Goal: Task Accomplishment & Management: Manage account settings

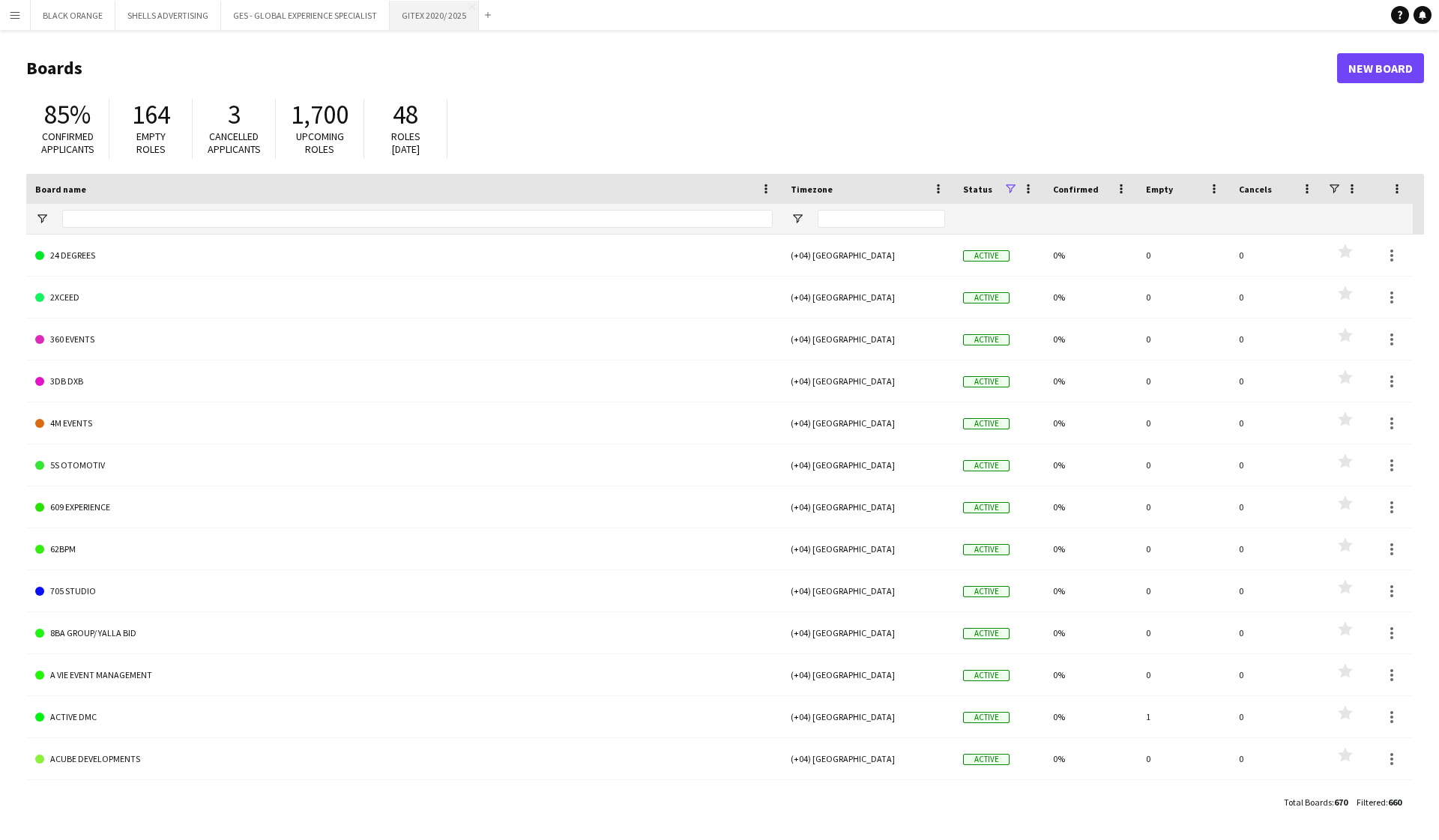
click at [440, 13] on button "GITEX 2020/ 2025 Close" at bounding box center [435, 16] width 89 height 29
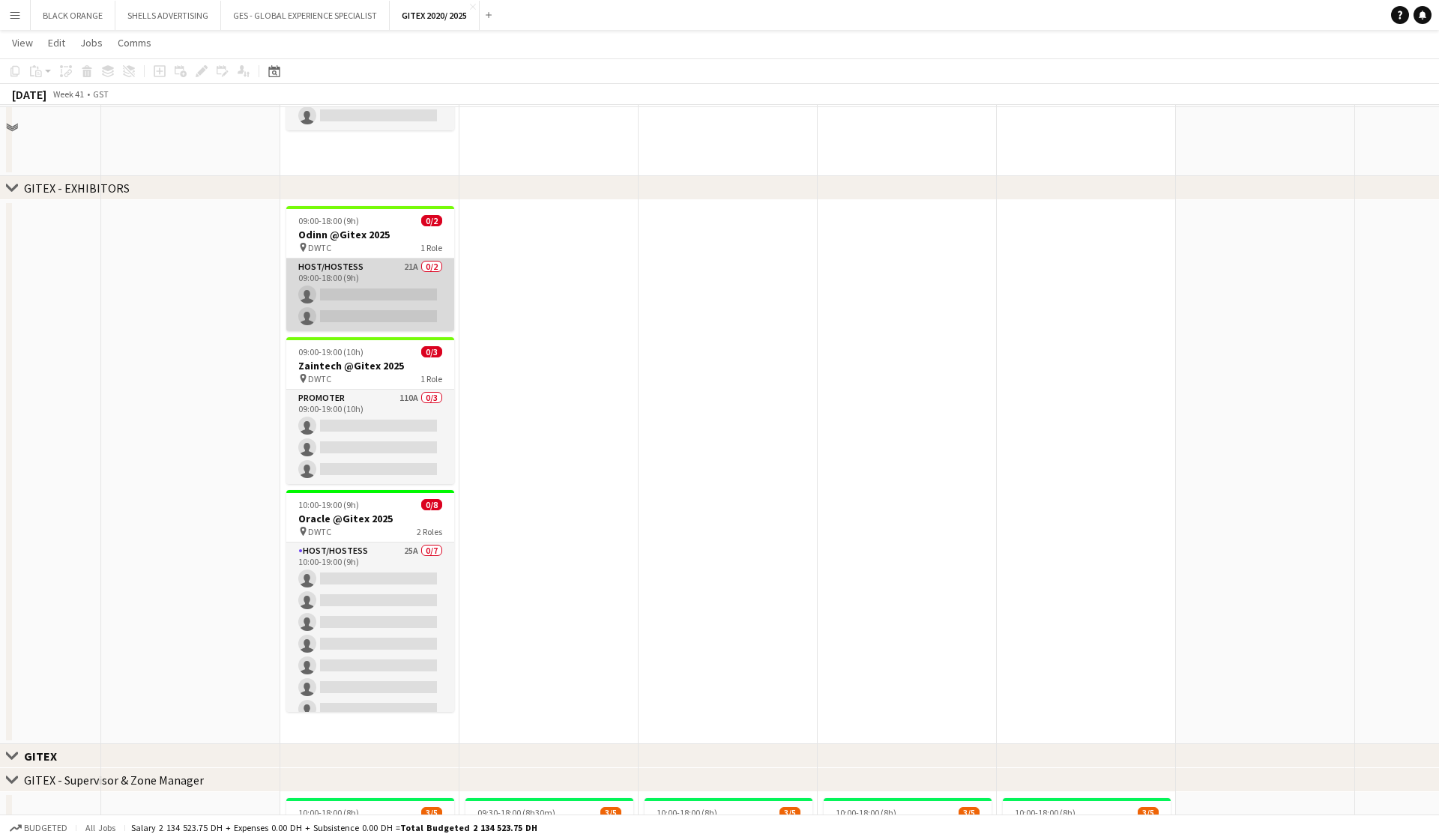
scroll to position [530, 0]
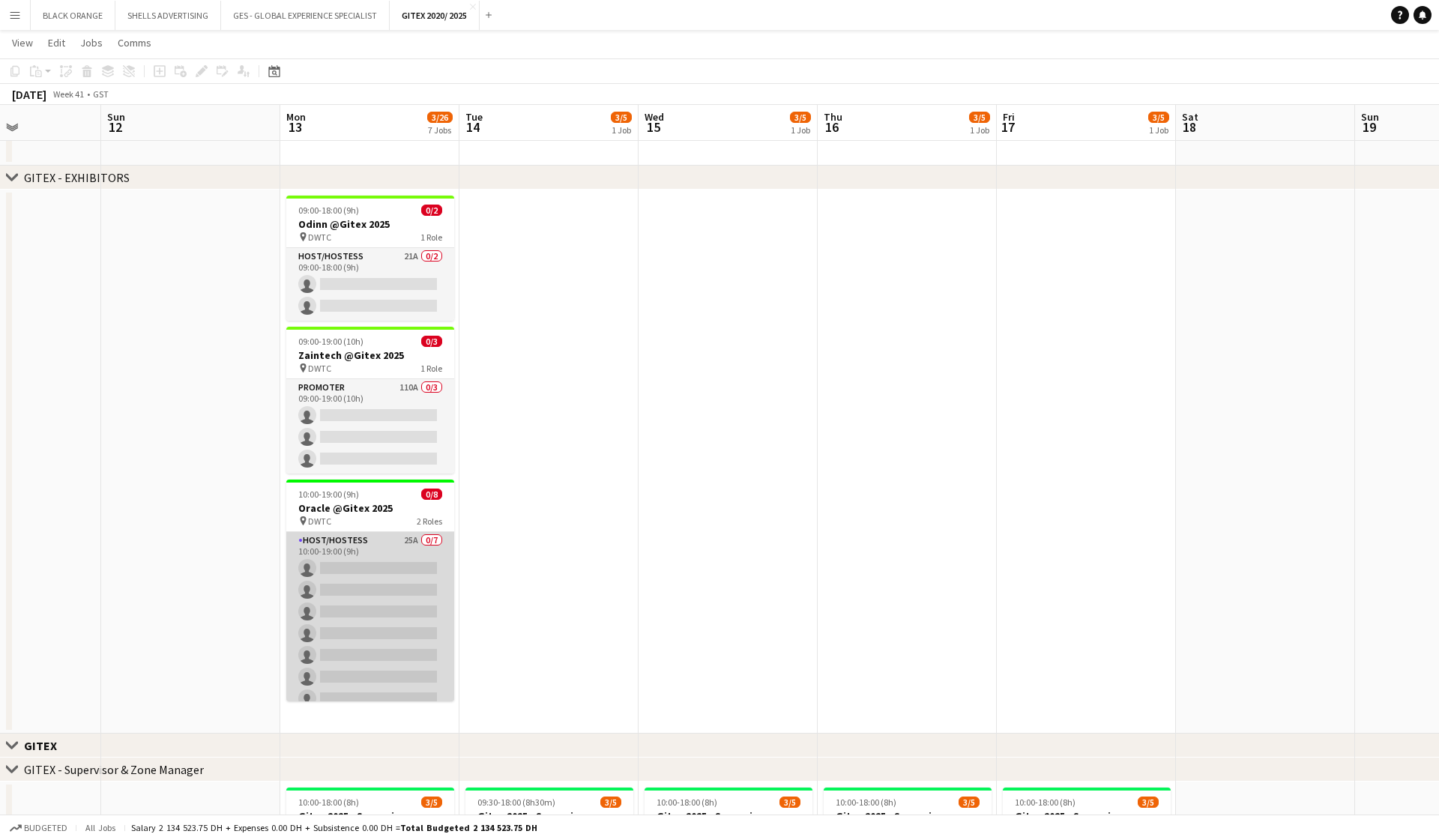
click at [381, 549] on app-card-role "Host/Hostess 25A 0/7 10:00-19:00 (9h) single-neutral-actions single-neutral-act…" at bounding box center [370, 622] width 168 height 181
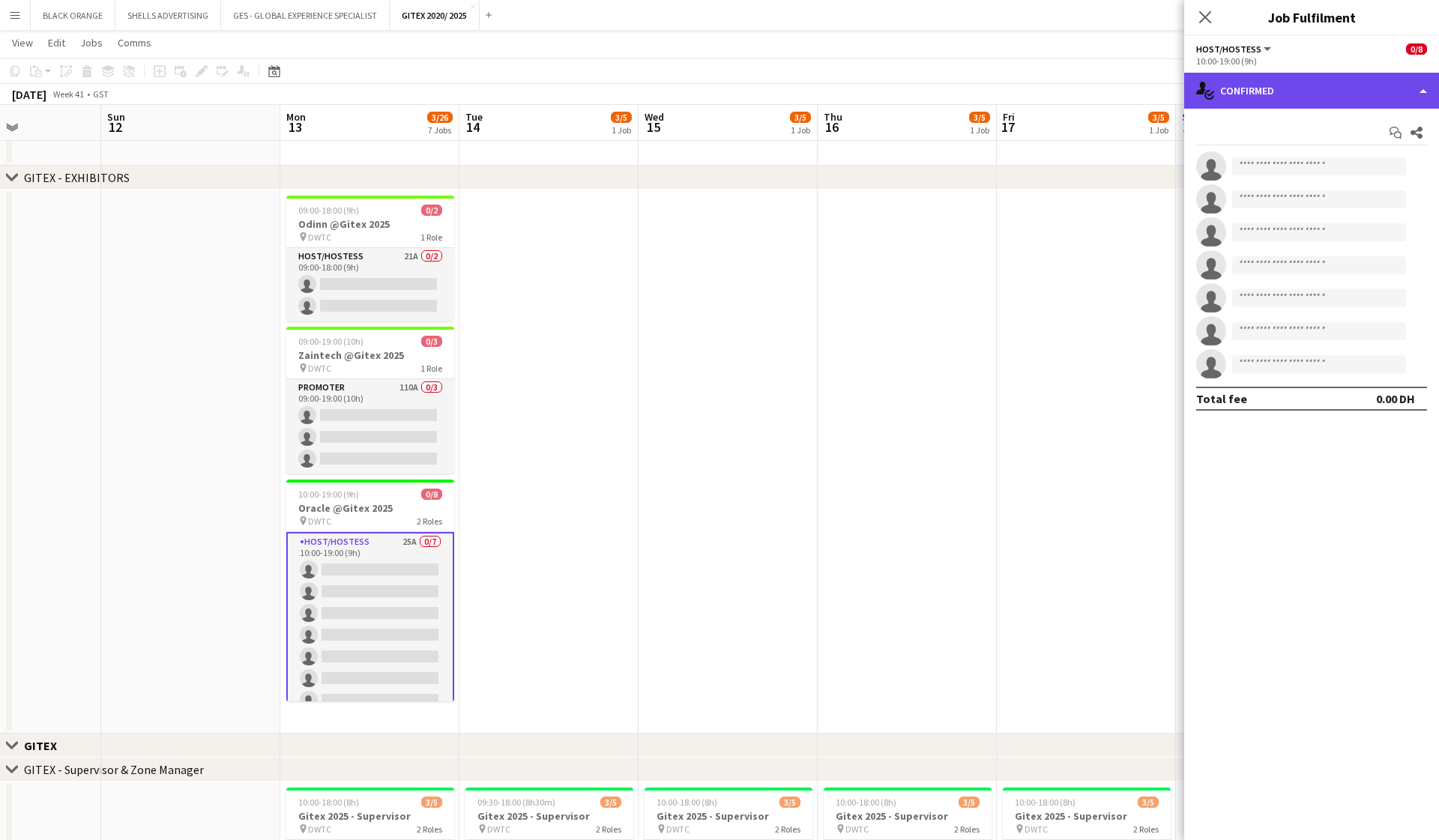
click at [1313, 92] on div "single-neutral-actions-check-2 Confirmed" at bounding box center [1312, 90] width 255 height 36
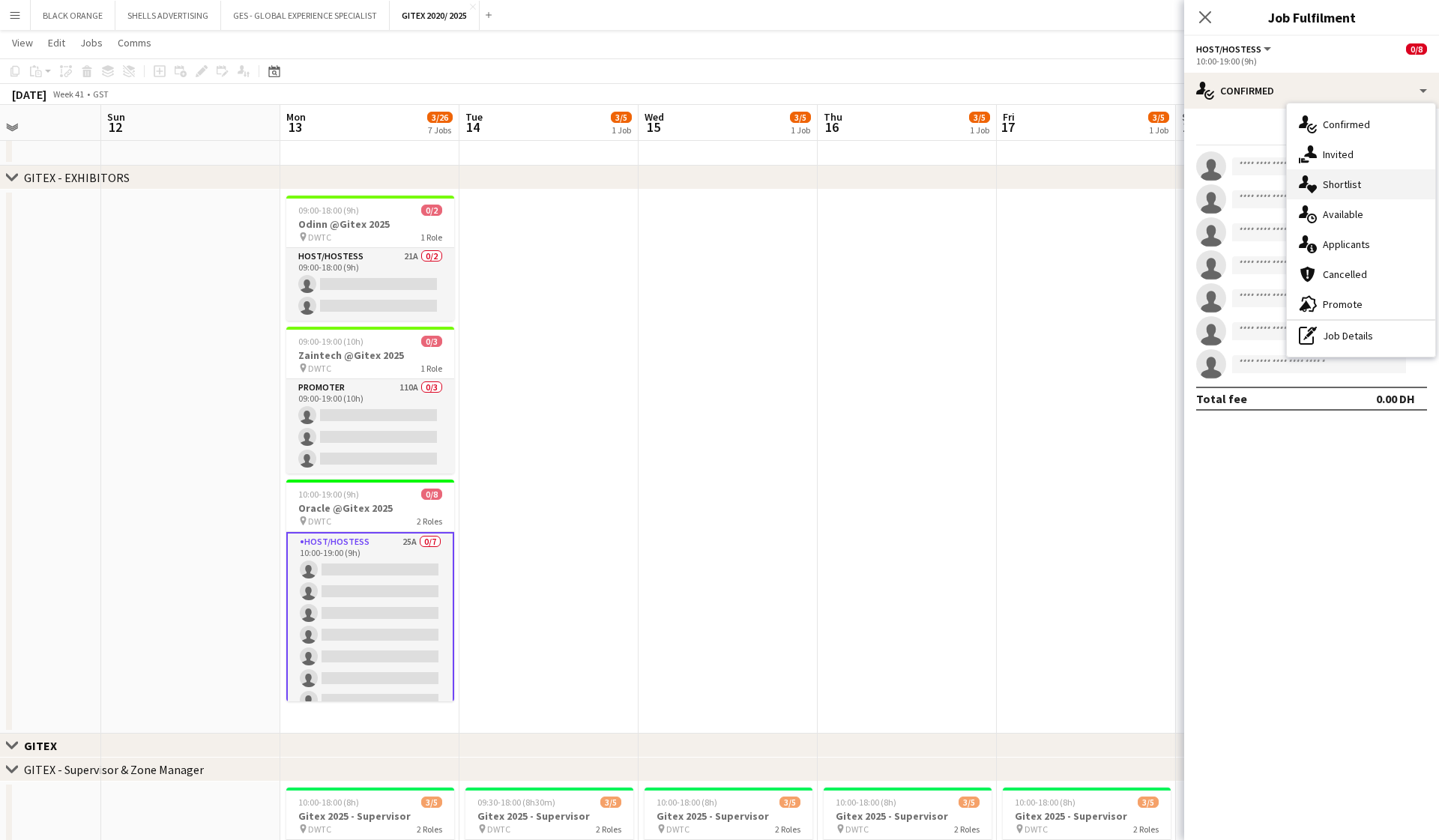
click at [1346, 178] on span "Shortlist" at bounding box center [1342, 184] width 38 height 14
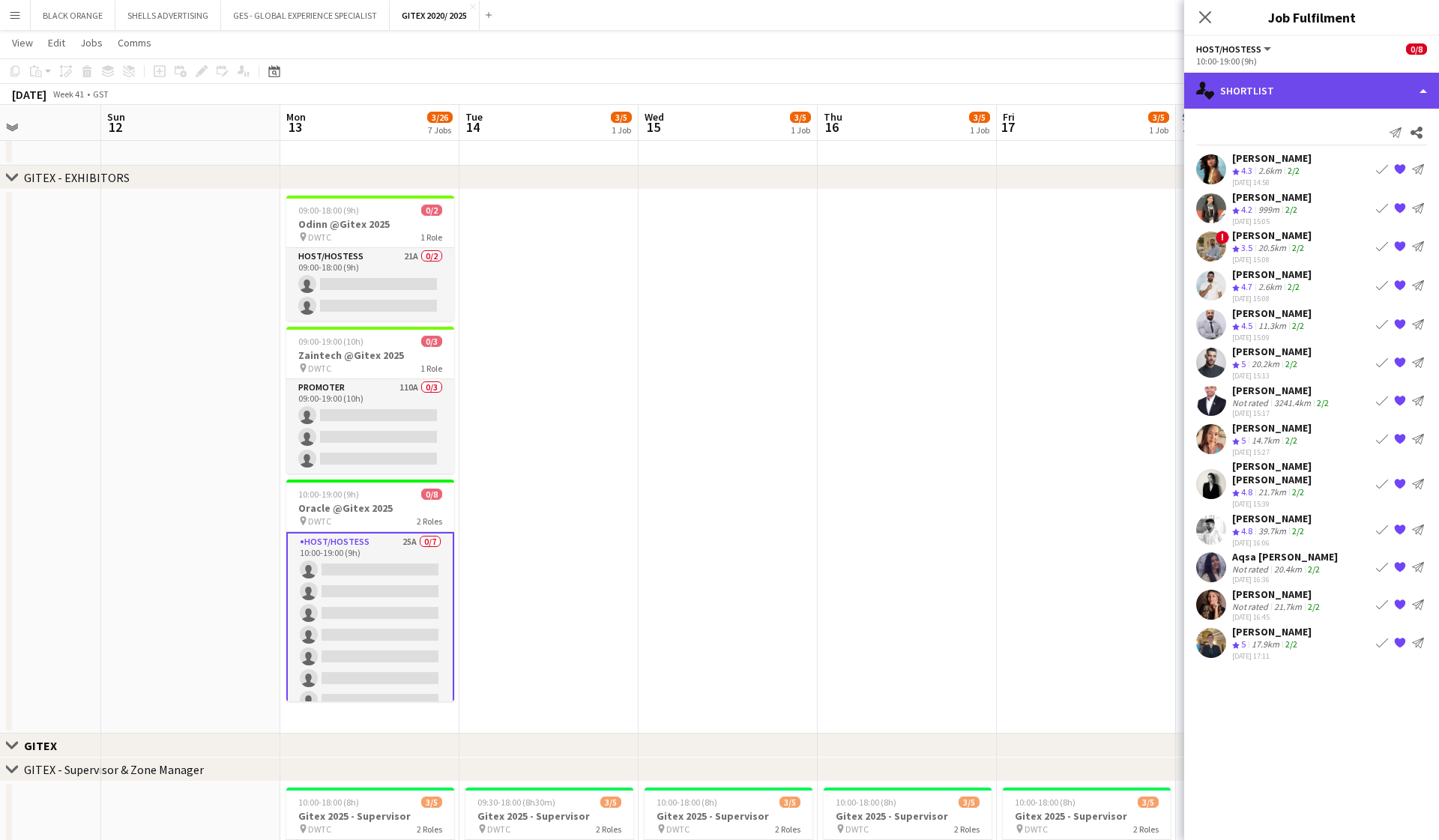
click at [1274, 86] on div "single-neutral-actions-heart Shortlist" at bounding box center [1312, 90] width 255 height 36
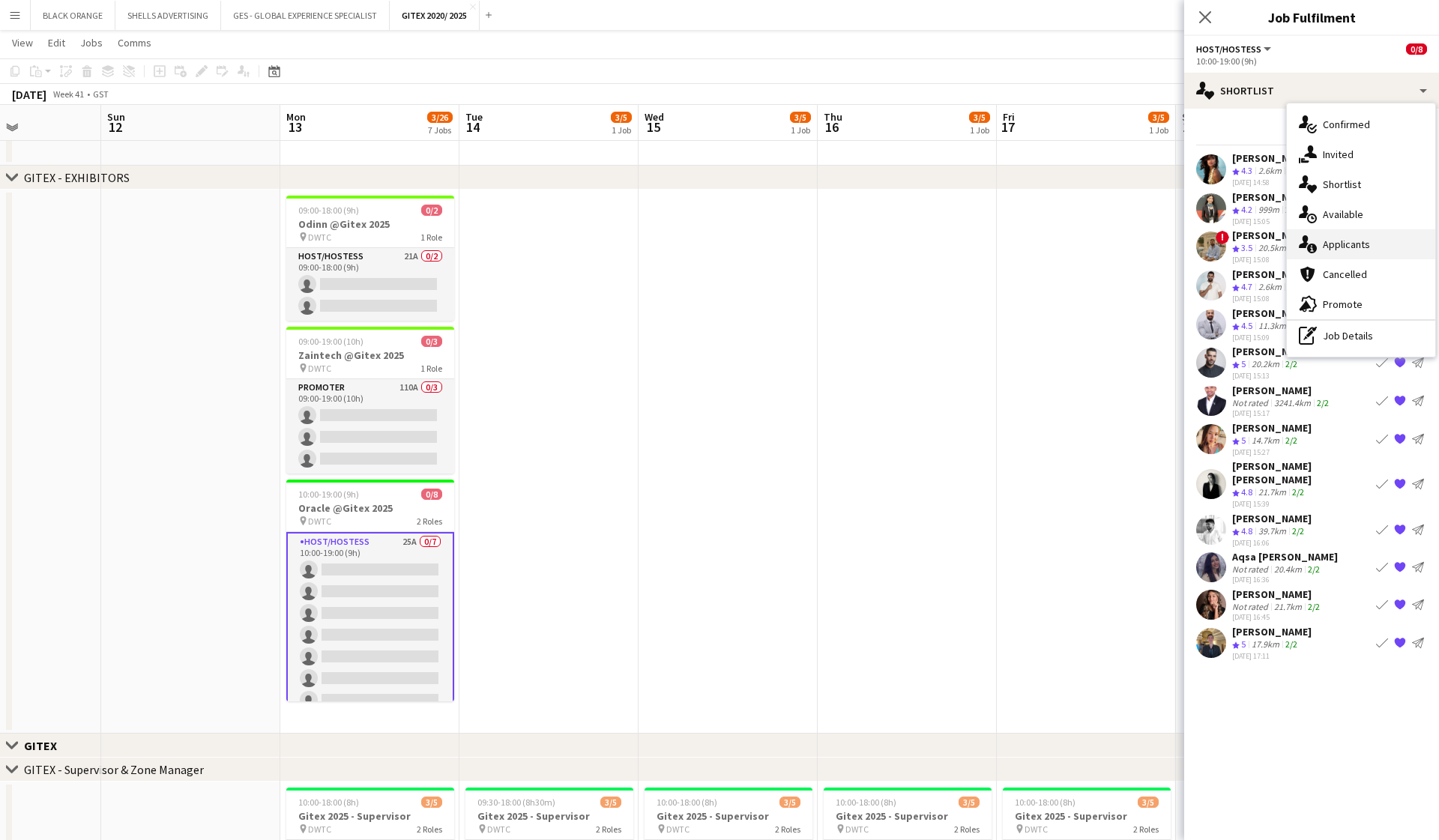
click at [1351, 248] on span "Applicants" at bounding box center [1347, 244] width 48 height 14
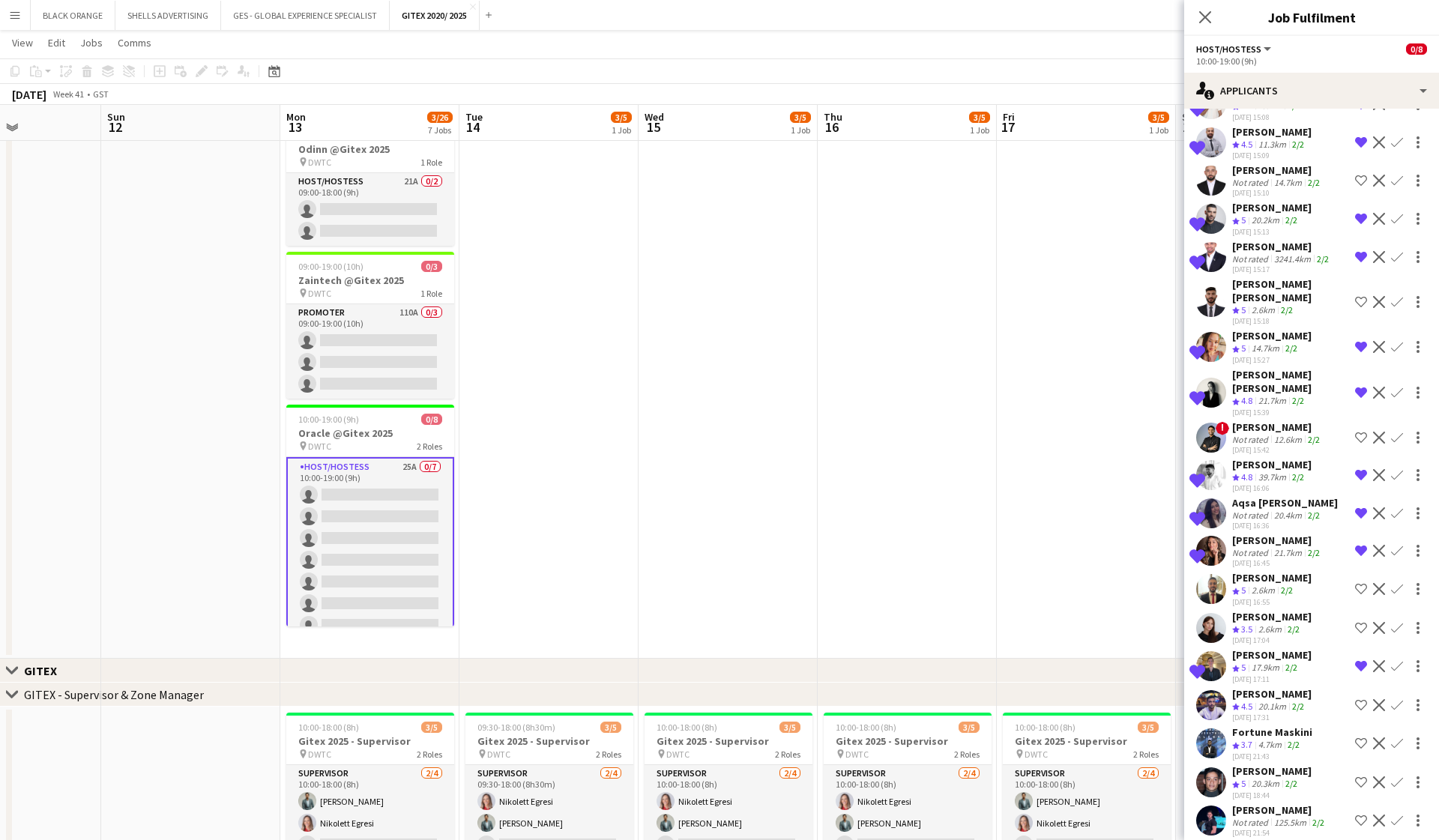
scroll to position [324, 0]
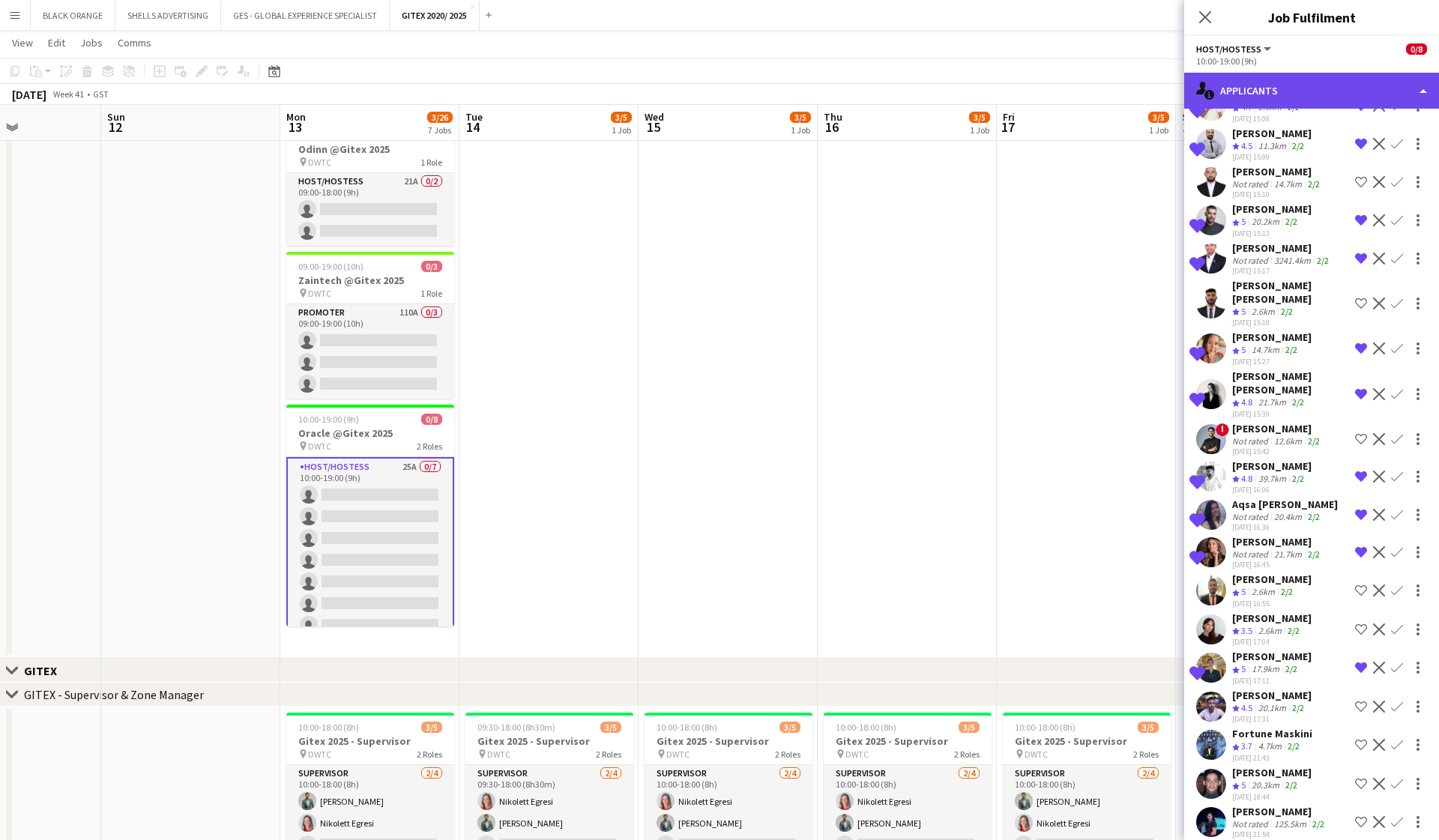
click at [1276, 97] on div "single-neutral-actions-information Applicants" at bounding box center [1312, 90] width 255 height 36
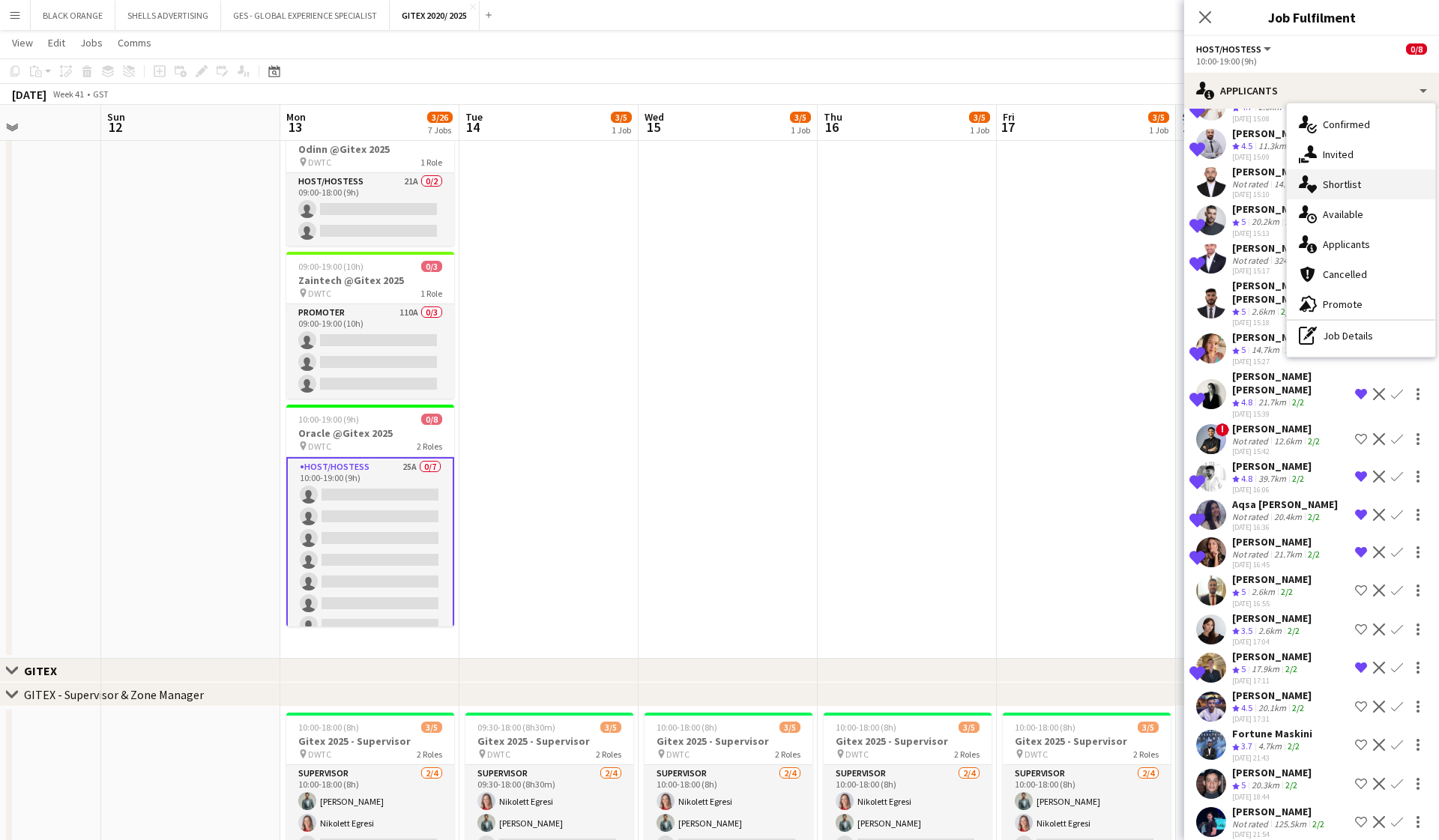
click at [1337, 189] on span "Shortlist" at bounding box center [1342, 184] width 38 height 14
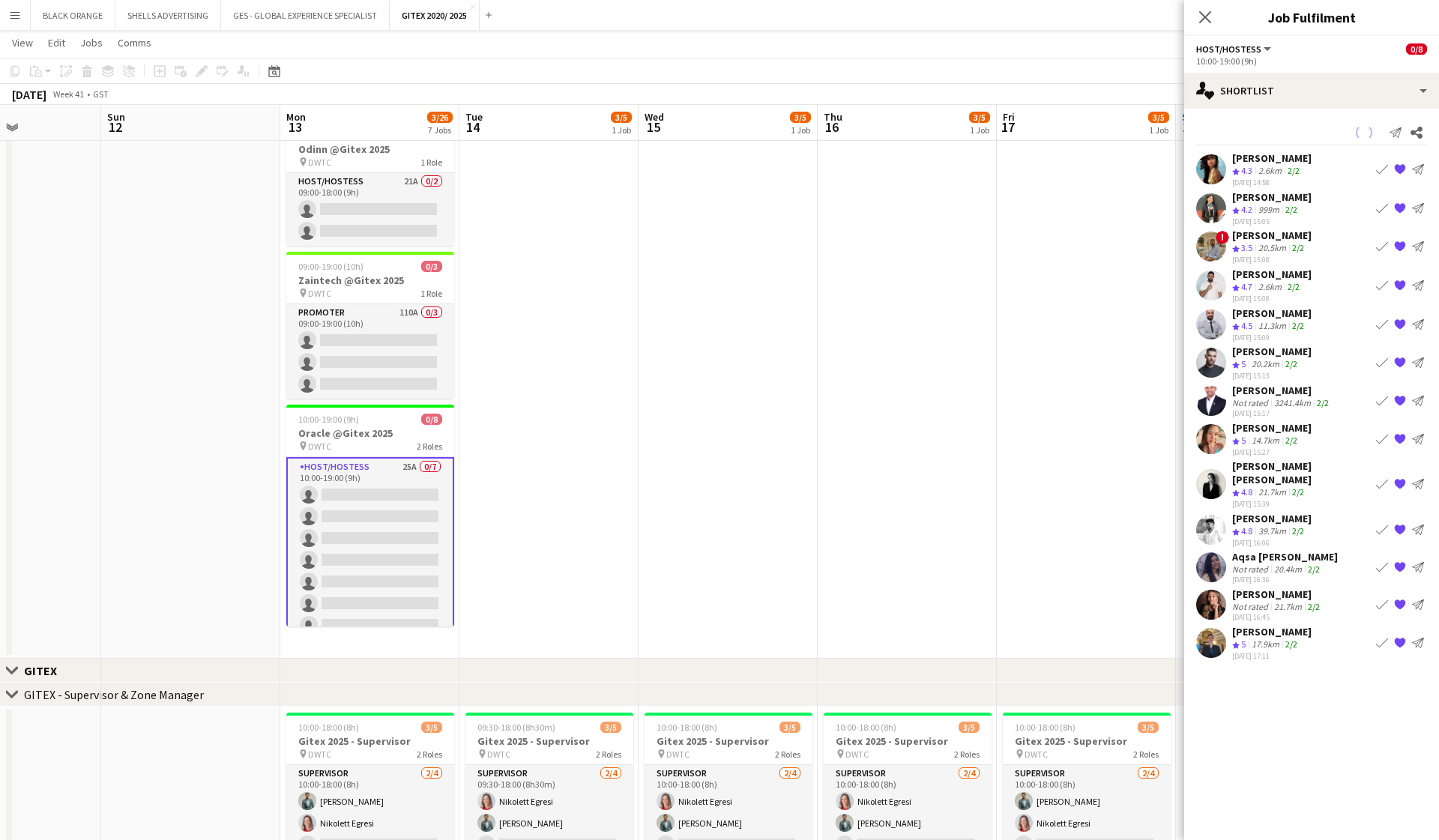
scroll to position [0, 0]
click at [1259, 430] on div "[PERSON_NAME]" at bounding box center [1272, 428] width 80 height 14
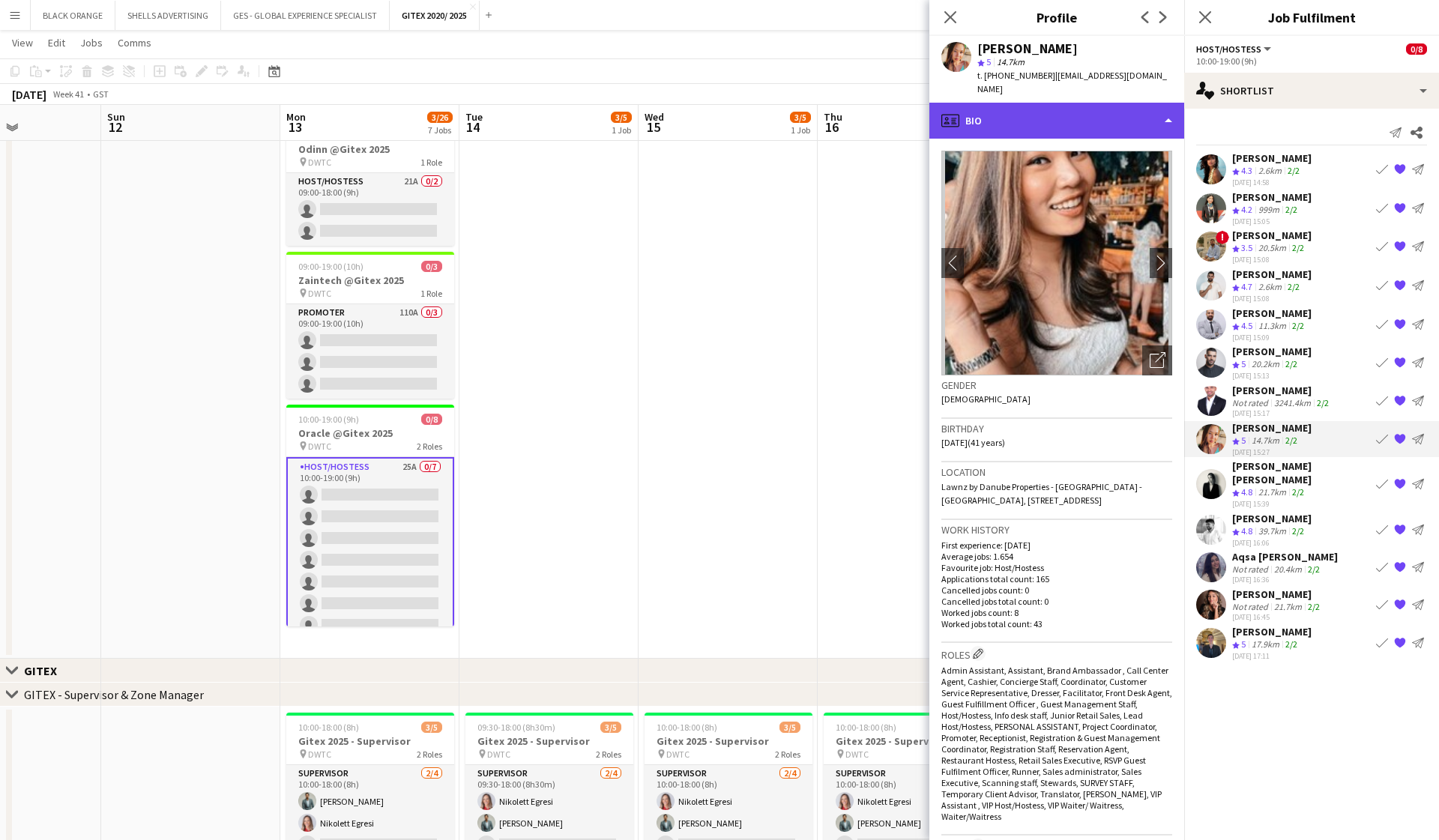
click at [1035, 109] on div "profile Bio" at bounding box center [1057, 120] width 255 height 36
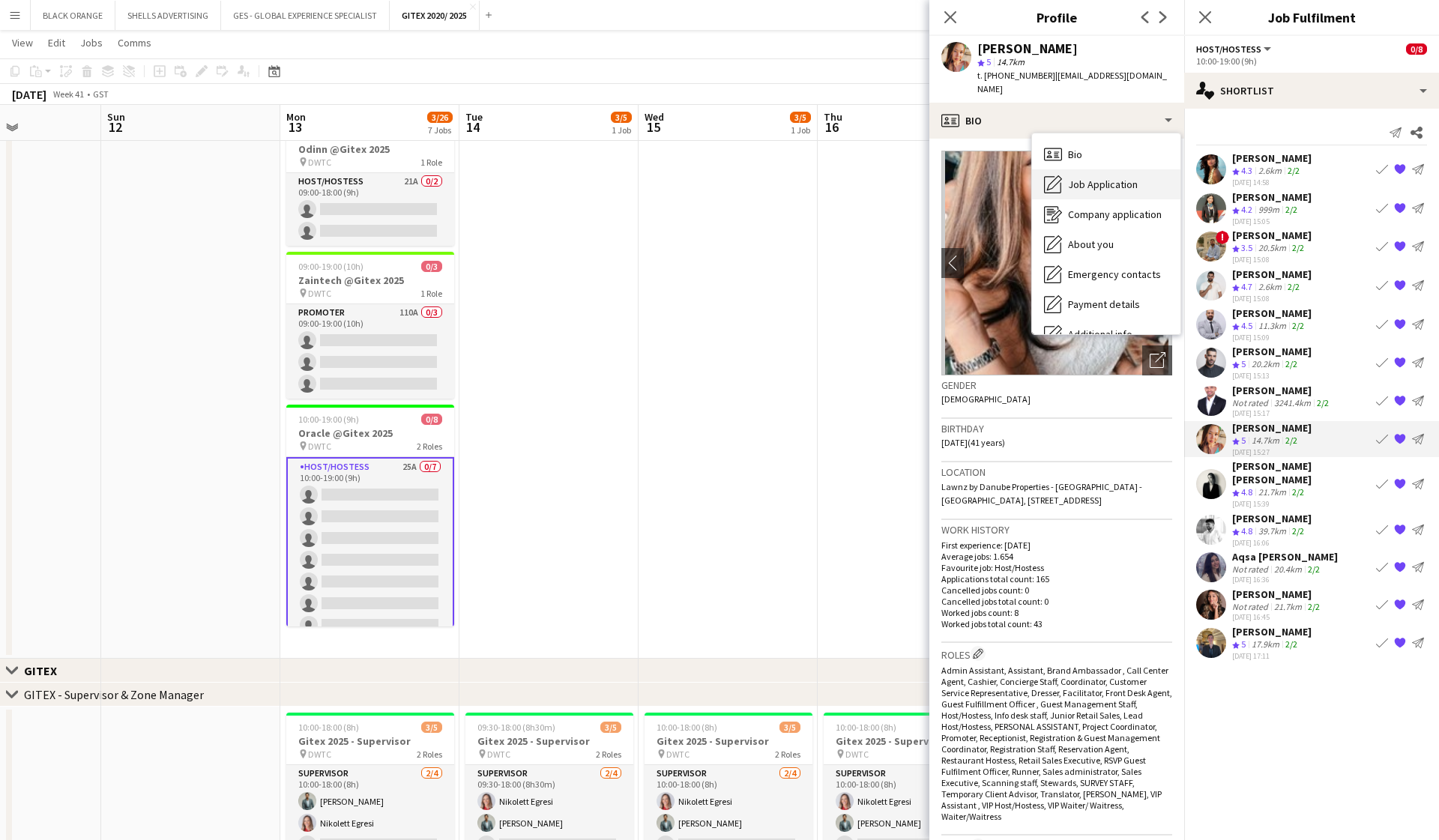
click at [1093, 178] on span "Job Application" at bounding box center [1103, 184] width 70 height 14
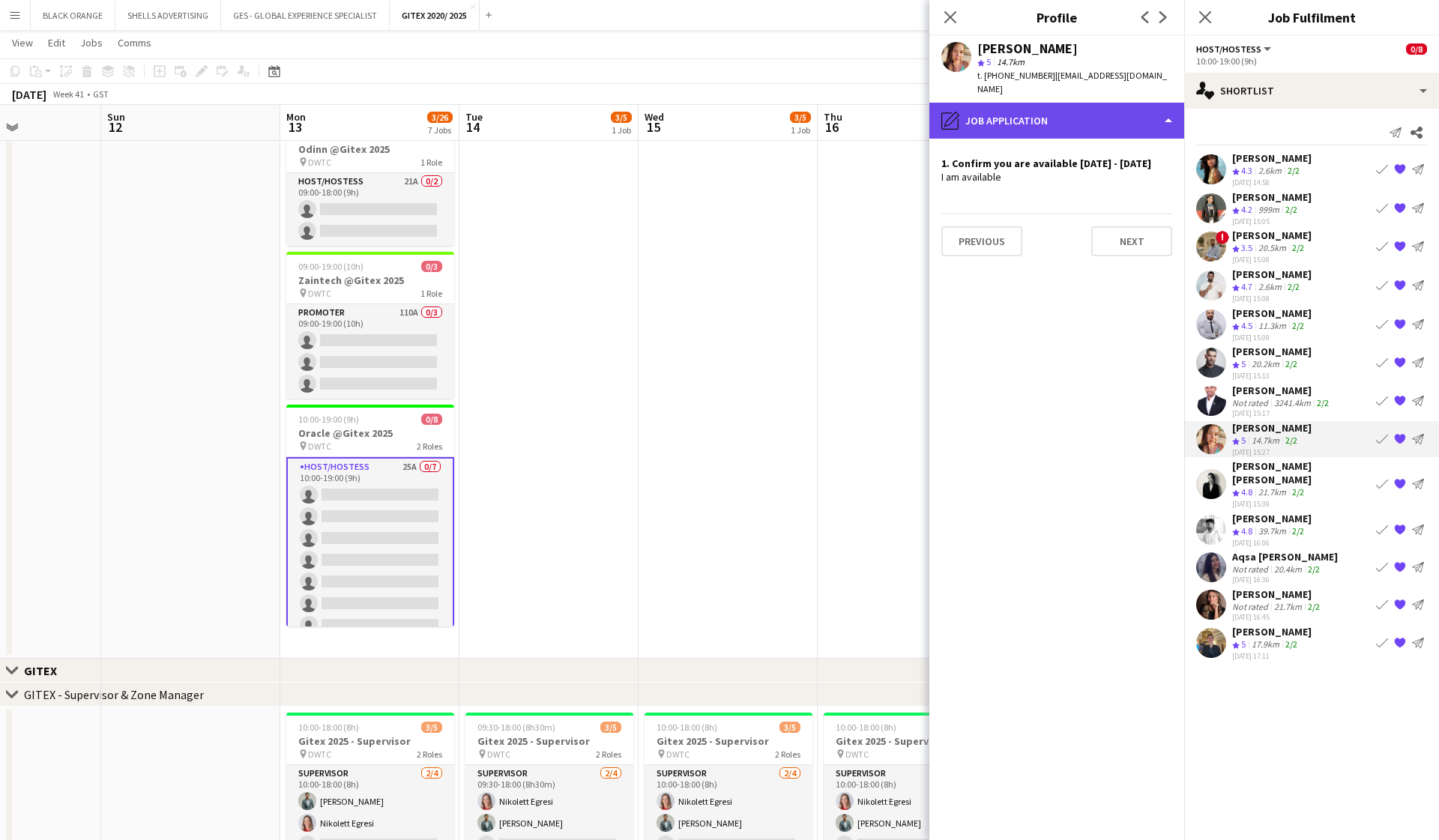
click at [1053, 107] on div "pencil4 Job Application" at bounding box center [1057, 120] width 255 height 36
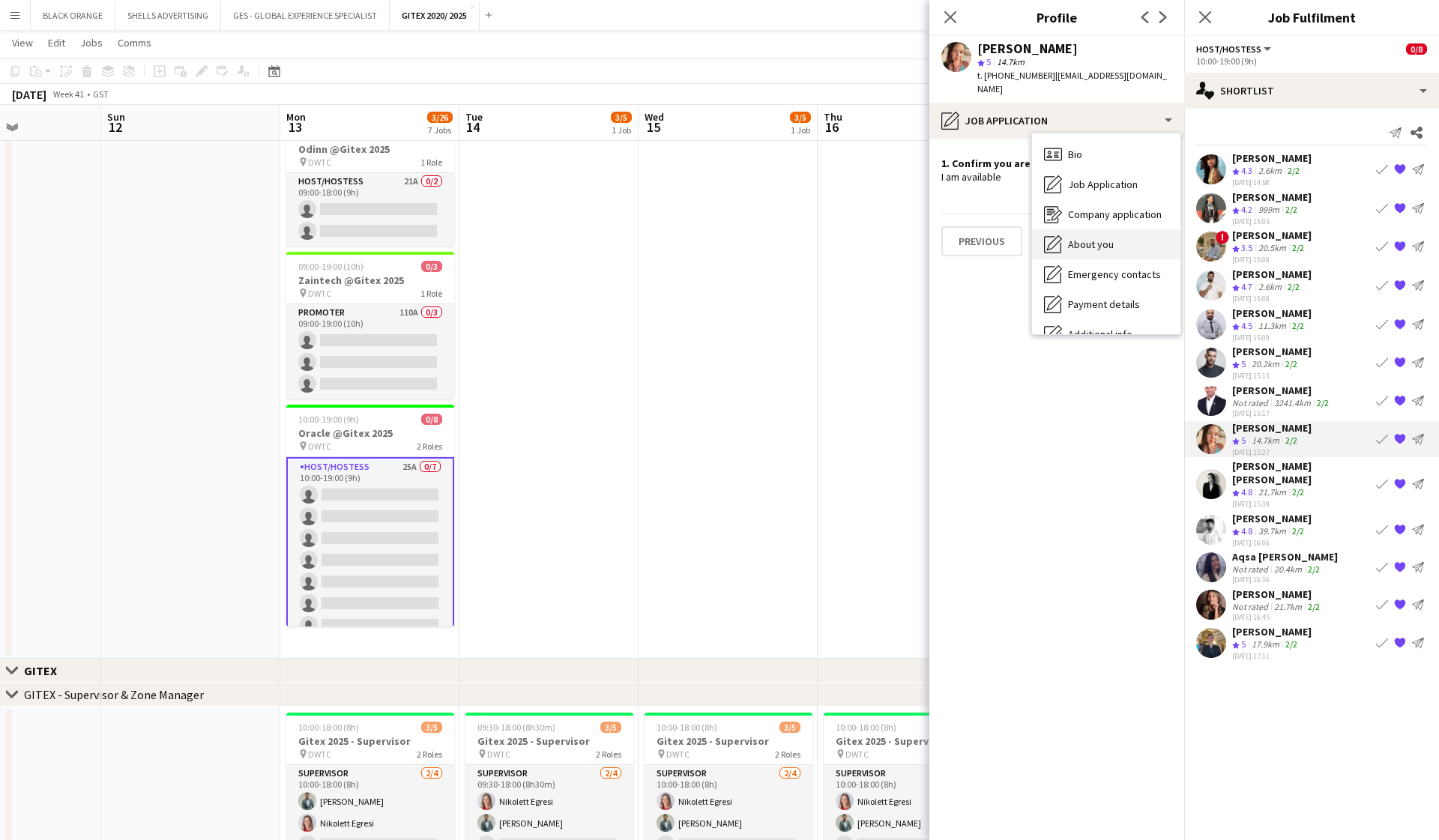
click at [1096, 238] on span "About you" at bounding box center [1091, 244] width 46 height 14
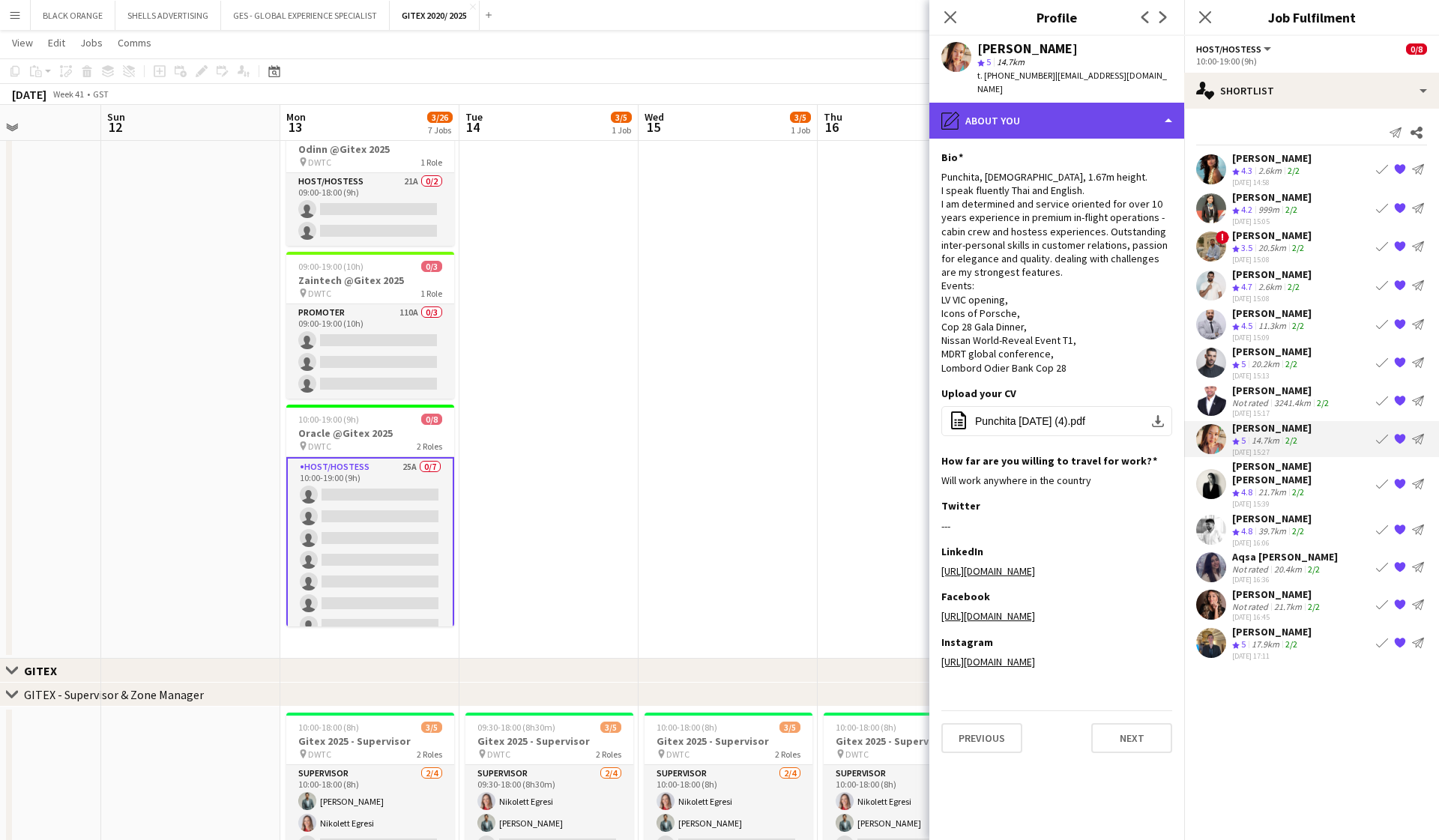
click at [1029, 112] on div "pencil4 About you" at bounding box center [1057, 120] width 255 height 36
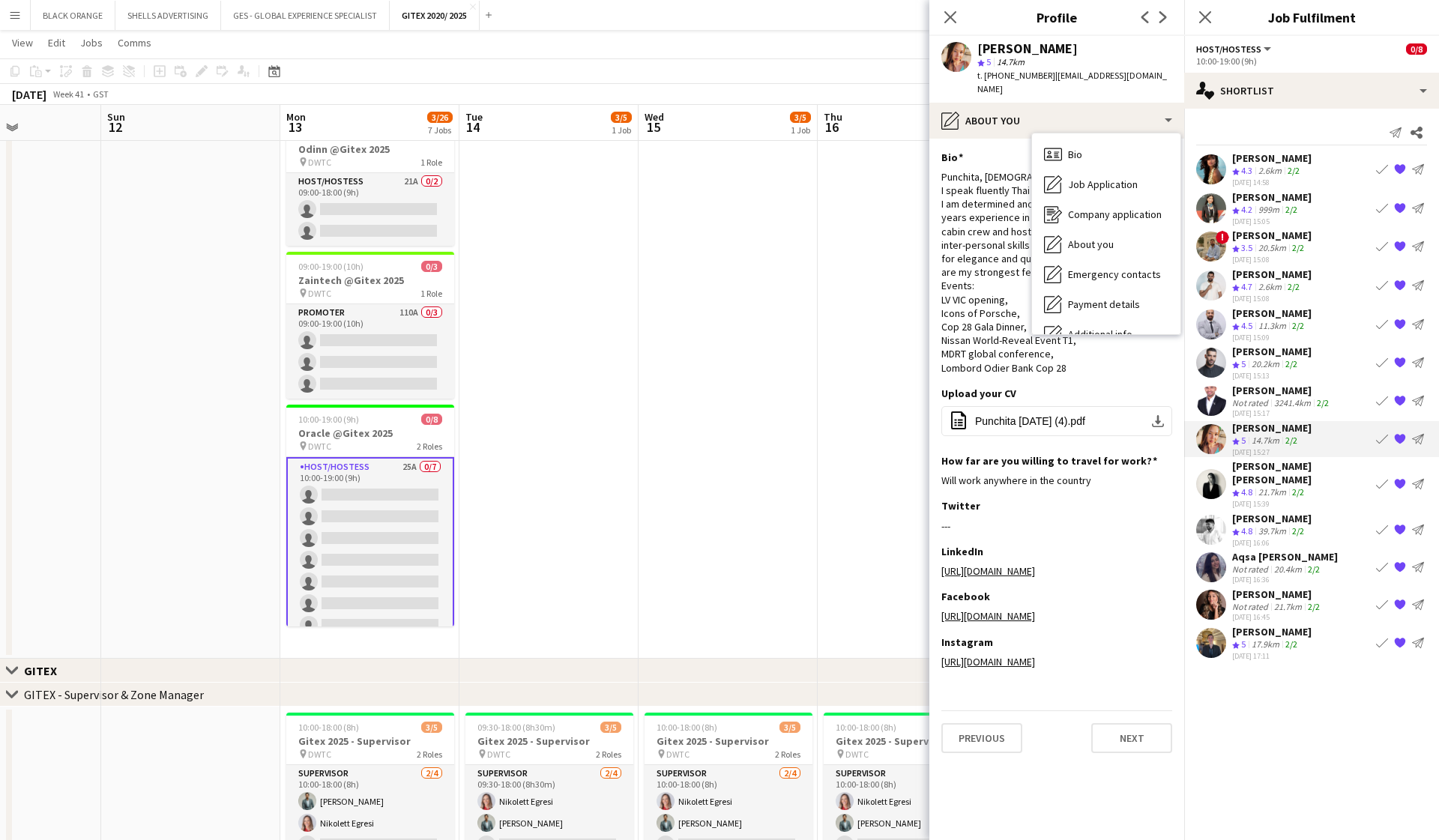
click at [1000, 203] on div "Punchita, [DEMOGRAPHIC_DATA], 1.67m height. I speak fluently Thai and English. …" at bounding box center [1057, 272] width 231 height 205
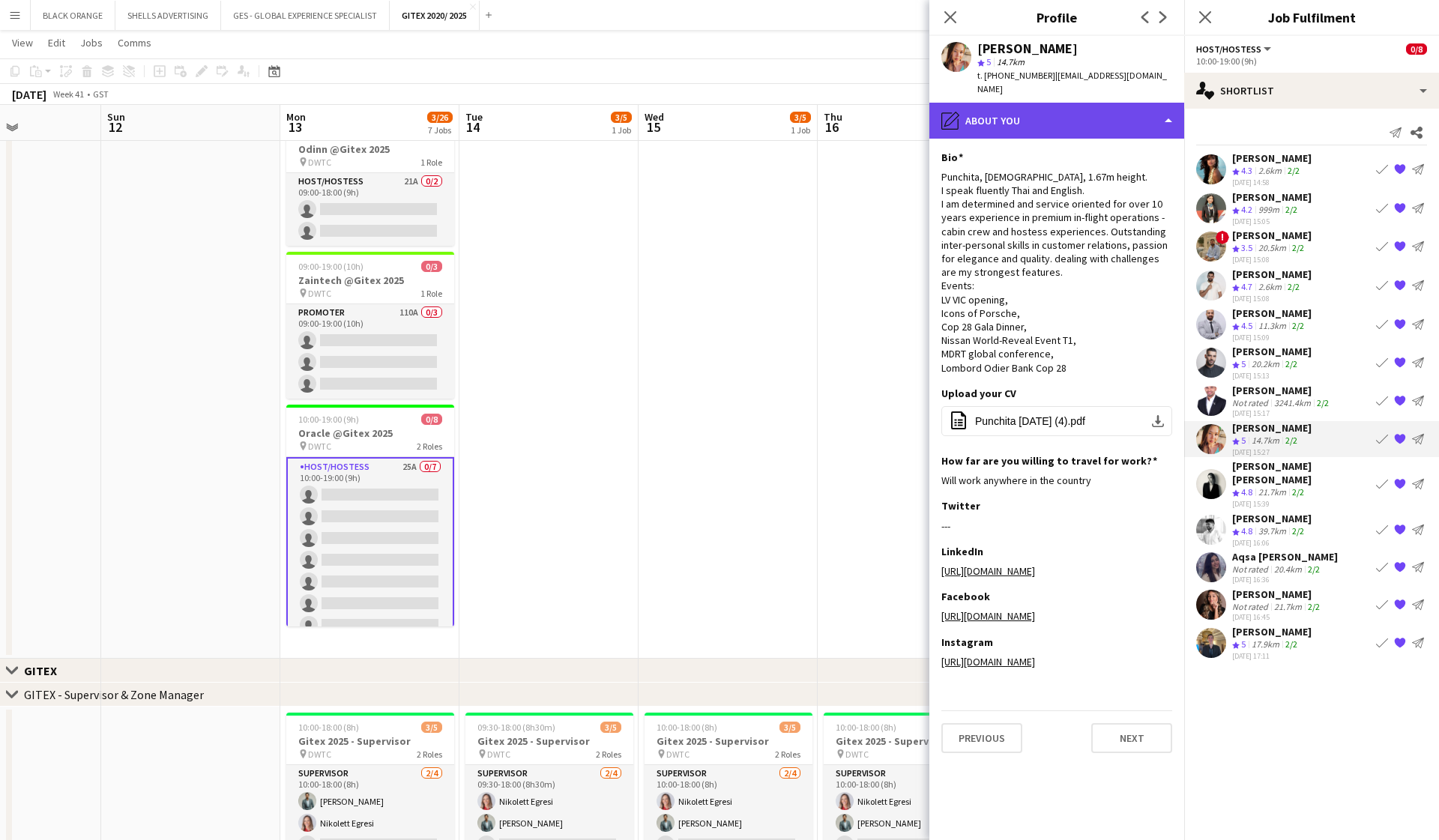
click at [1153, 103] on div "pencil4 About you" at bounding box center [1057, 120] width 255 height 36
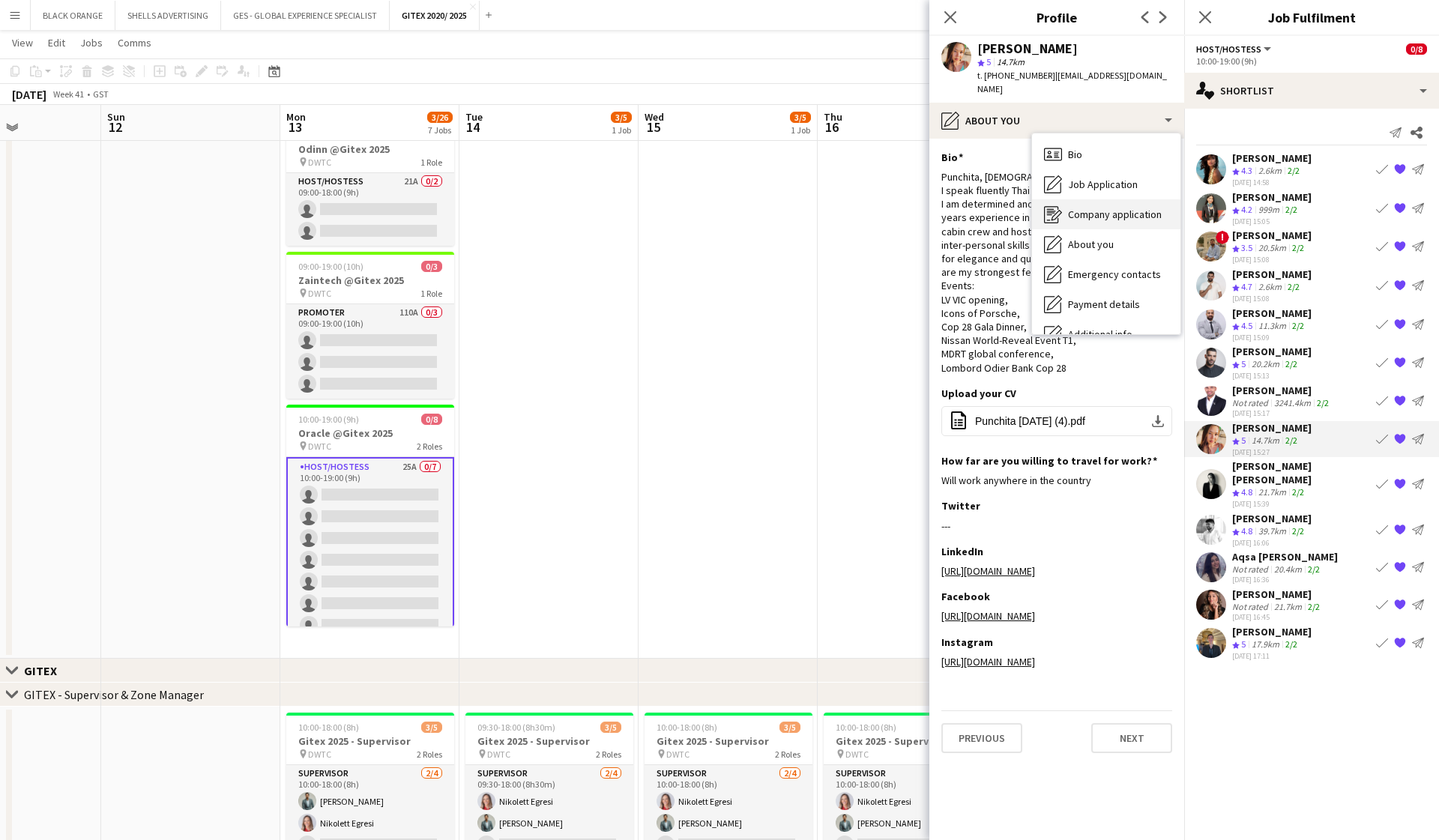
click at [1096, 208] on span "Company application" at bounding box center [1115, 214] width 94 height 14
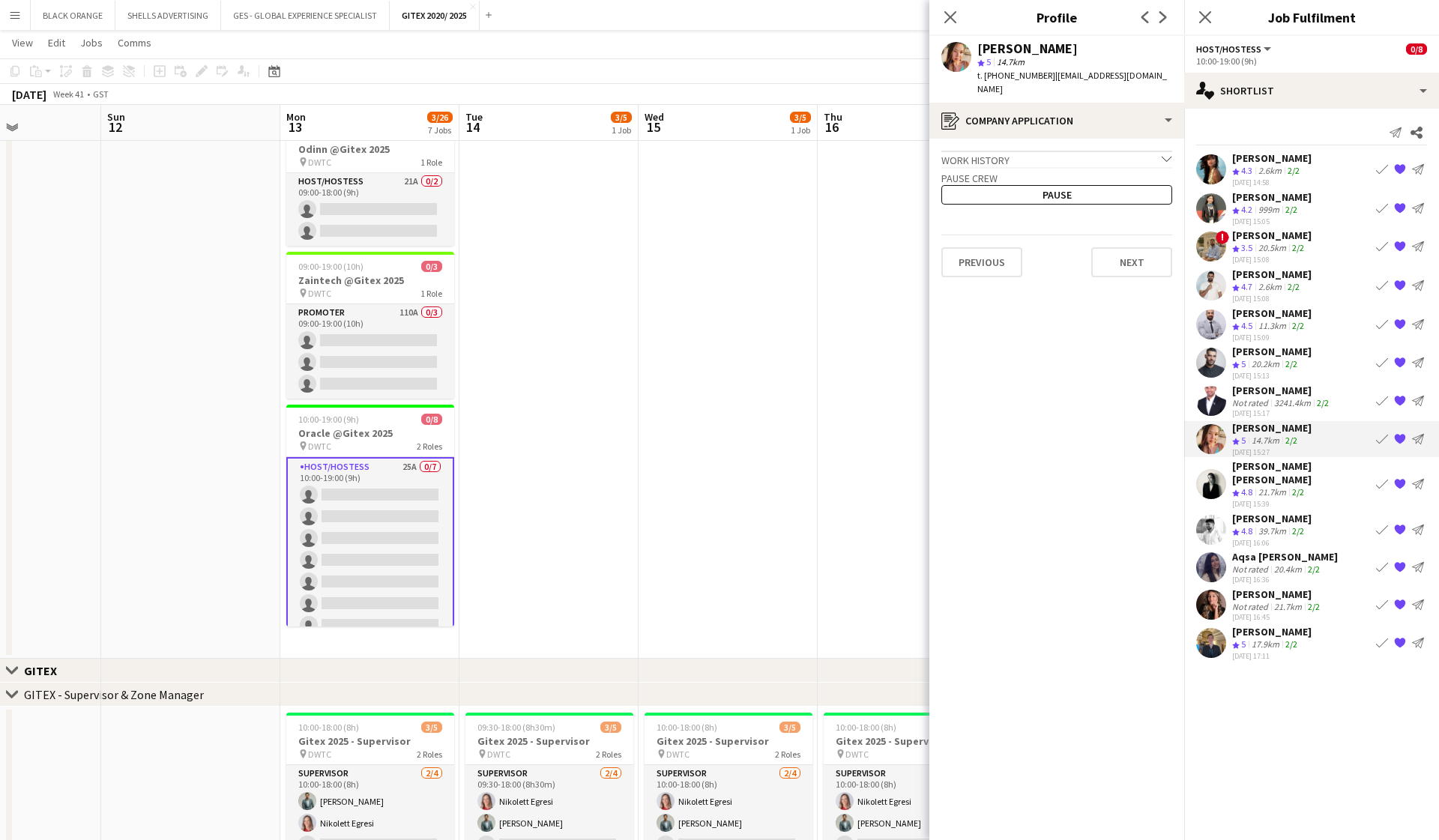
click at [1165, 156] on icon at bounding box center [1166, 158] width 10 height 5
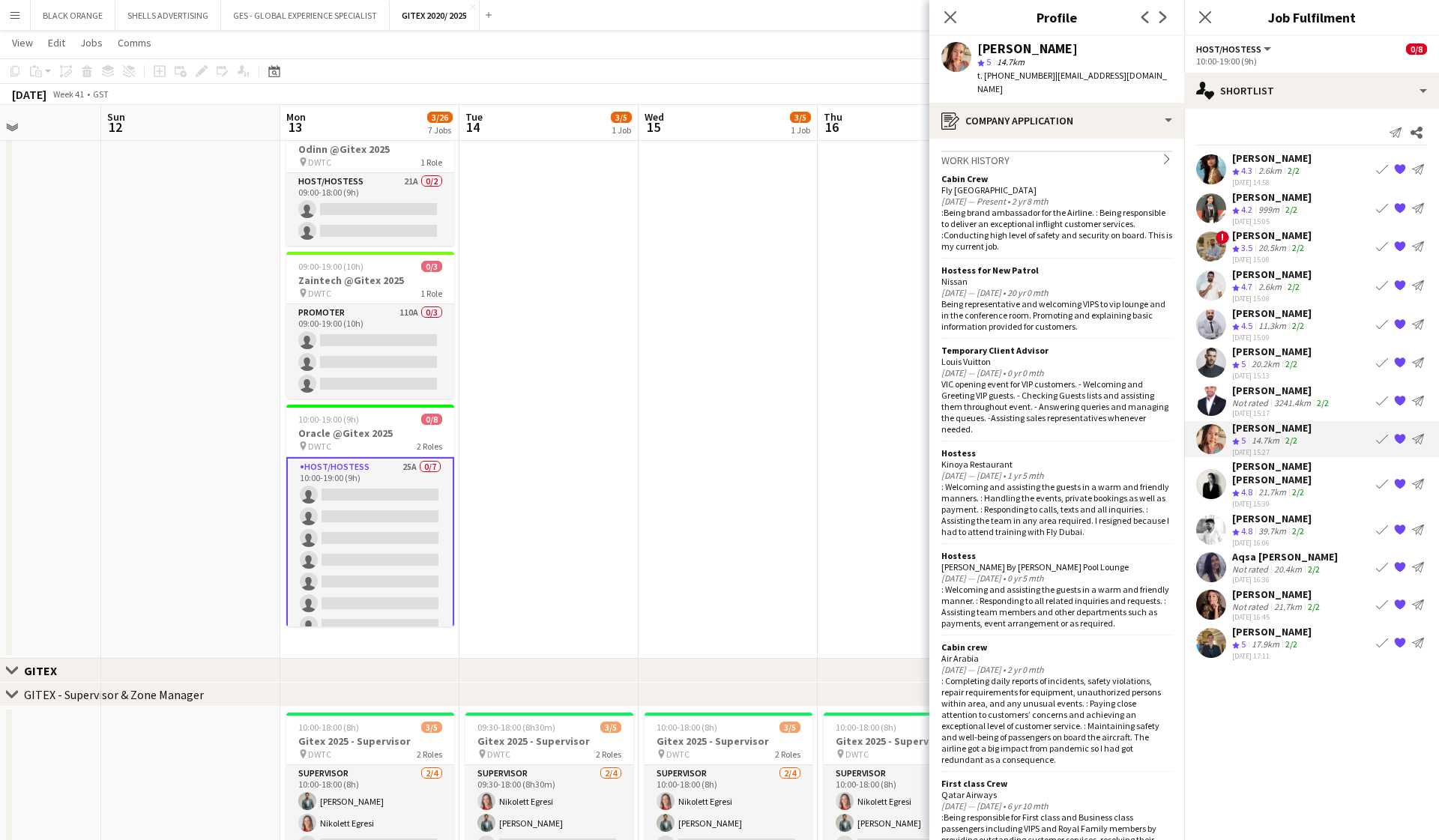
click at [1044, 139] on app-crew-profile-application "Work history chevron-right Cabin Crew Fly Dubai [DATE] — Present • 2 yr 8 mth :…" at bounding box center [1057, 489] width 255 height 701
click at [1030, 113] on div "register Company application" at bounding box center [1057, 120] width 255 height 36
click at [1072, 147] on span "Bio" at bounding box center [1075, 154] width 15 height 14
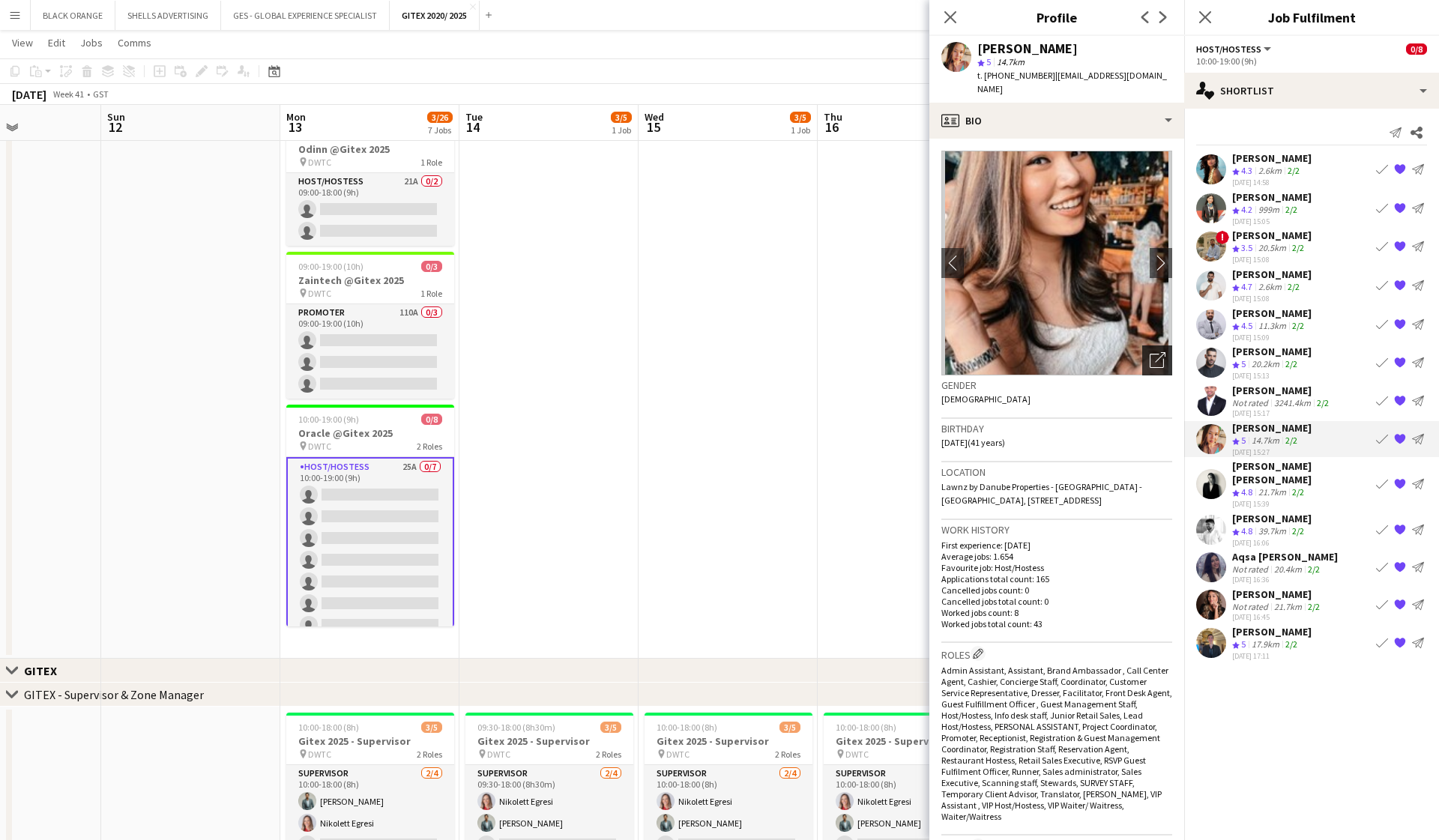
click at [1161, 352] on icon "Open photos pop-in" at bounding box center [1158, 360] width 16 height 16
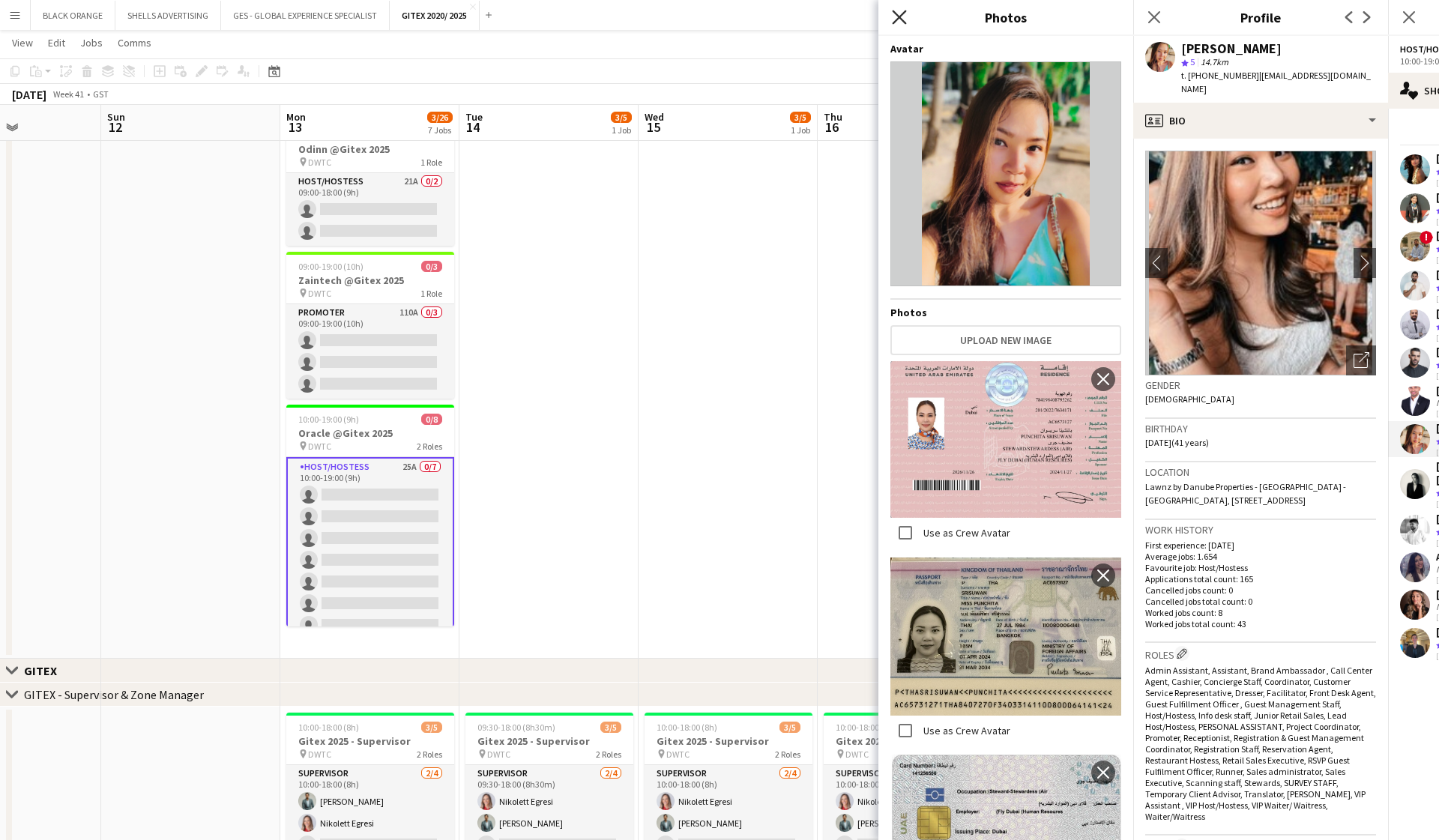
click at [894, 18] on icon "Close pop-in" at bounding box center [899, 16] width 15 height 15
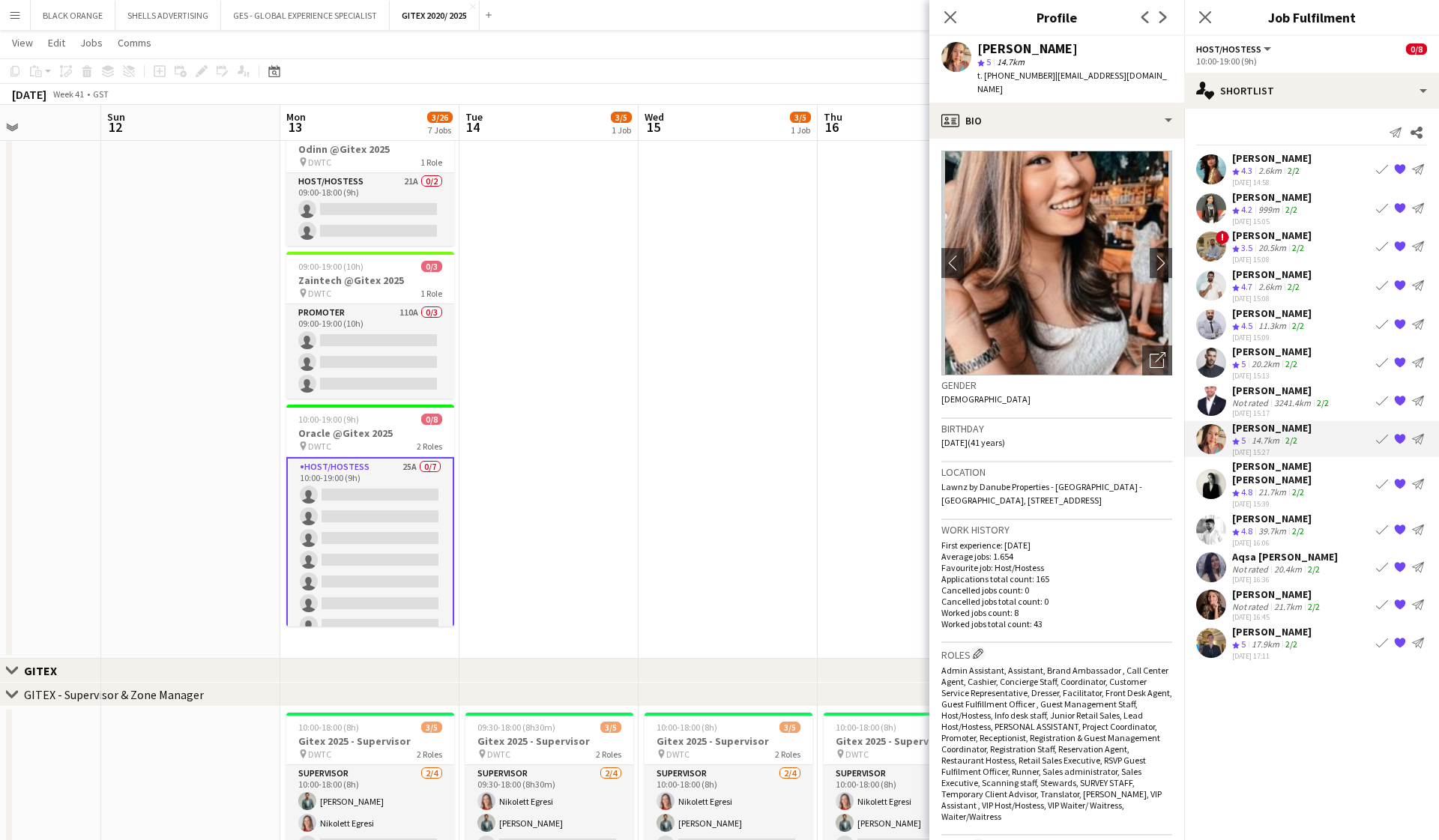
click at [1278, 469] on div "[PERSON_NAME] [PERSON_NAME]" at bounding box center [1301, 473] width 138 height 27
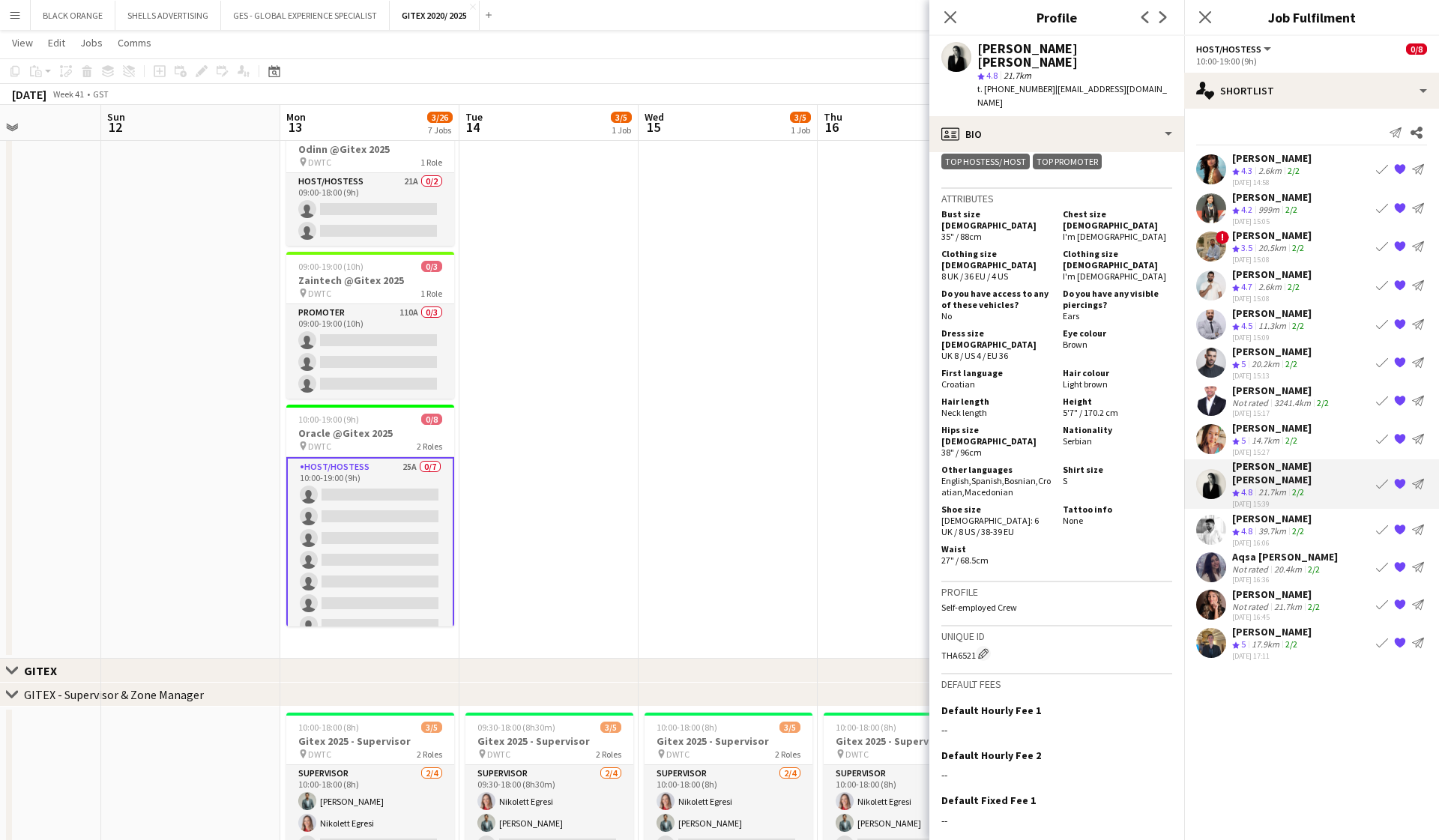
scroll to position [934, 0]
click at [1065, 116] on div "profile Bio" at bounding box center [1057, 134] width 255 height 36
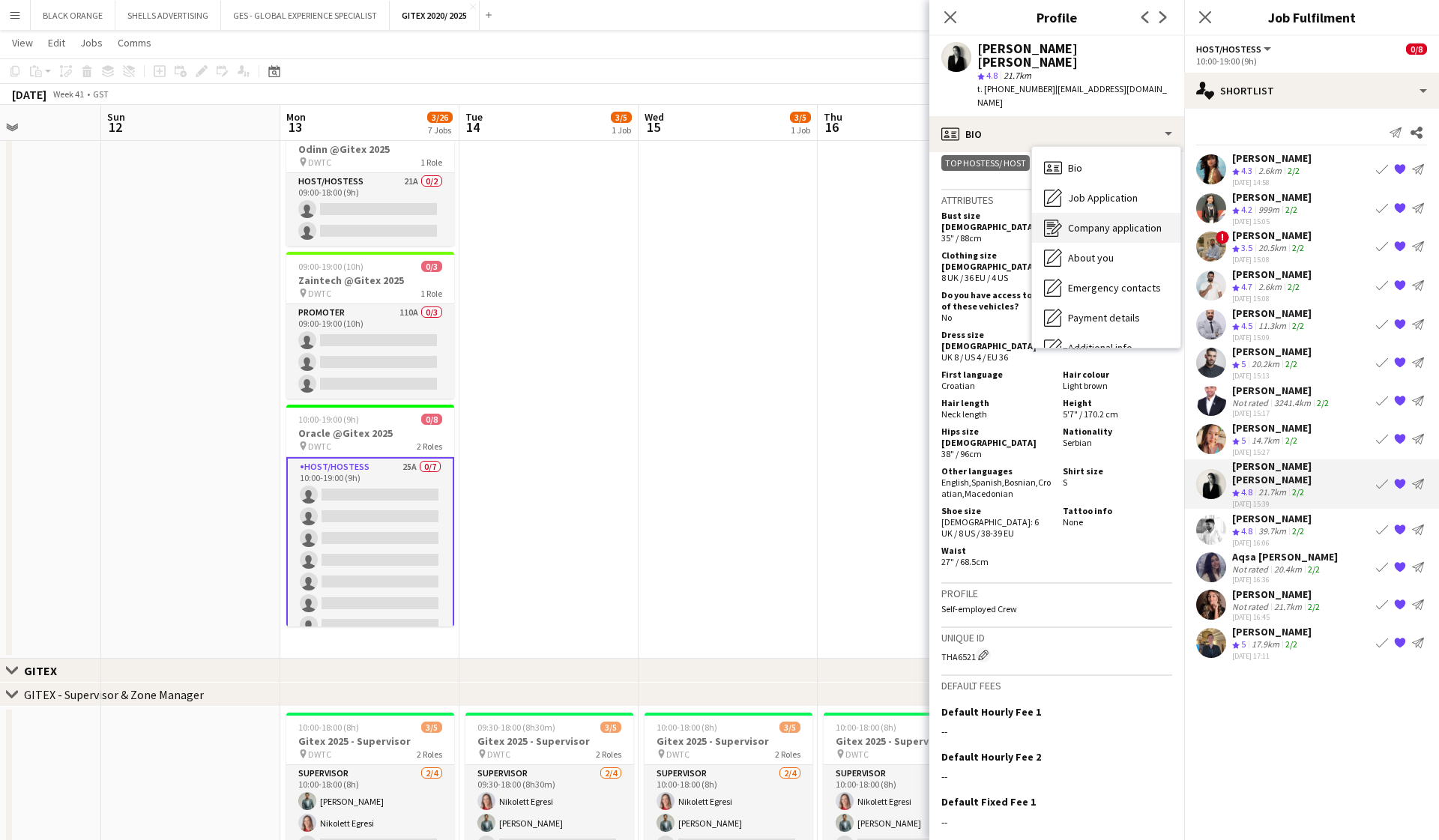
click at [1084, 221] on span "Company application" at bounding box center [1115, 228] width 94 height 14
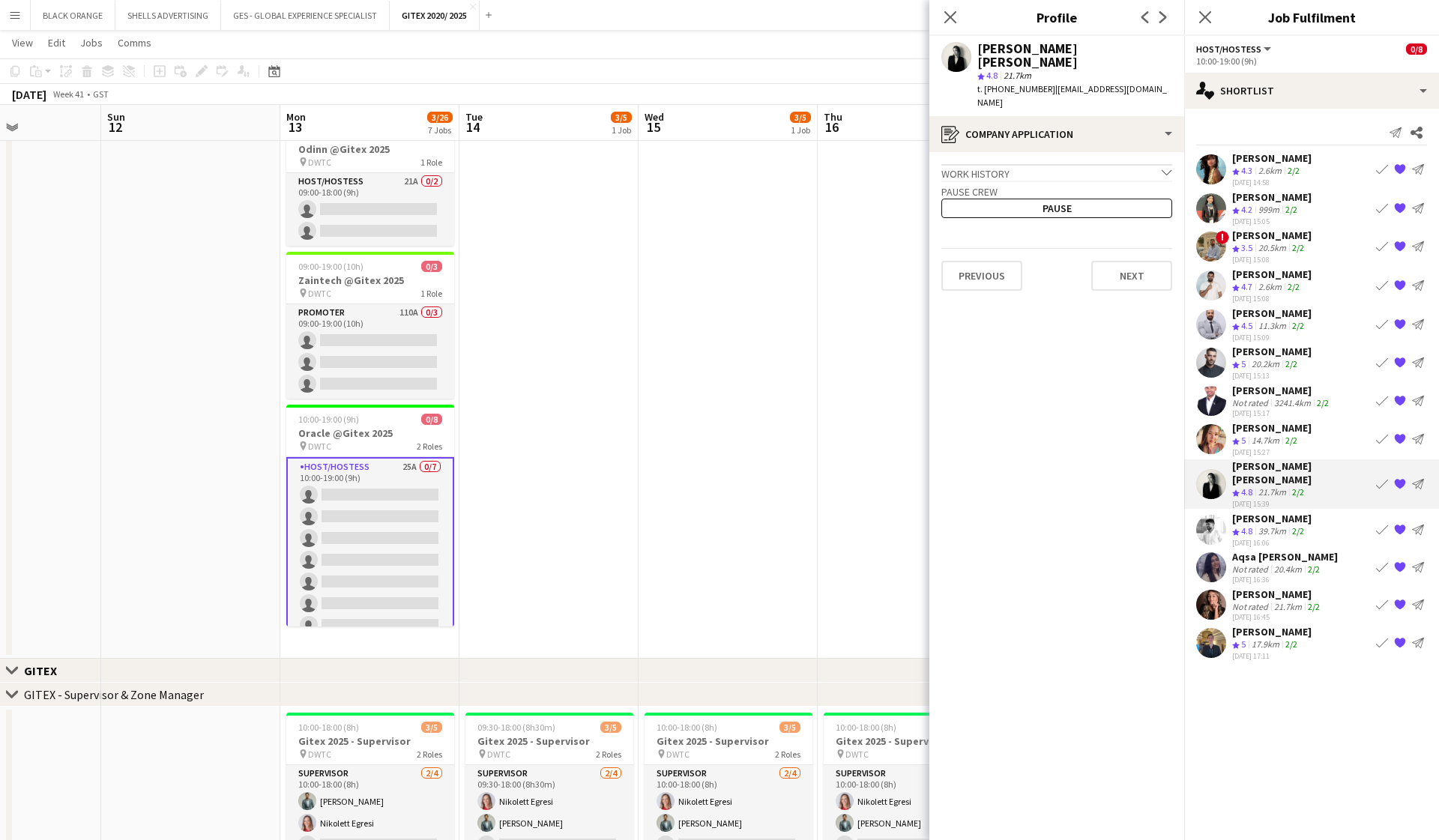
click at [1166, 167] on icon "chevron-down" at bounding box center [1166, 172] width 11 height 11
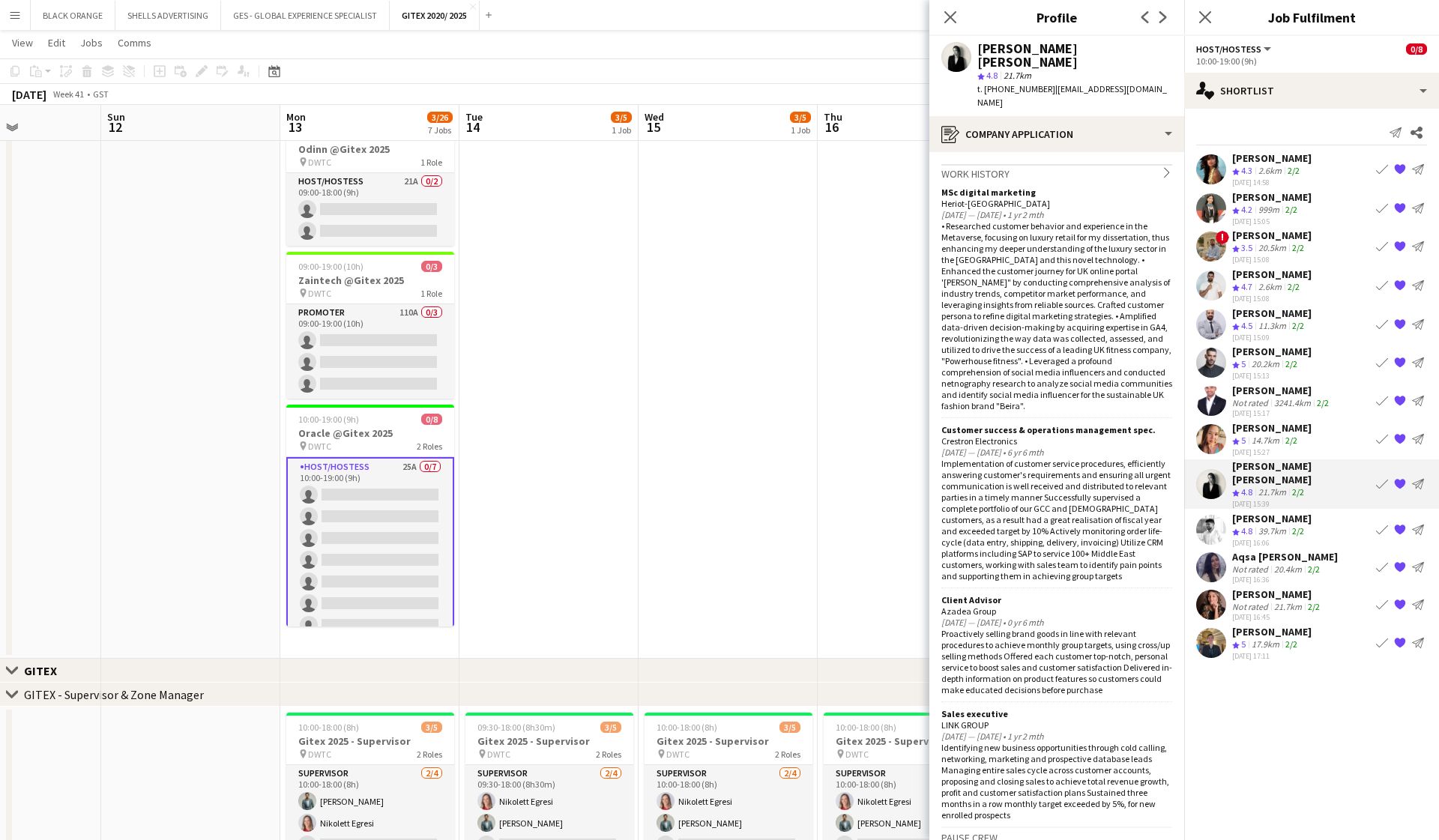
scroll to position [0, 0]
click at [1057, 116] on div "register Company application" at bounding box center [1057, 134] width 255 height 36
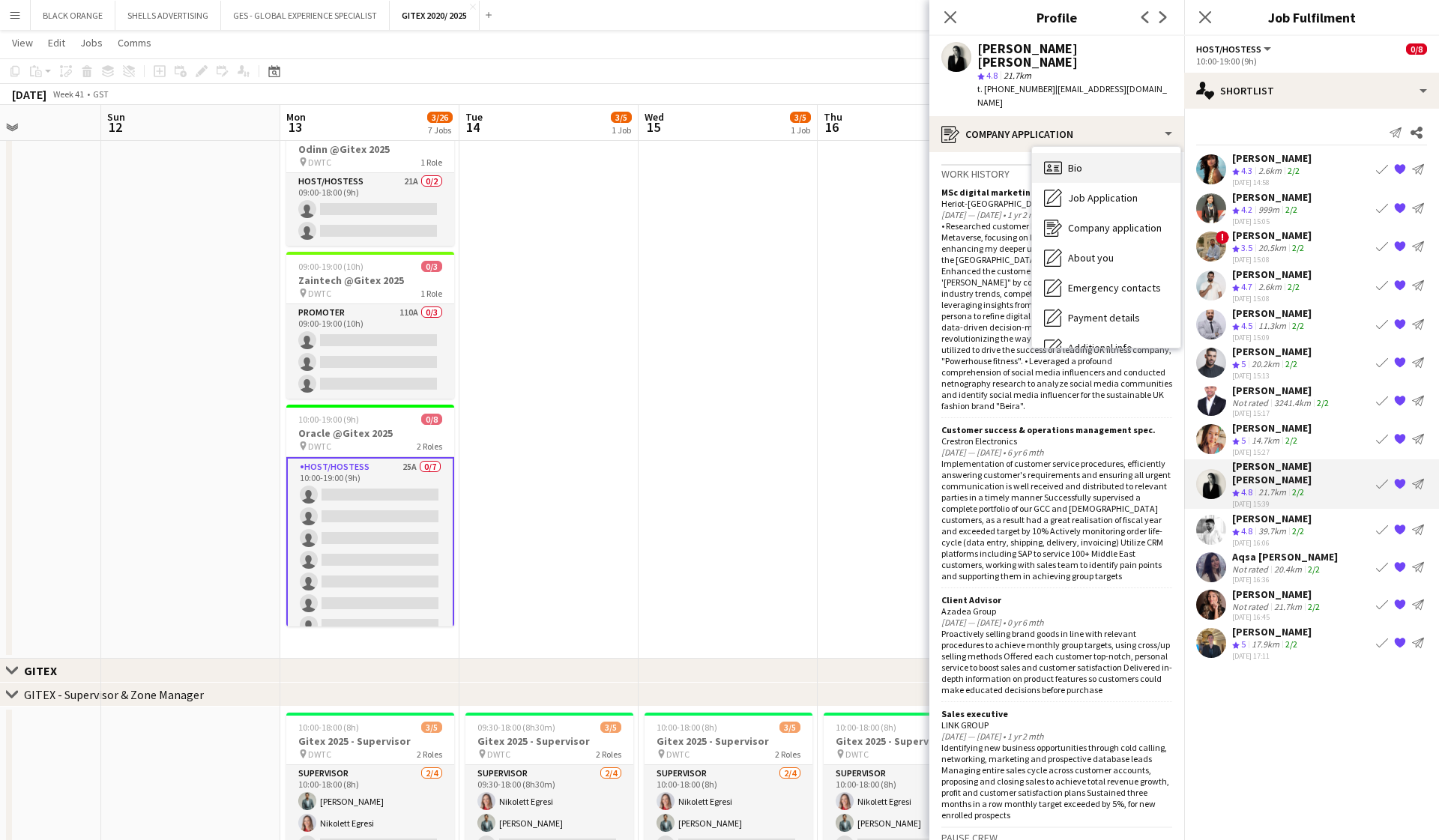
click at [1091, 153] on div "Bio Bio" at bounding box center [1106, 168] width 148 height 30
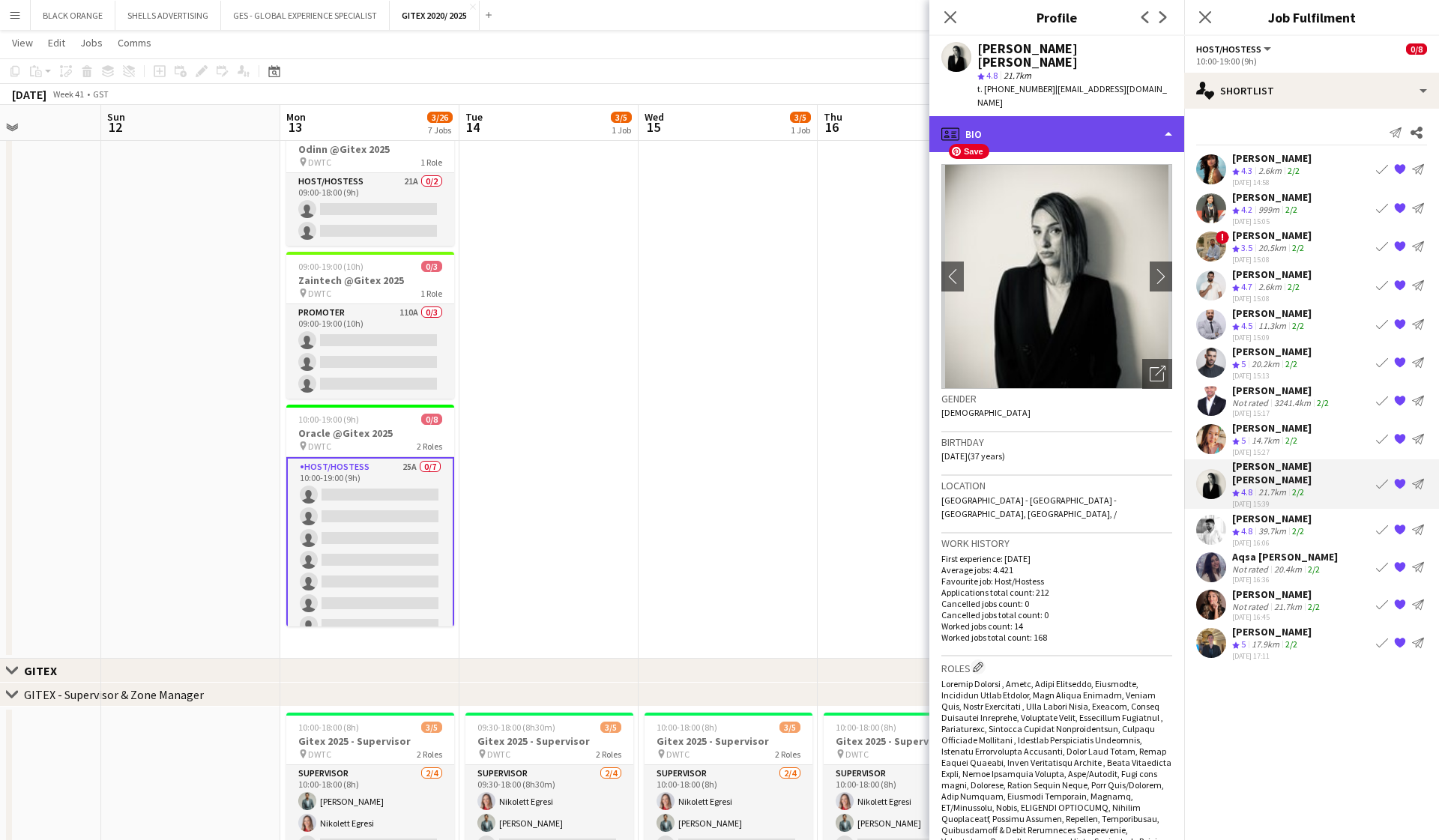
click at [1075, 116] on div "profile Bio" at bounding box center [1057, 134] width 255 height 36
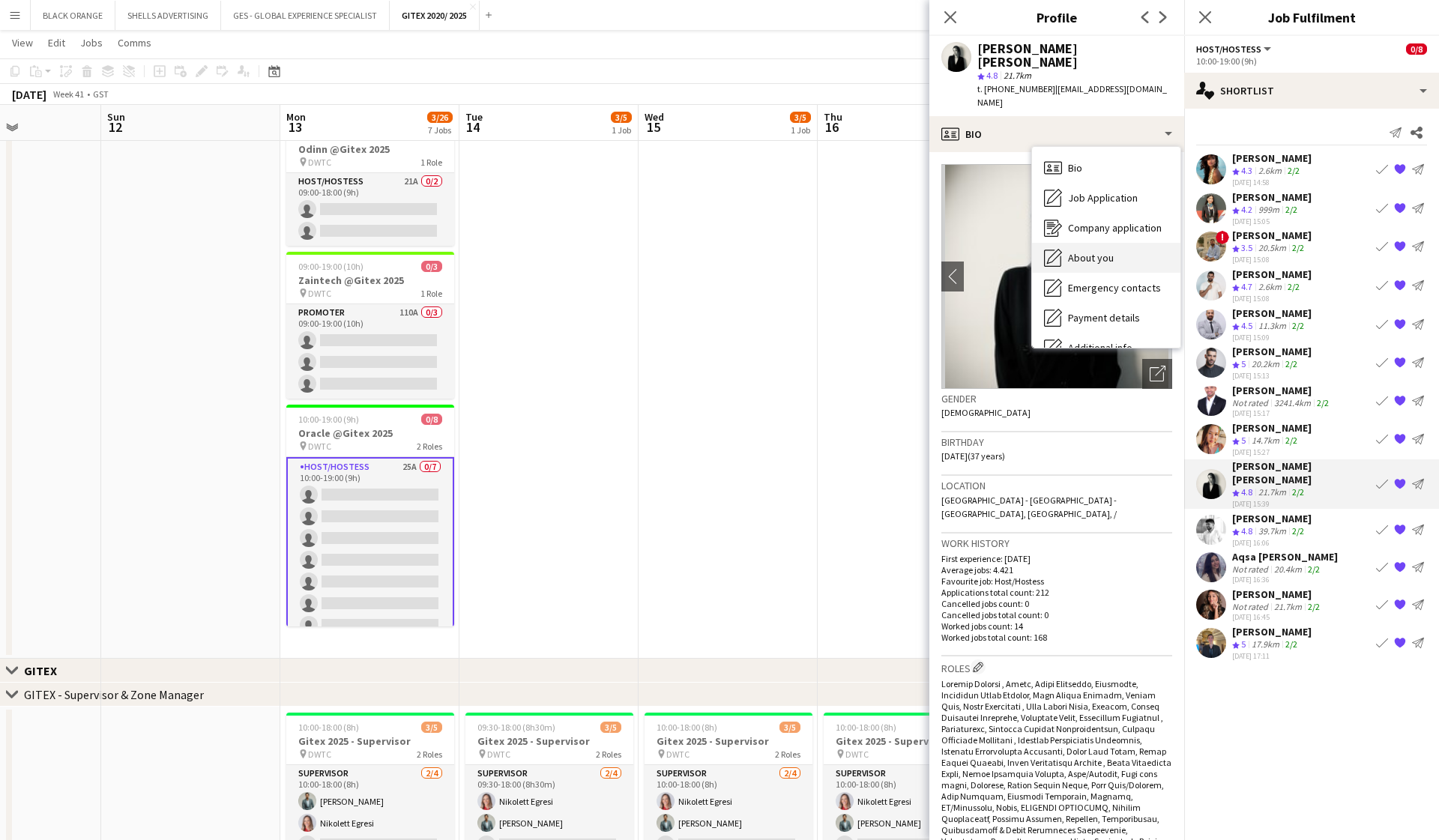
click at [1089, 251] on span "About you" at bounding box center [1091, 258] width 46 height 14
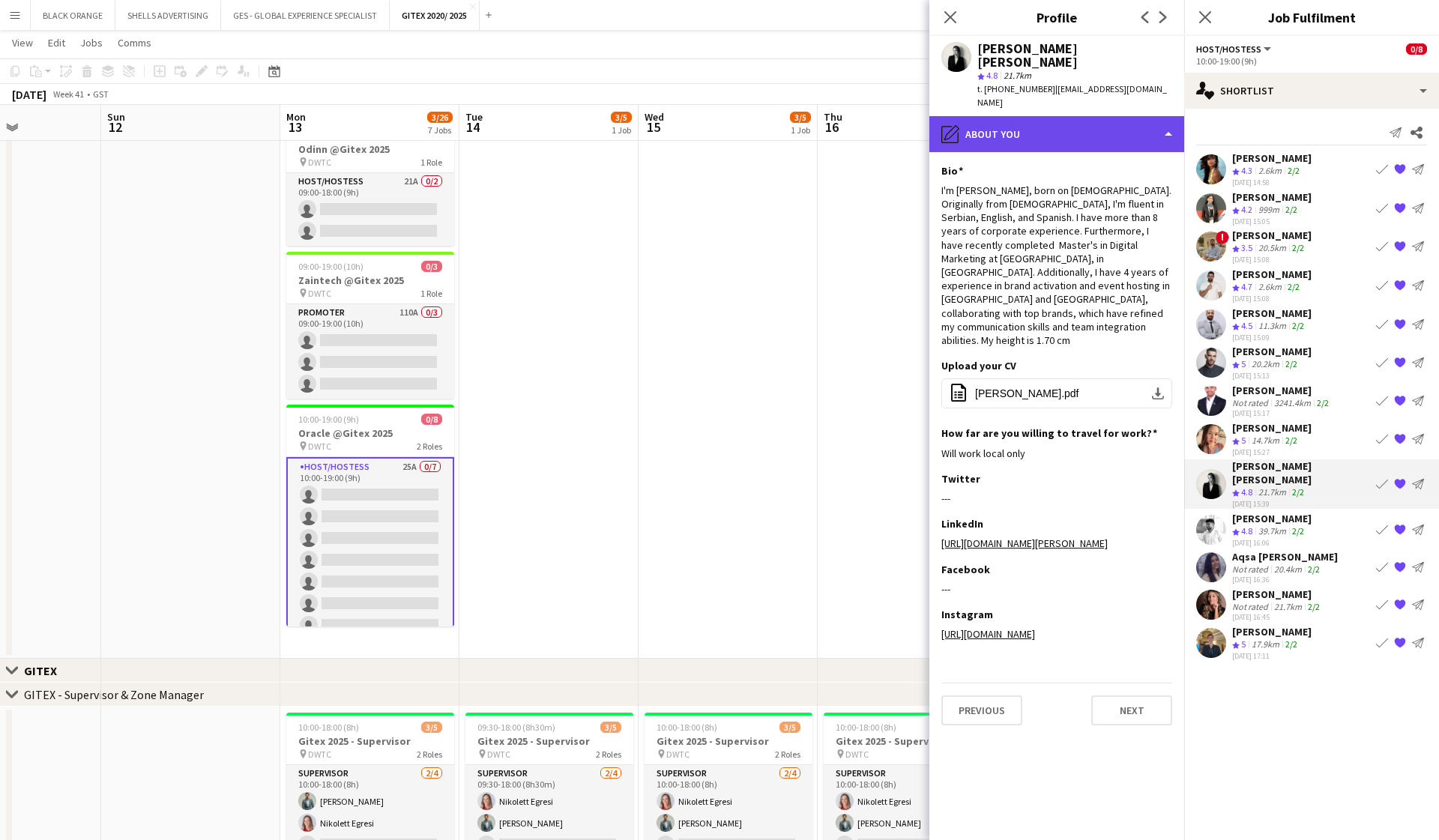
click at [1165, 116] on div "pencil4 About you" at bounding box center [1057, 134] width 255 height 36
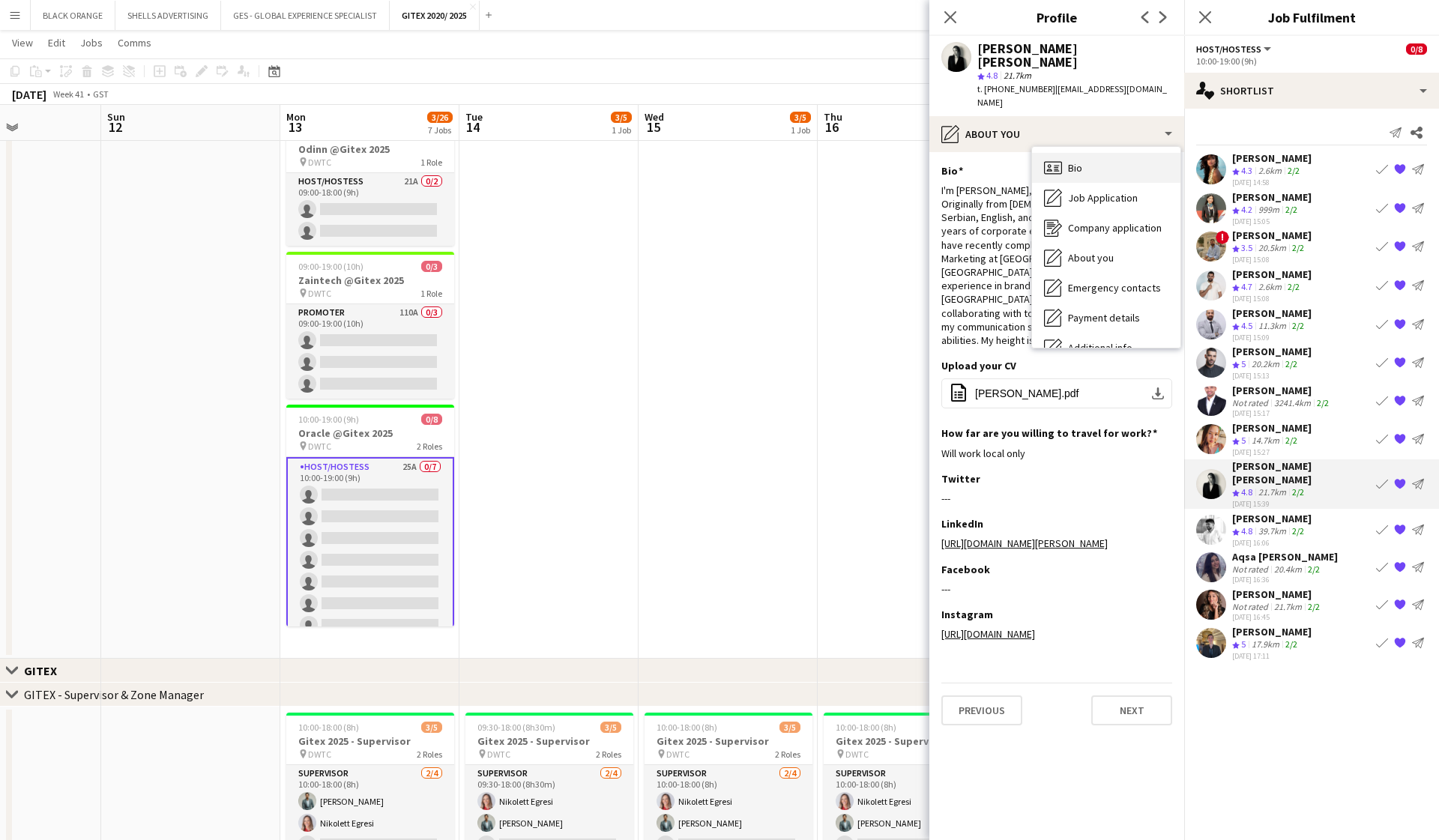
click at [1084, 153] on div "Bio Bio" at bounding box center [1106, 168] width 148 height 30
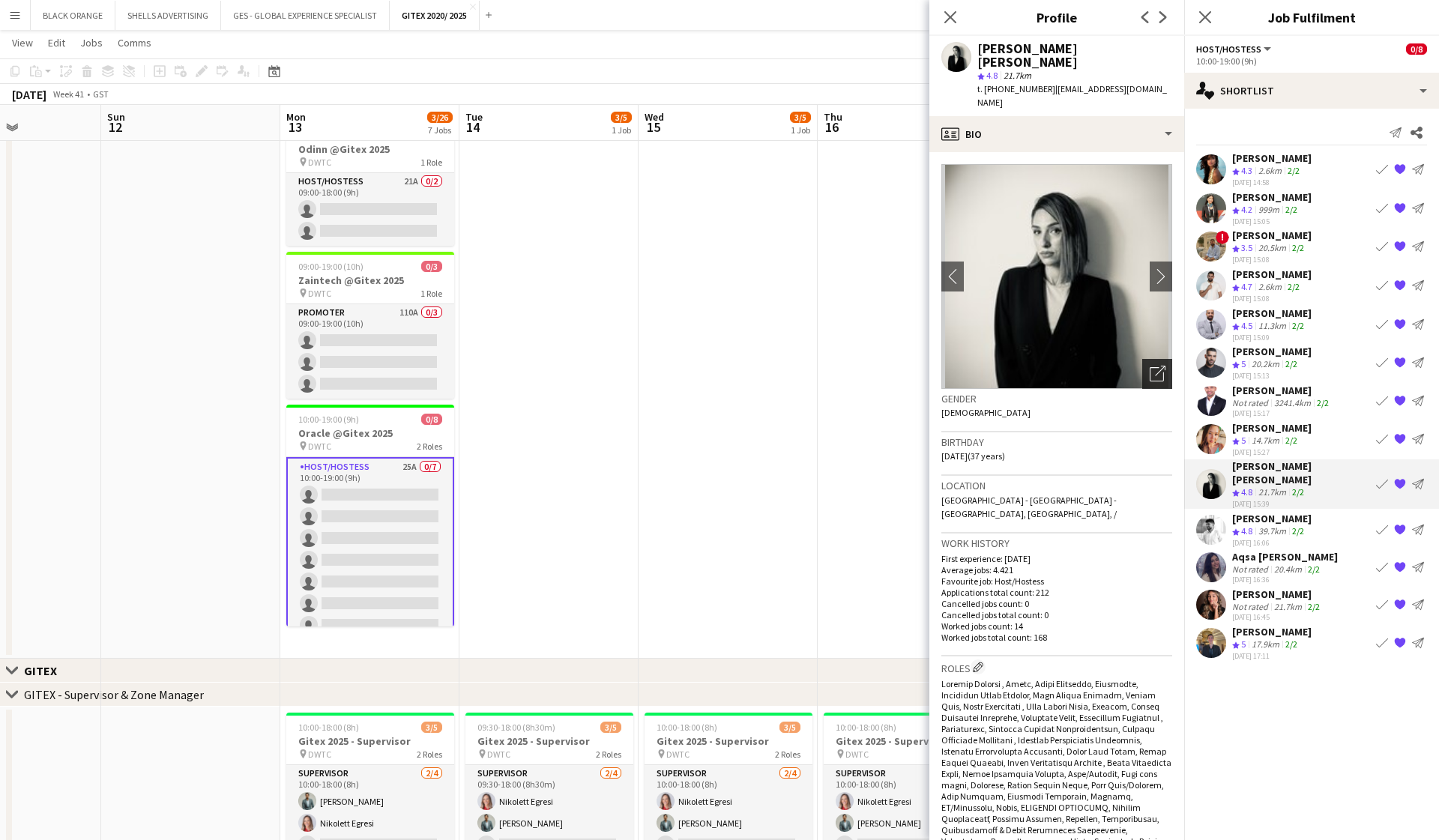
click at [1152, 366] on icon "Open photos pop-in" at bounding box center [1158, 373] width 16 height 16
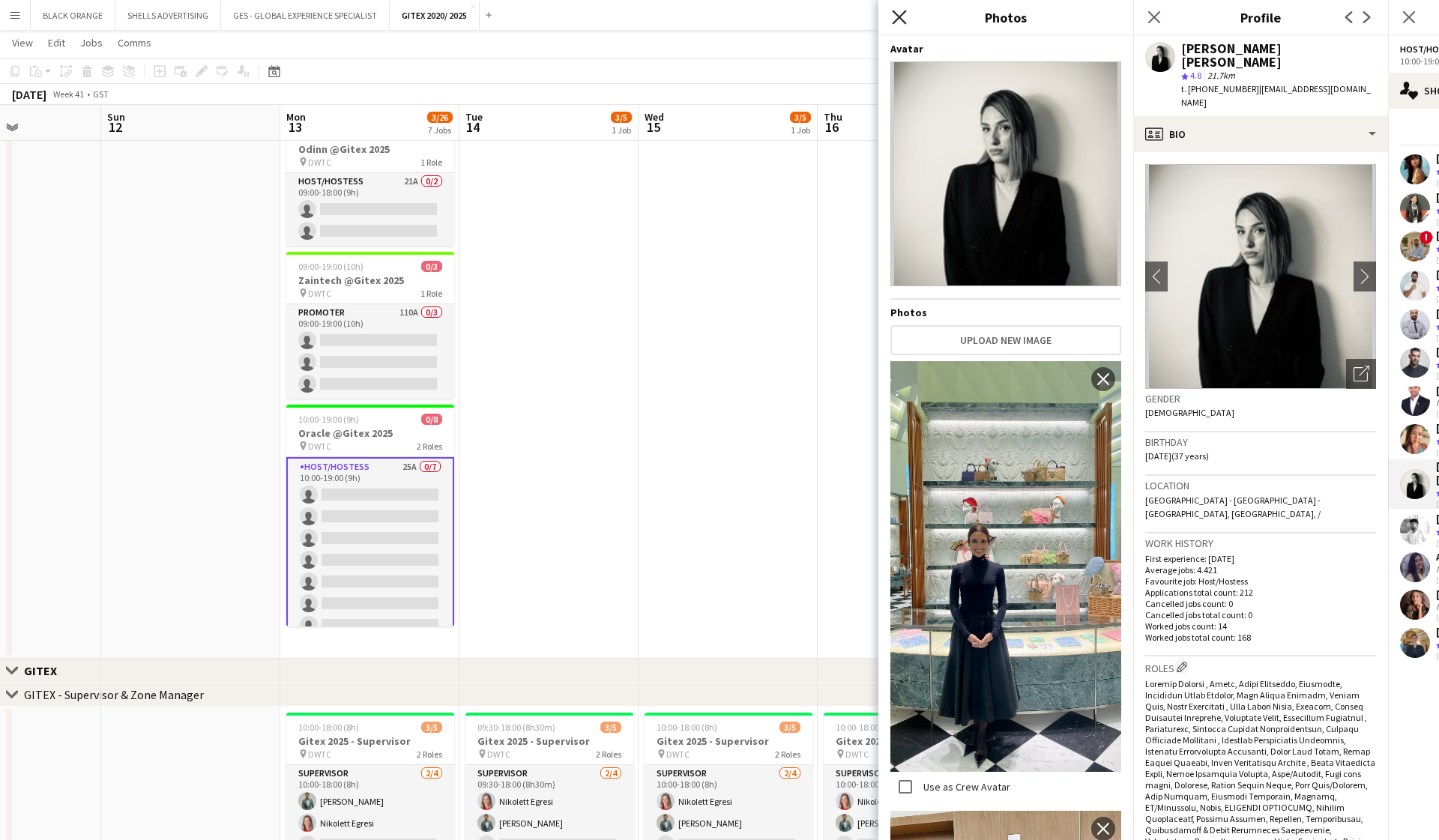
click at [898, 14] on icon "Close pop-in" at bounding box center [899, 16] width 15 height 15
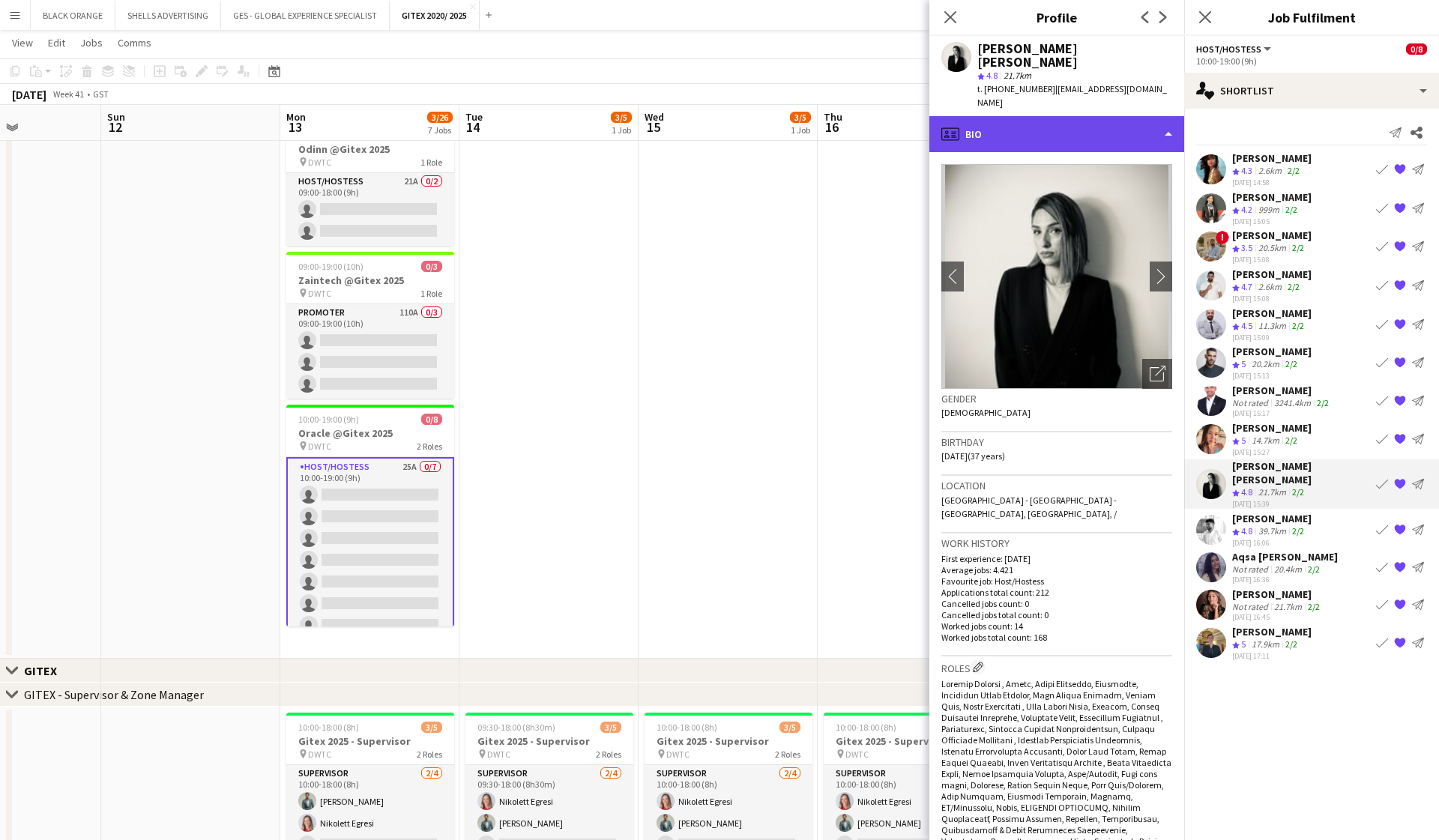
click at [1155, 116] on div "profile Bio" at bounding box center [1057, 134] width 255 height 36
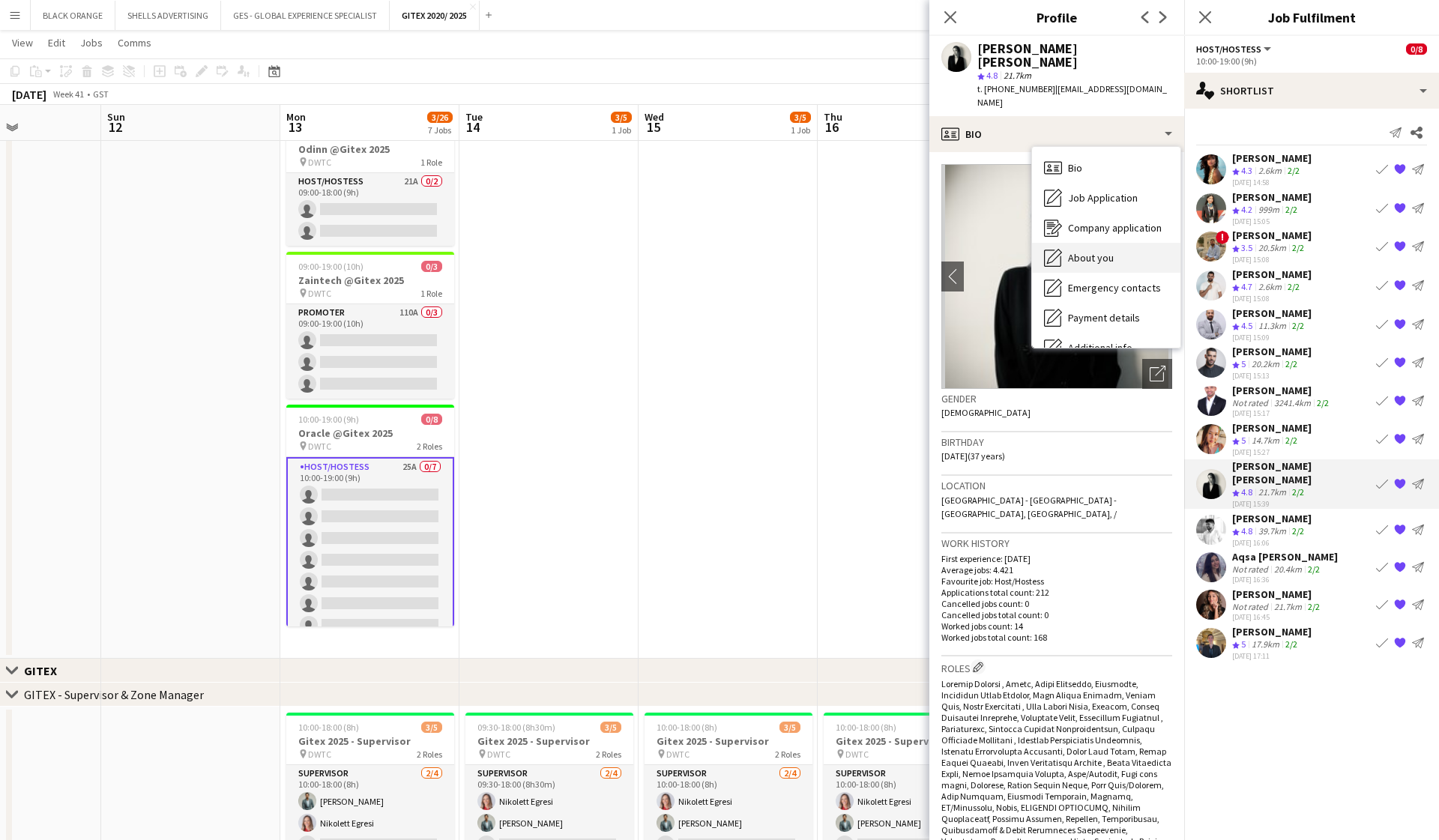
click at [1096, 251] on span "About you" at bounding box center [1091, 258] width 46 height 14
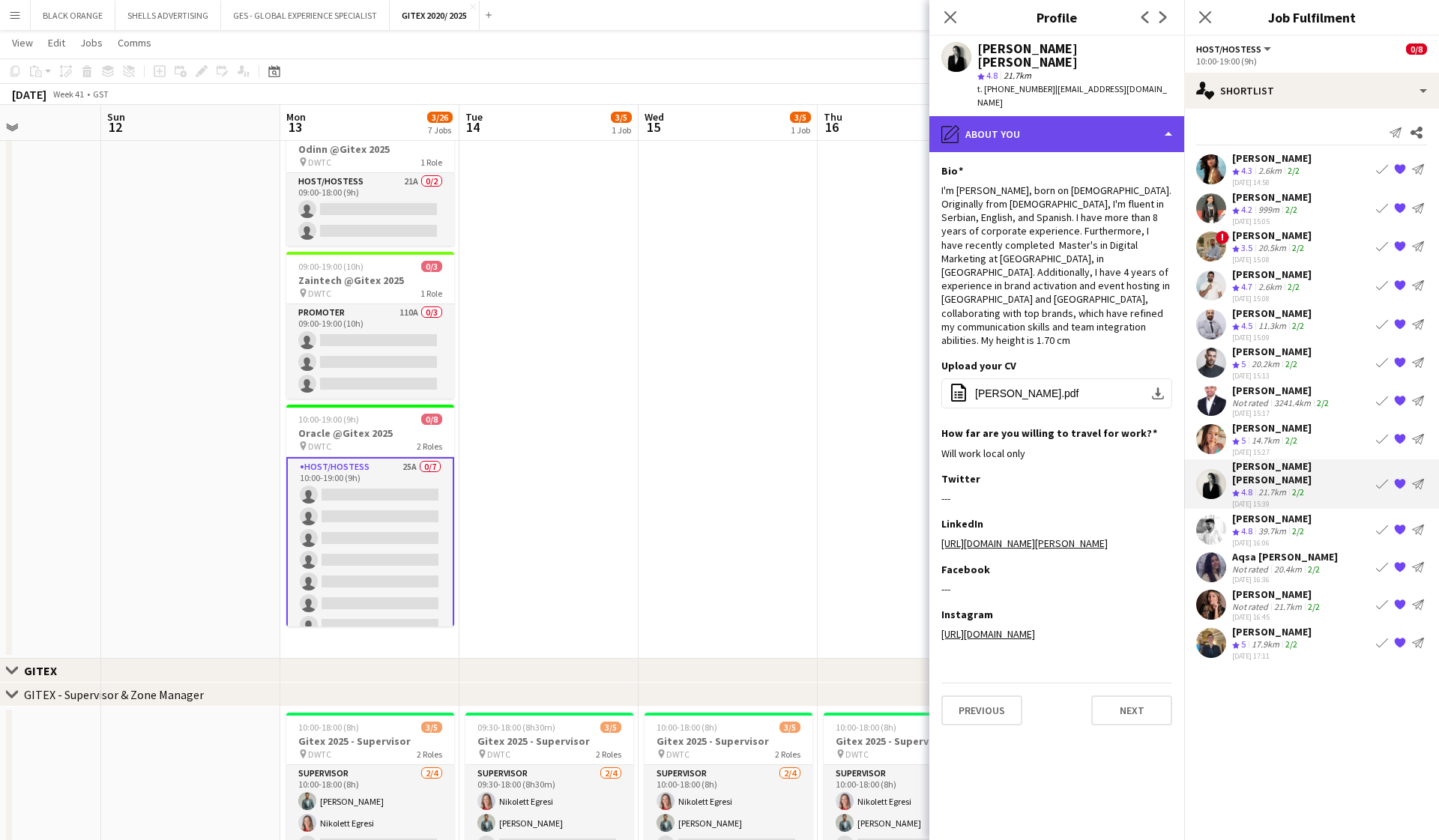
click at [1154, 116] on div "pencil4 About you" at bounding box center [1057, 134] width 255 height 36
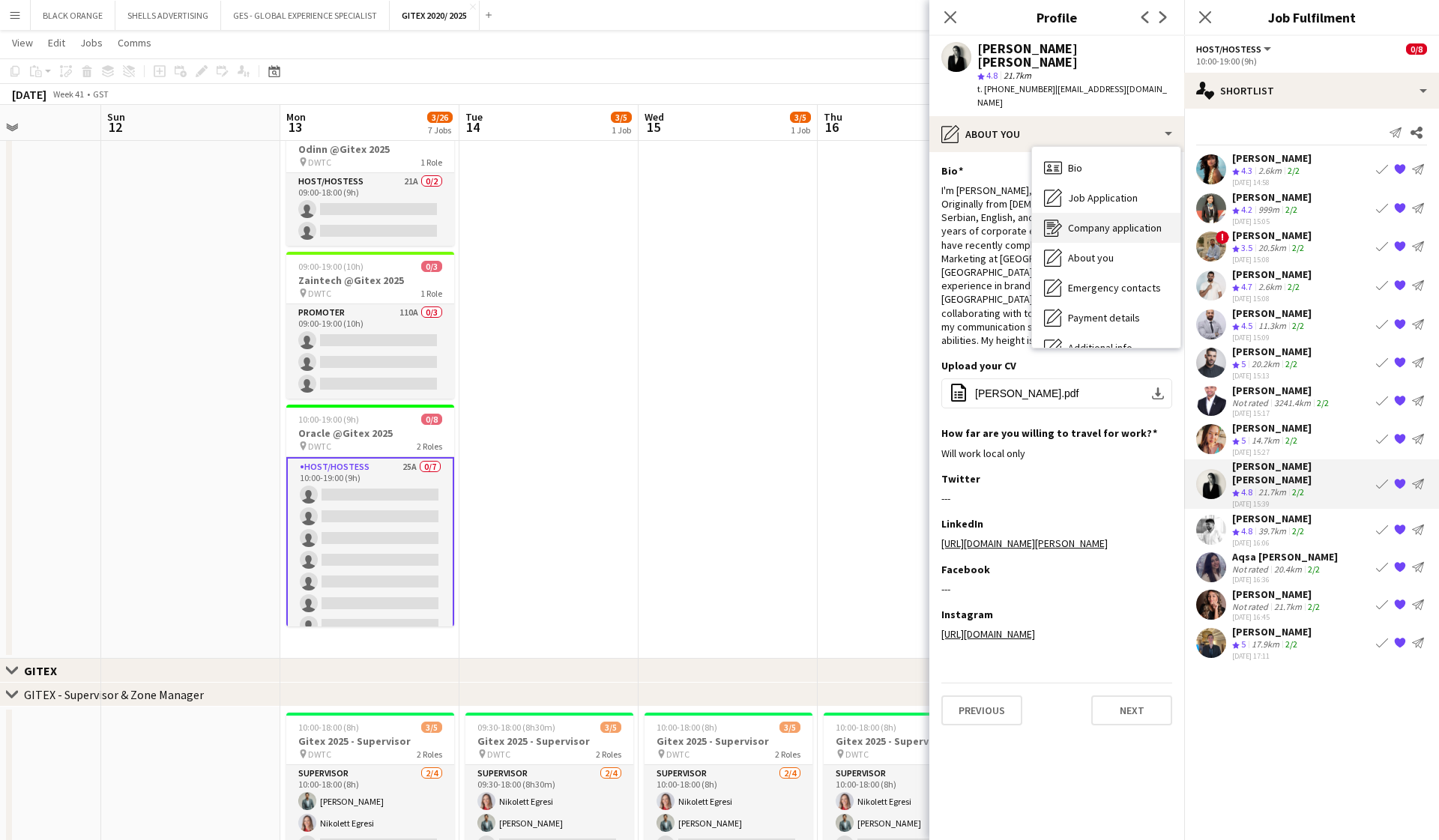
click at [1118, 221] on span "Company application" at bounding box center [1115, 228] width 94 height 14
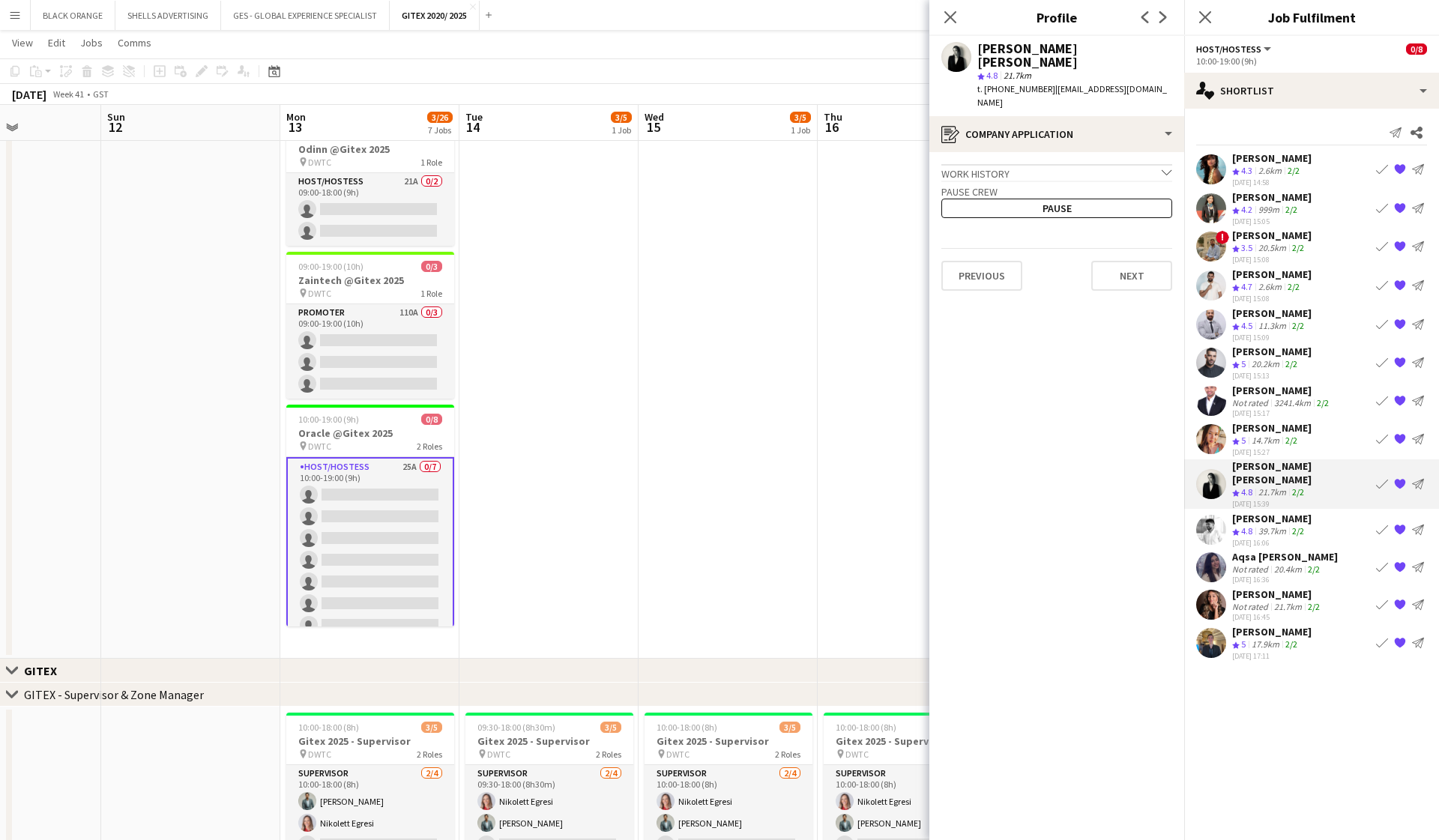
click at [1119, 164] on div "Work history chevron-down" at bounding box center [1057, 172] width 231 height 16
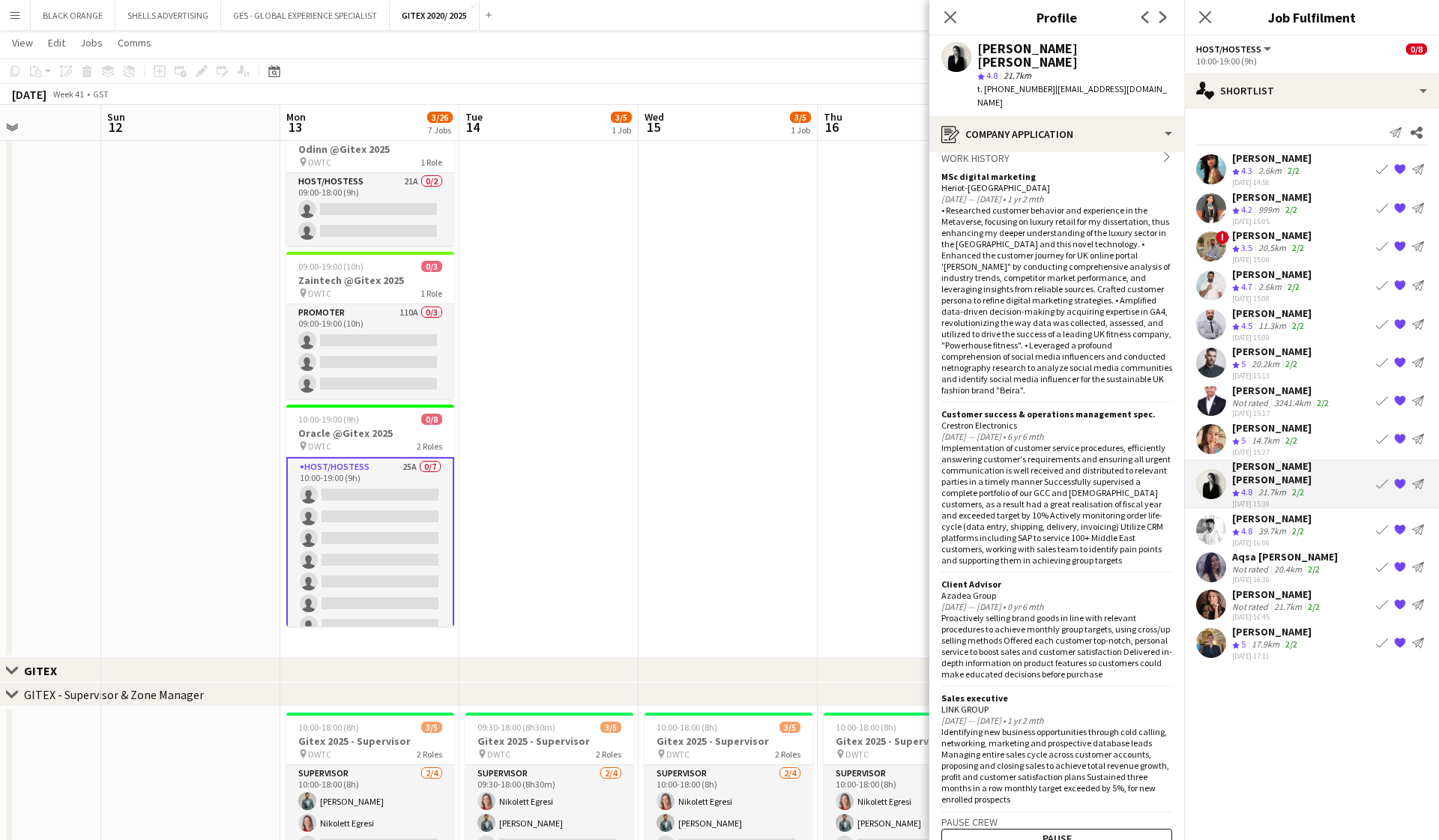
scroll to position [7, 0]
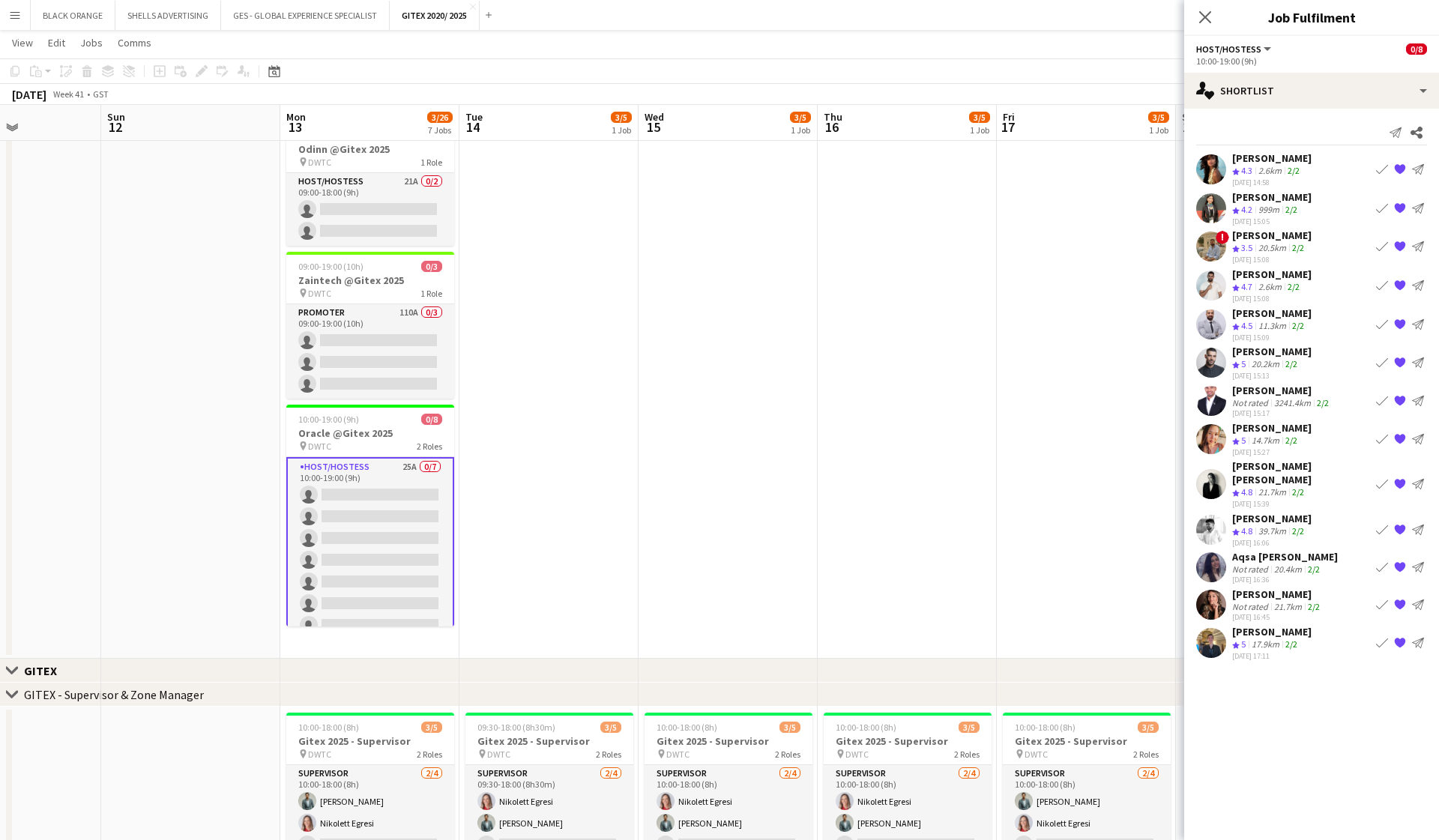
click at [1263, 463] on div "[PERSON_NAME] [PERSON_NAME]" at bounding box center [1301, 473] width 138 height 27
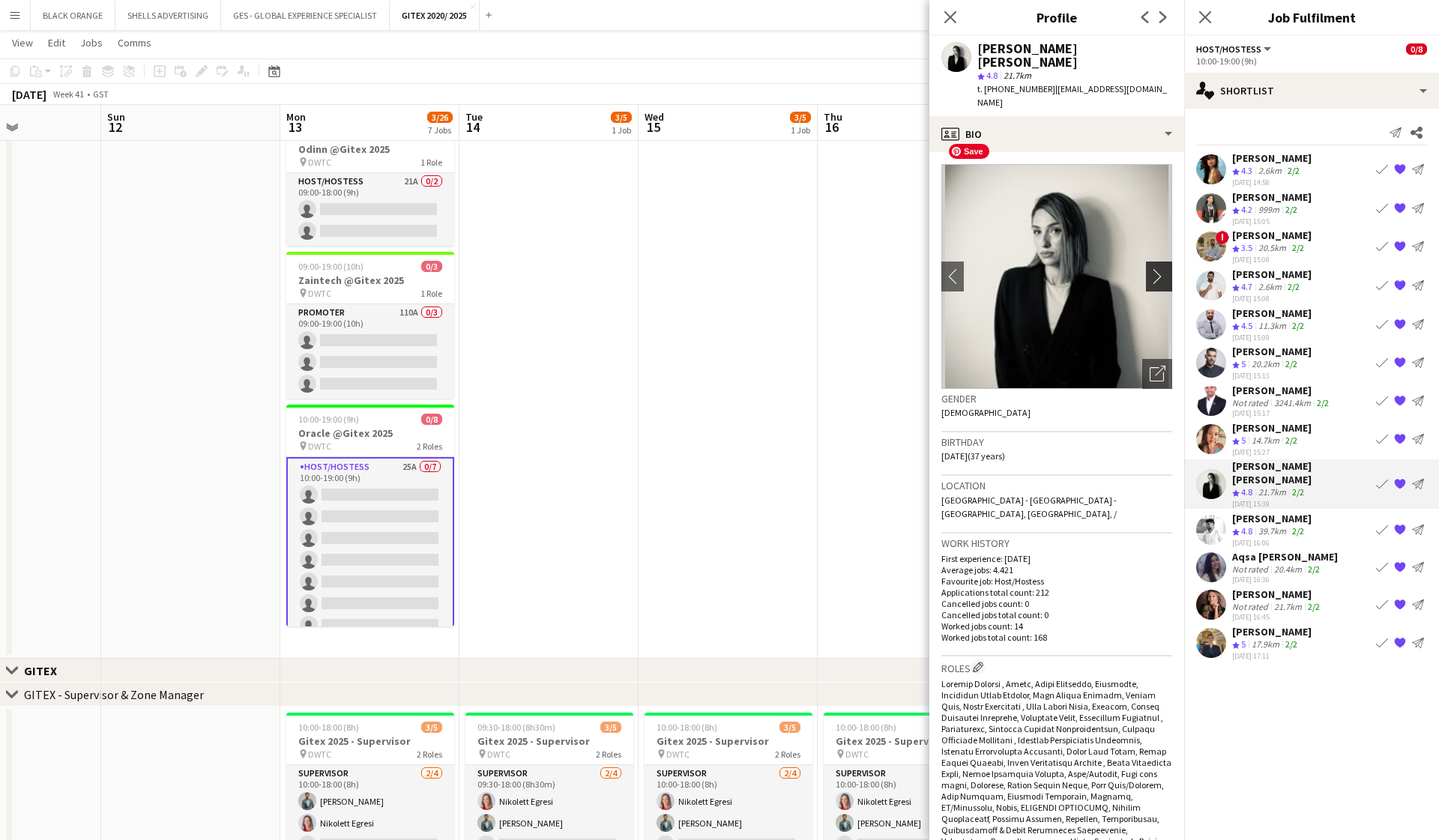
click at [1160, 269] on app-icon "chevron-right" at bounding box center [1161, 276] width 23 height 16
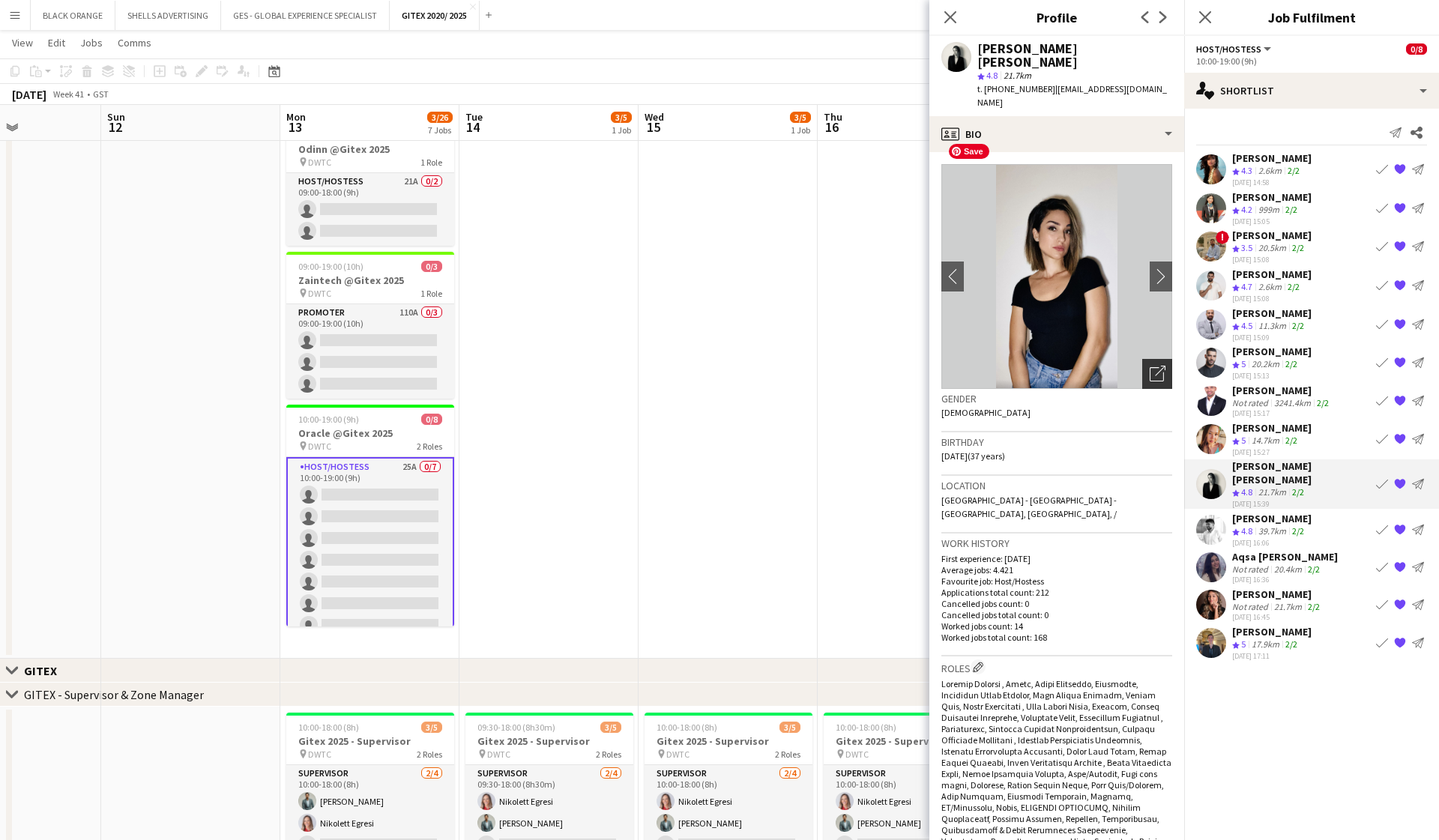
click at [1155, 366] on icon "Open photos pop-in" at bounding box center [1158, 373] width 16 height 16
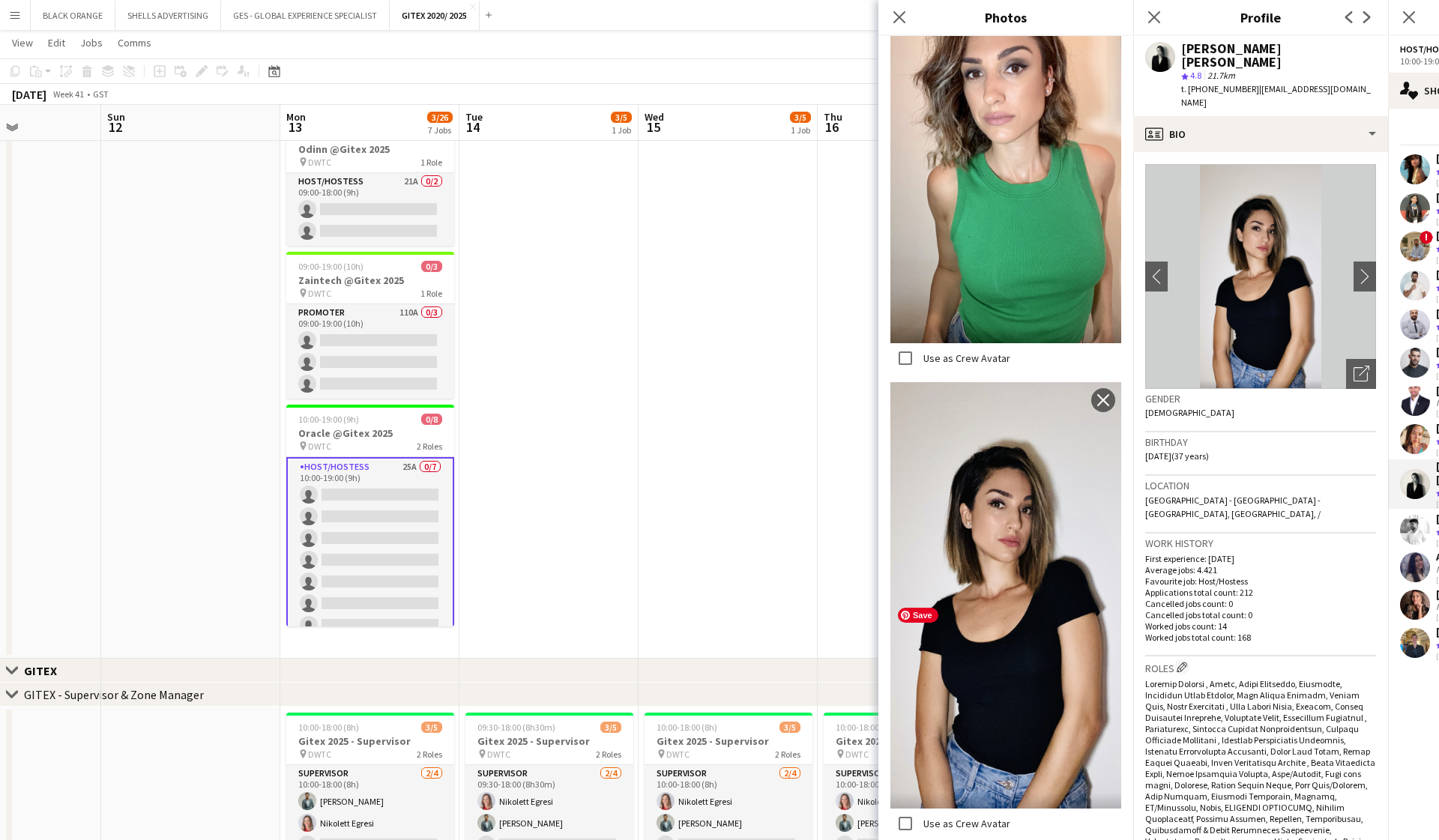
scroll to position [7882, 0]
click at [897, 14] on icon at bounding box center [899, 16] width 15 height 15
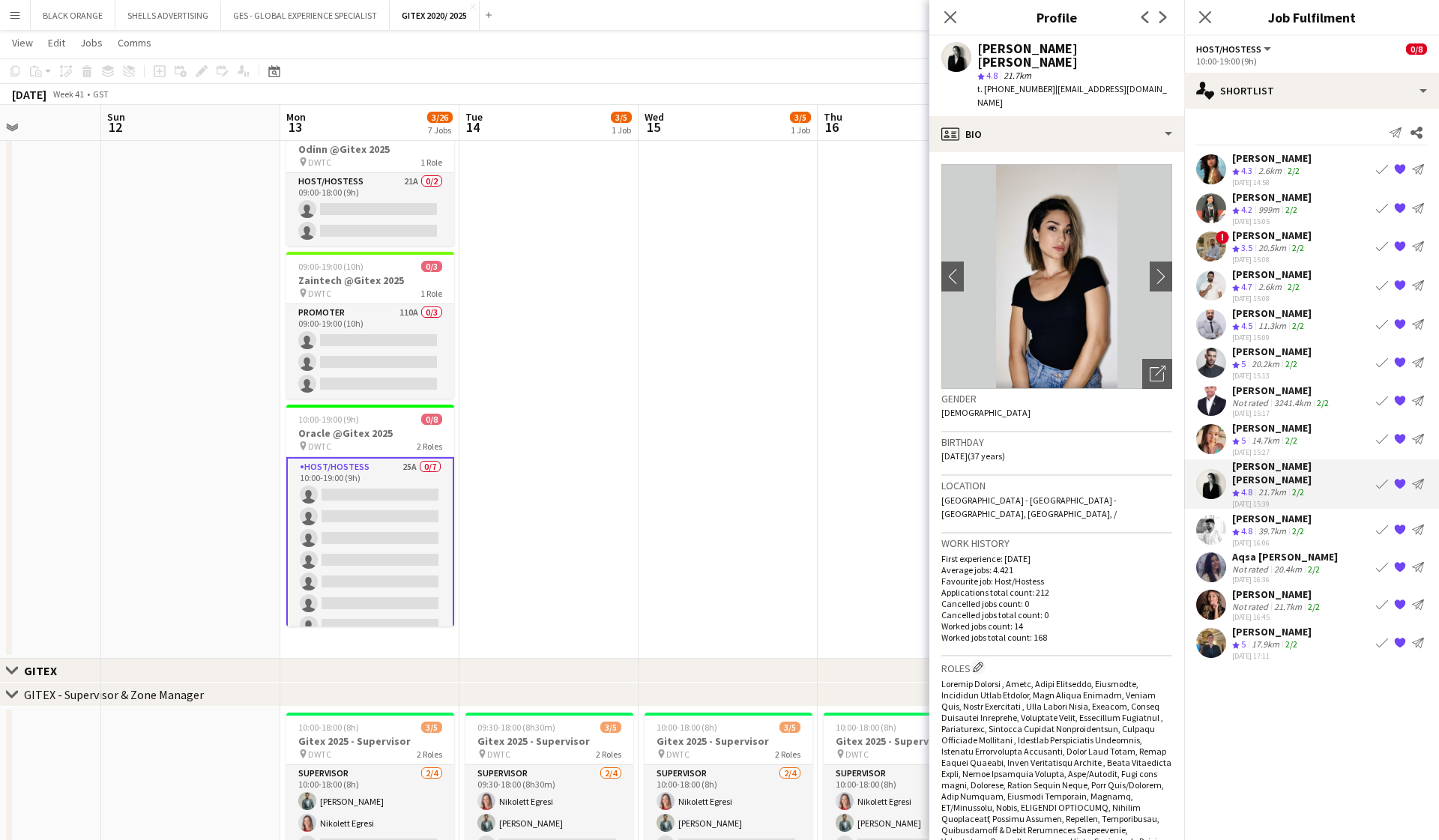
click at [1257, 625] on div "[PERSON_NAME]" at bounding box center [1272, 631] width 80 height 14
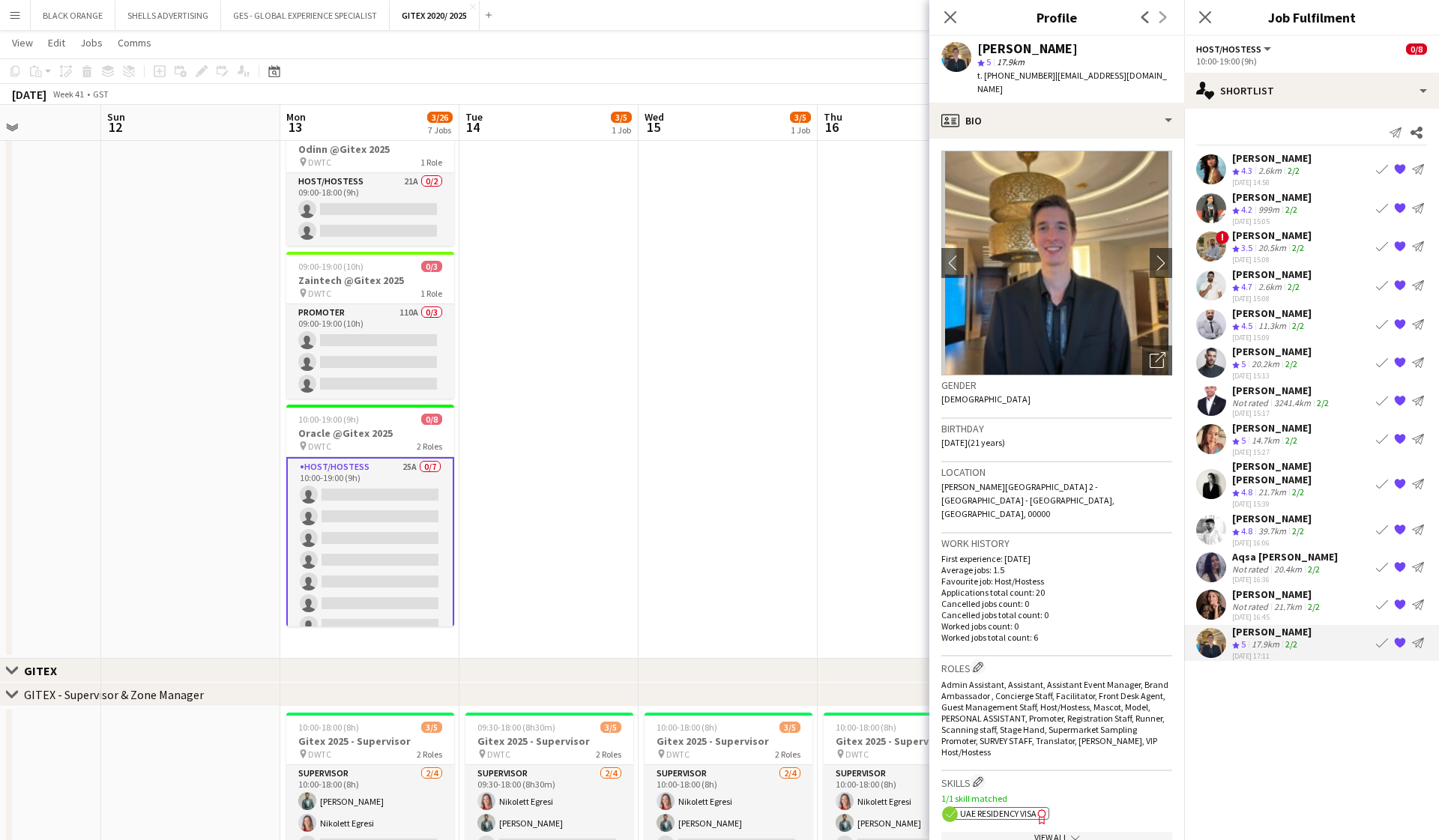
click at [1262, 588] on div "[PERSON_NAME]" at bounding box center [1277, 595] width 90 height 14
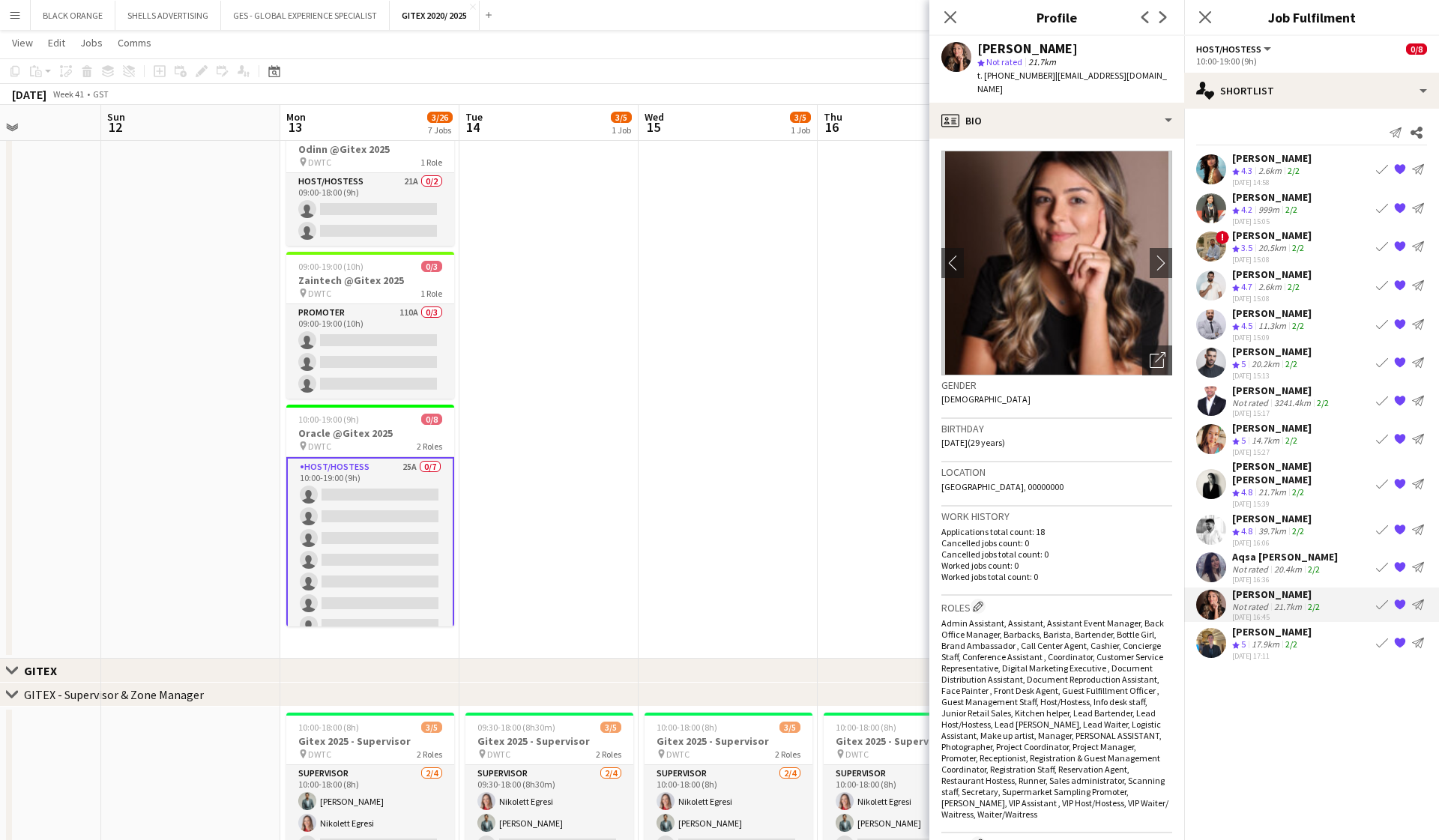
scroll to position [0, 0]
click at [1166, 105] on div "profile Bio" at bounding box center [1057, 120] width 255 height 36
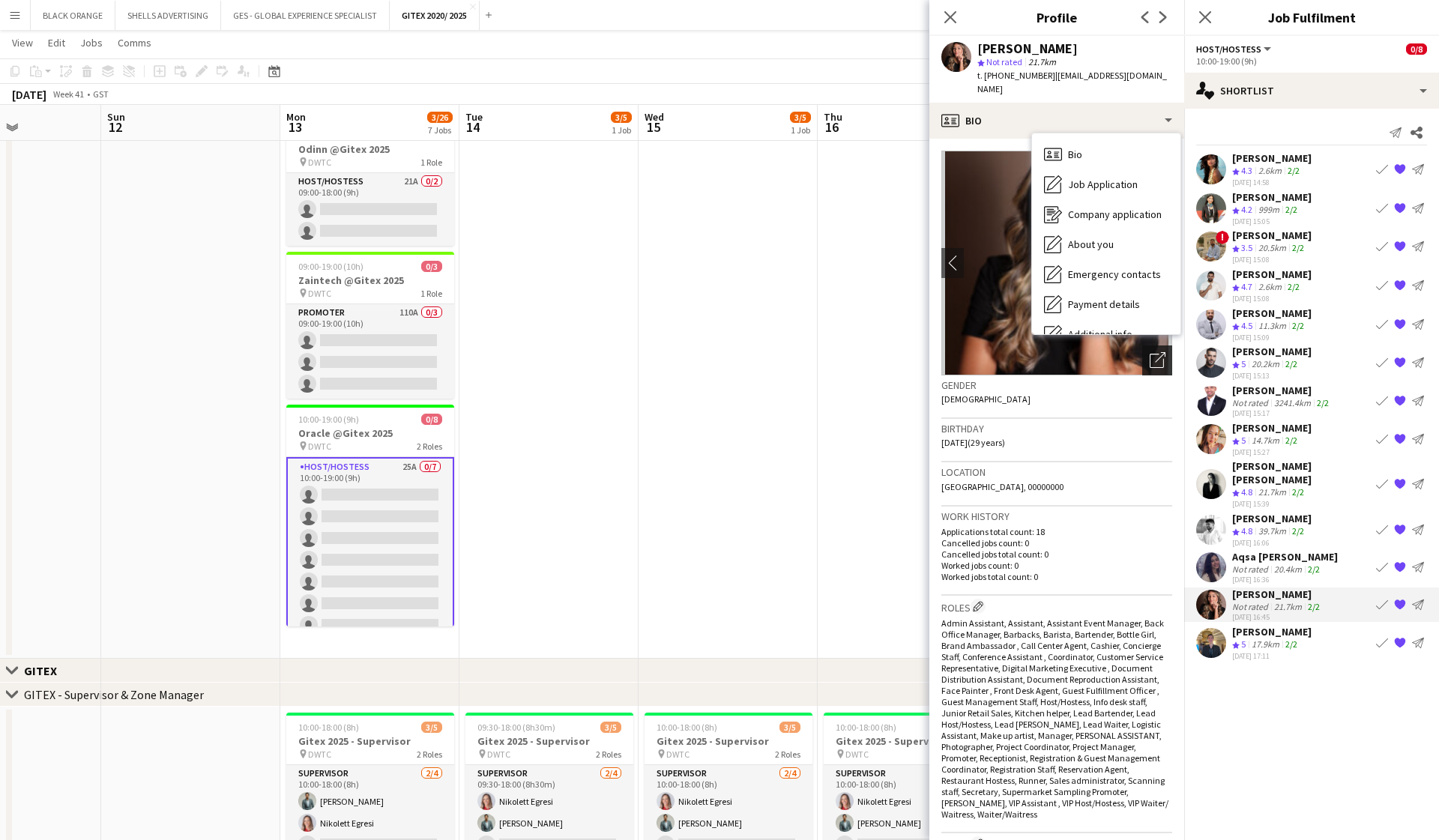
click at [1160, 352] on icon at bounding box center [1160, 357] width 11 height 11
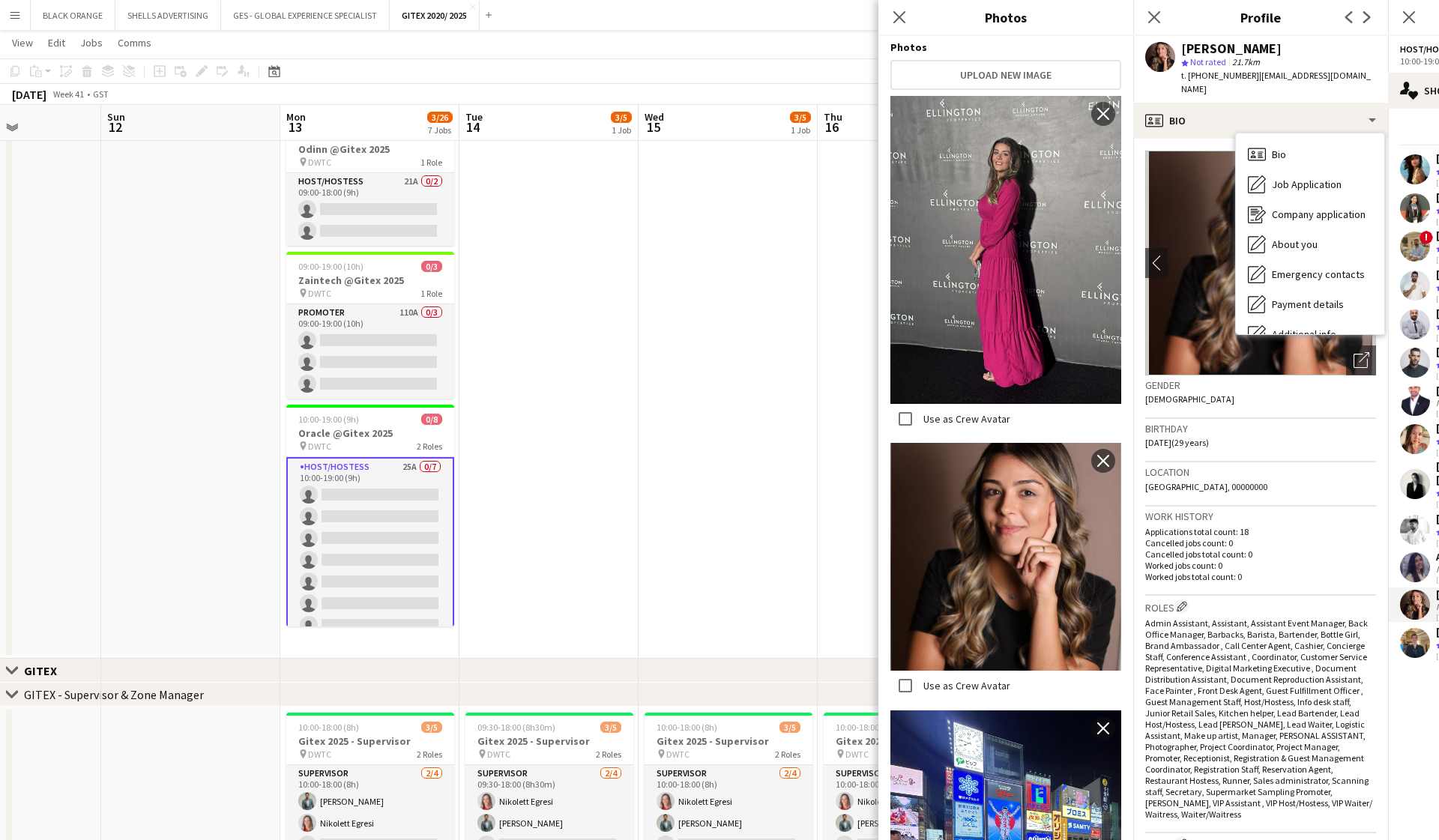
scroll to position [265, 0]
click at [898, 18] on icon at bounding box center [899, 16] width 15 height 15
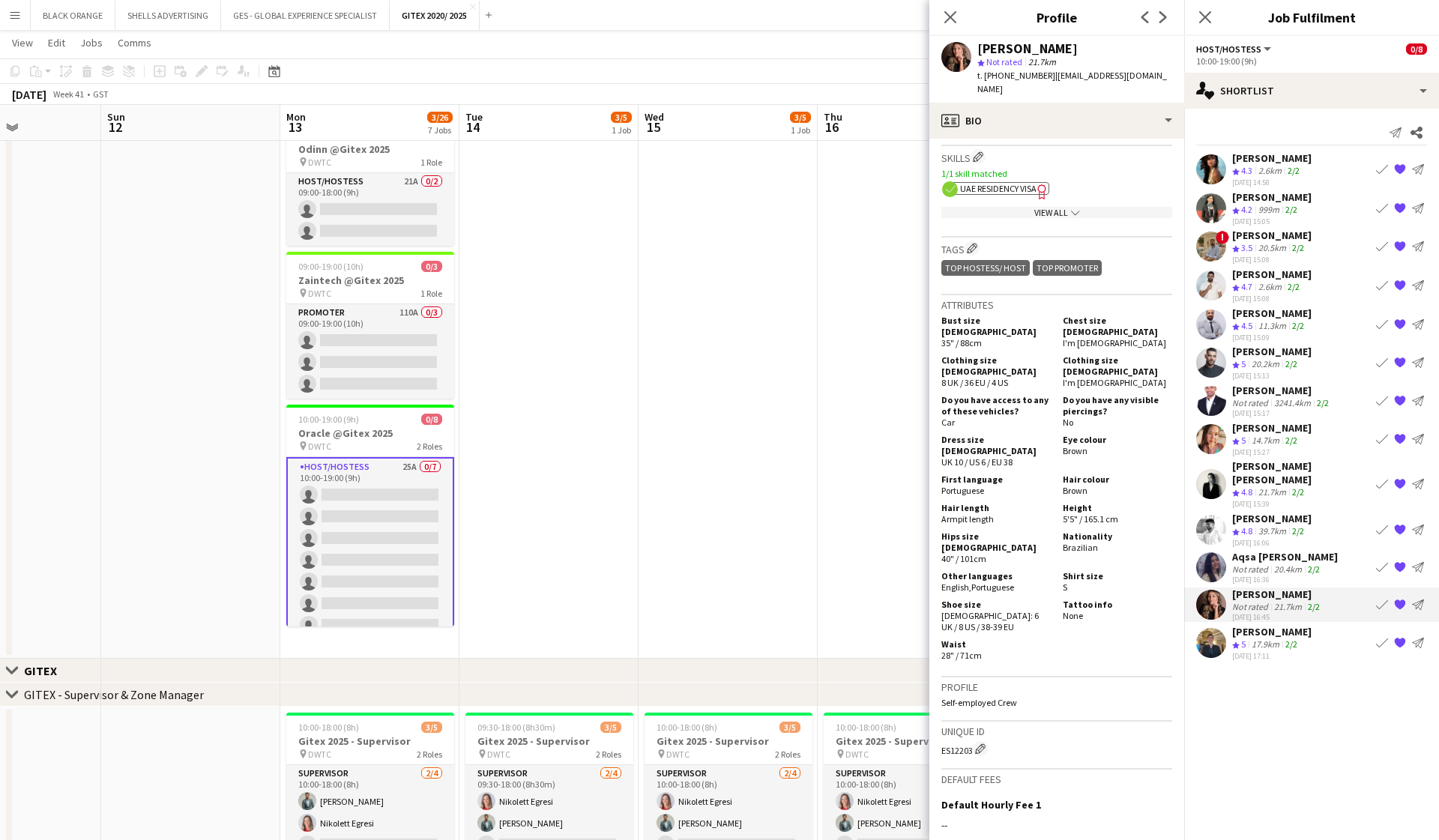
scroll to position [671, 0]
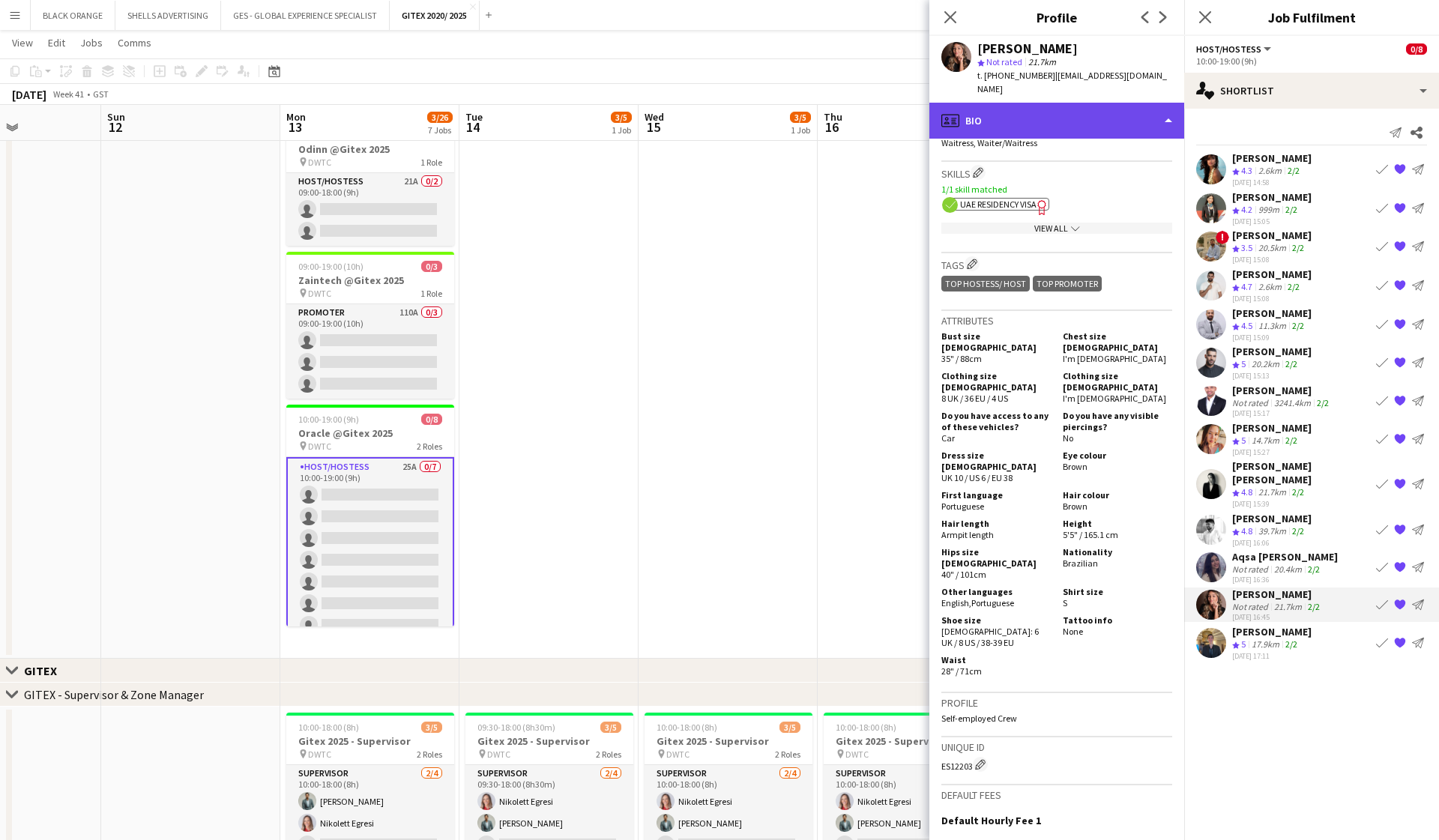
click at [1112, 108] on div "profile Bio" at bounding box center [1057, 120] width 255 height 36
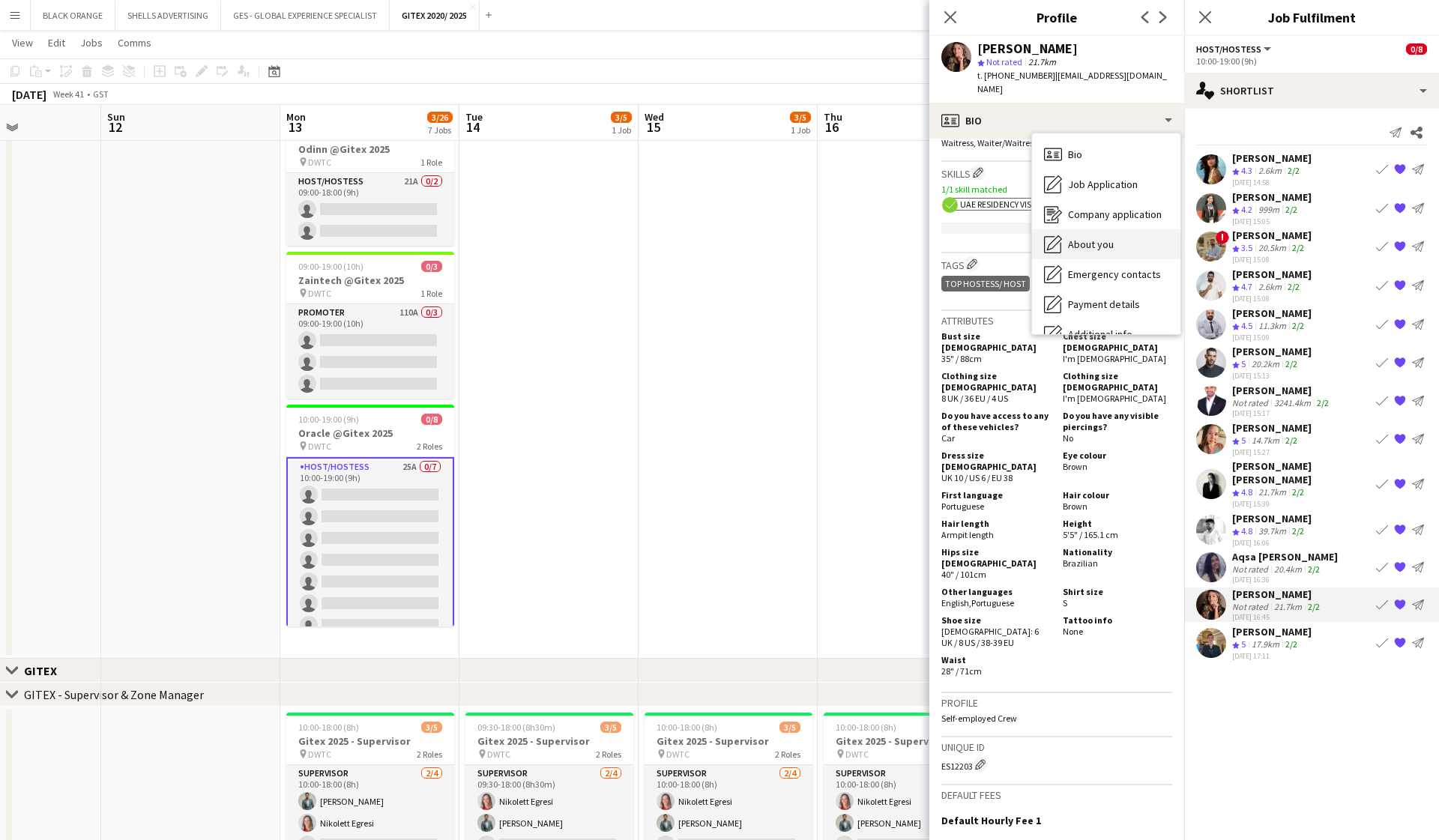
click at [1105, 238] on div "About you About you" at bounding box center [1106, 243] width 148 height 30
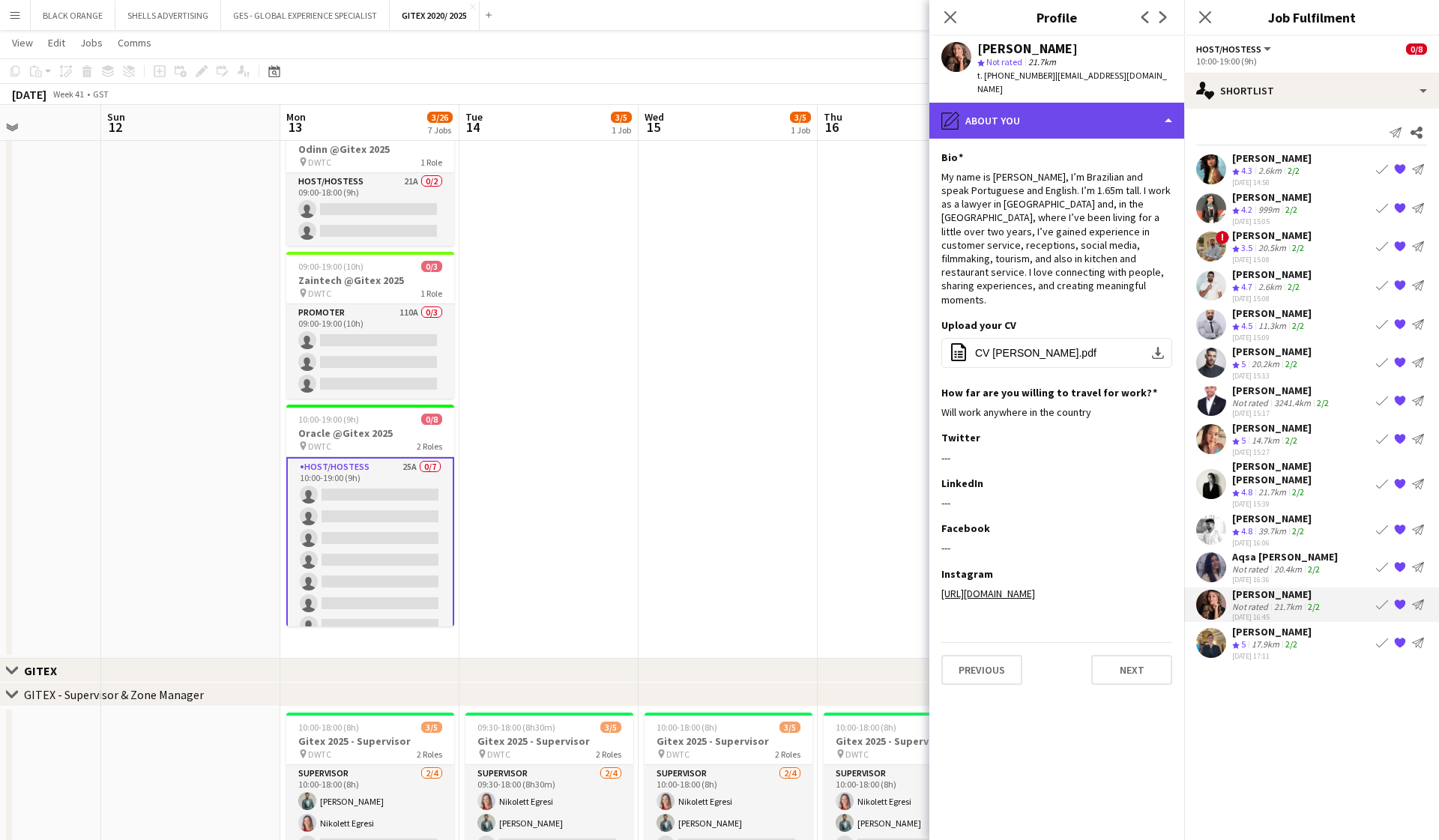
click at [1109, 113] on div "pencil4 About you" at bounding box center [1057, 120] width 255 height 36
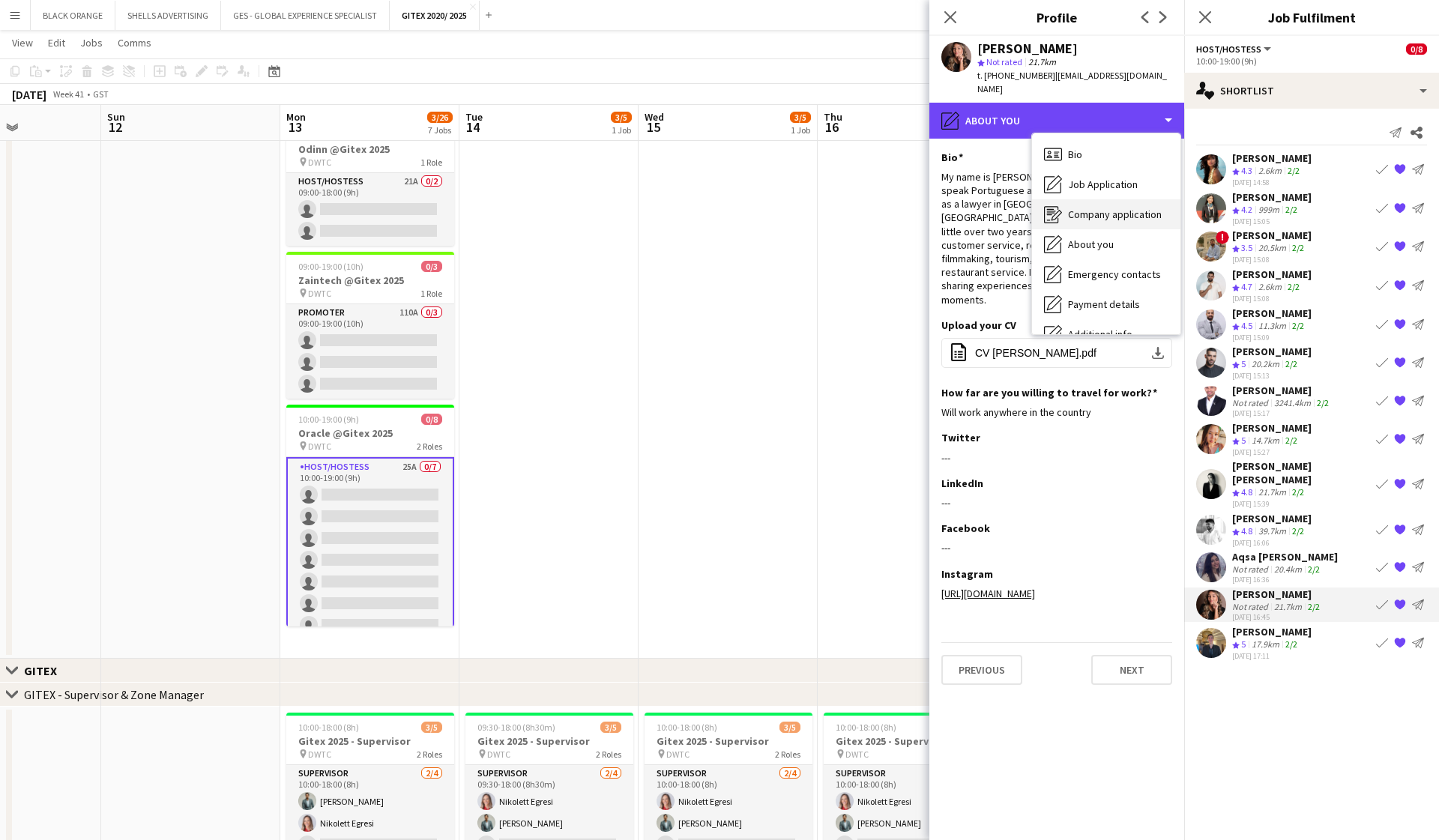
scroll to position [0, 0]
click at [1103, 208] on span "Company application" at bounding box center [1115, 214] width 94 height 14
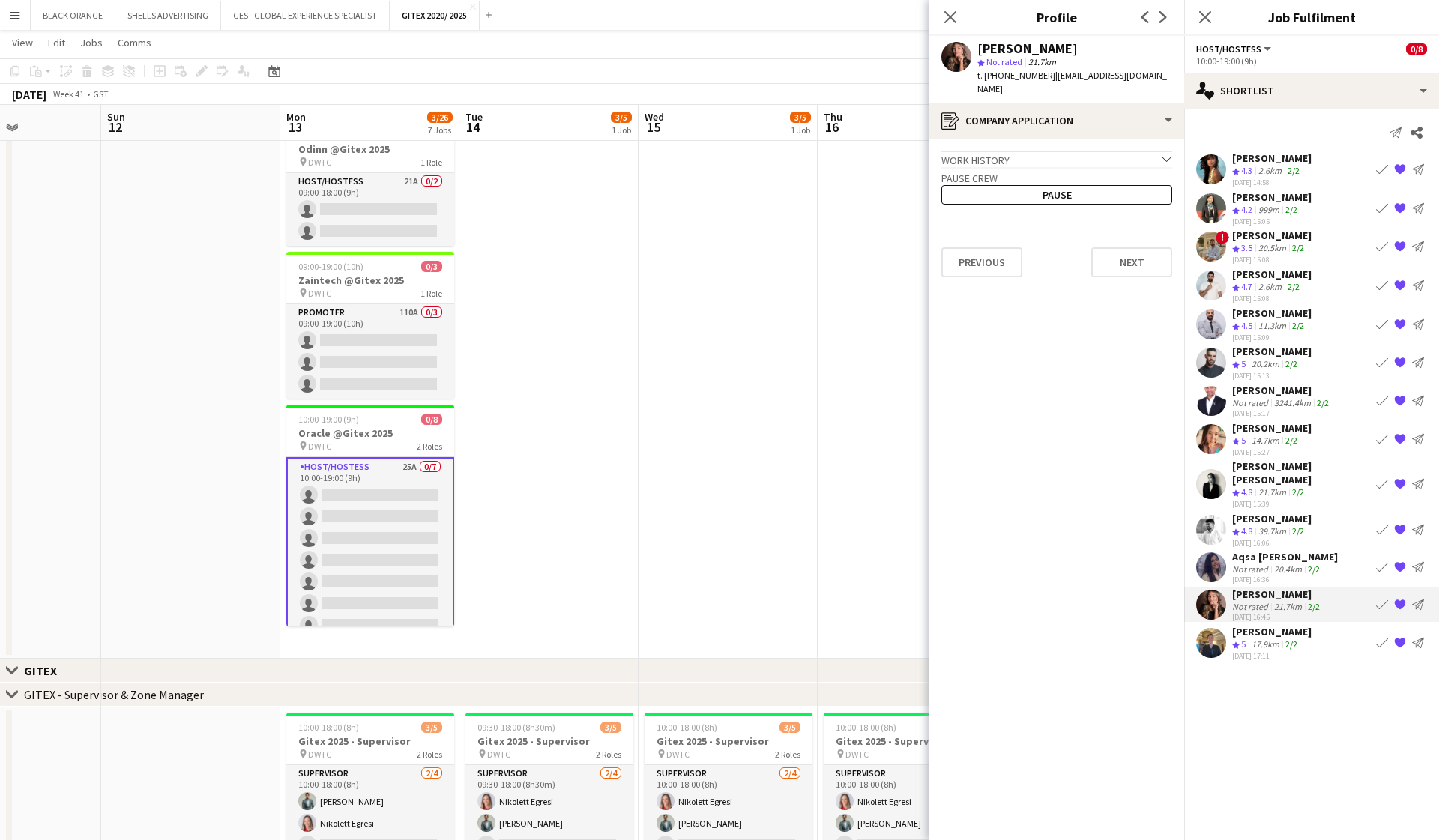
click at [1168, 153] on icon "chevron-down" at bounding box center [1166, 158] width 11 height 11
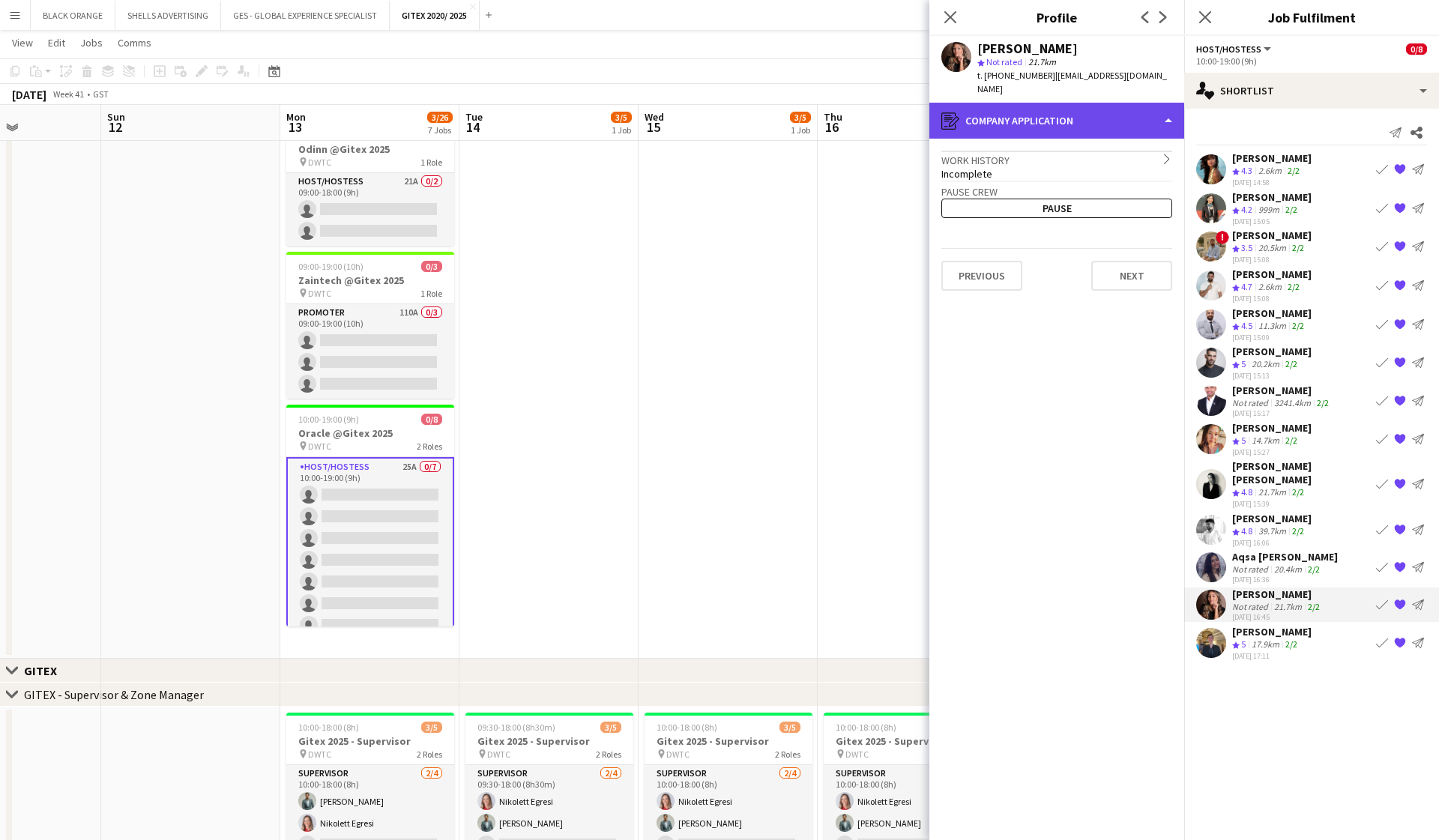
click at [1137, 107] on div "register Company application" at bounding box center [1057, 120] width 255 height 36
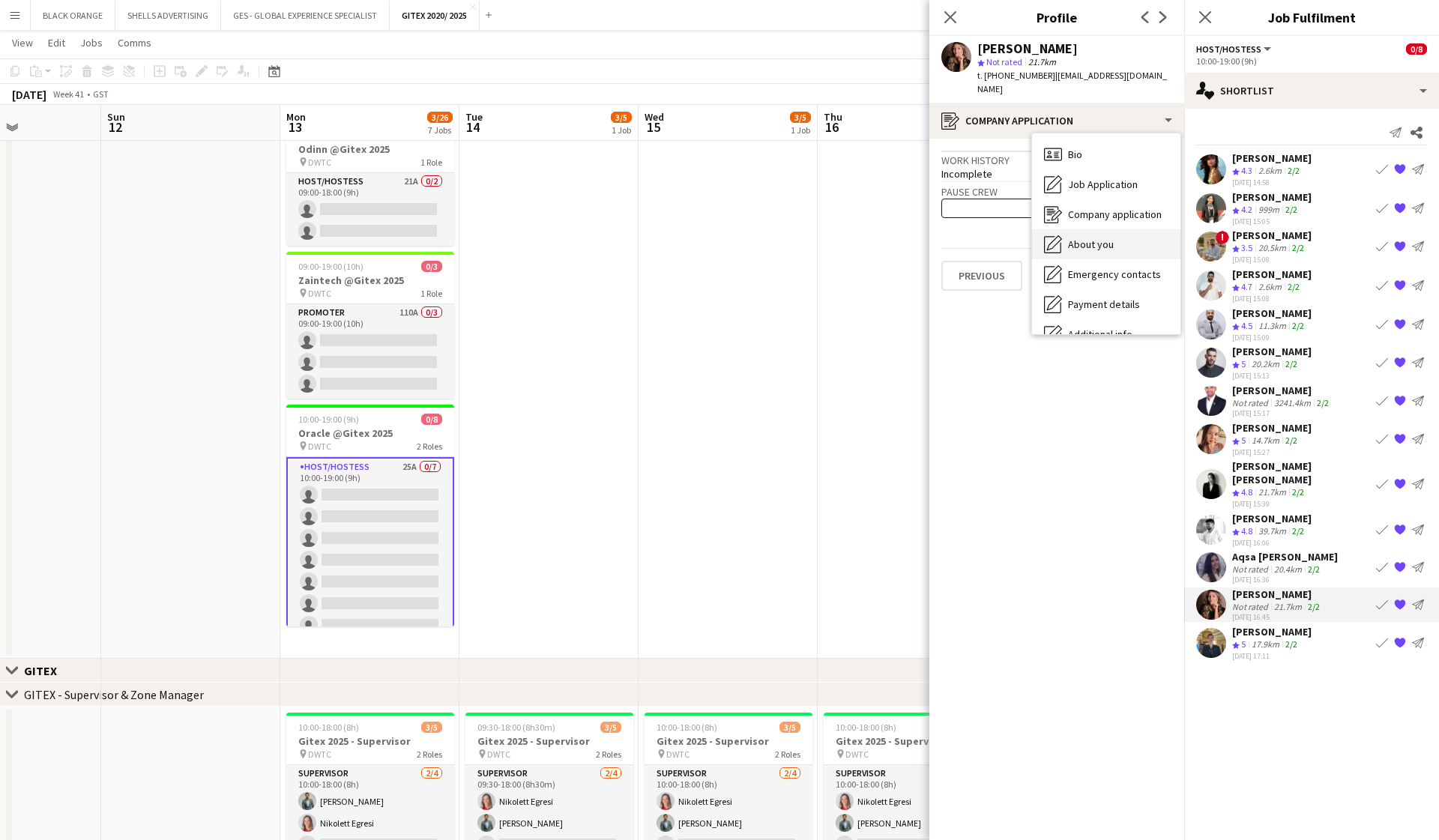
click at [1099, 238] on span "About you" at bounding box center [1091, 244] width 46 height 14
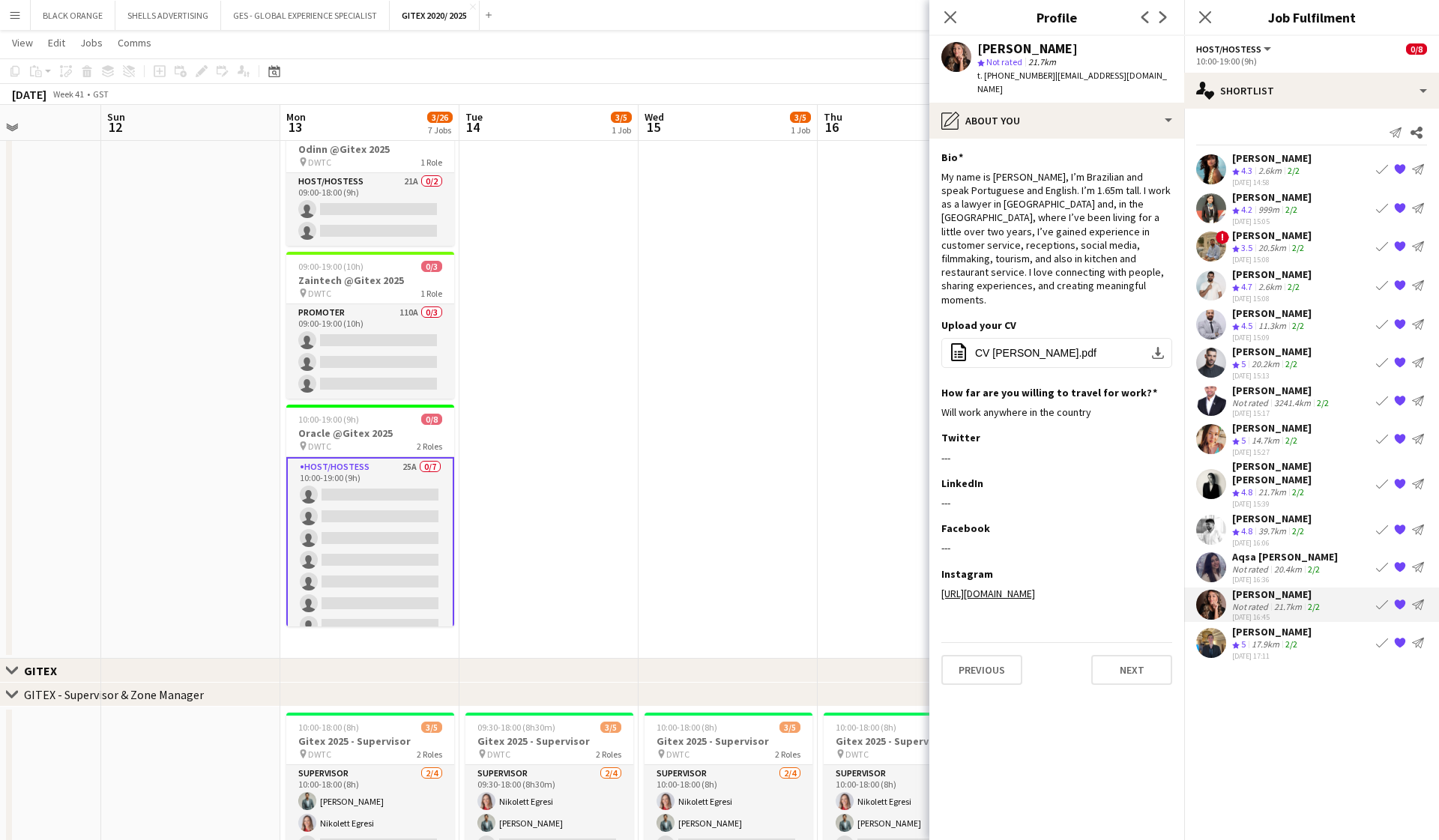
click at [1273, 638] on div "17.9km" at bounding box center [1265, 644] width 34 height 13
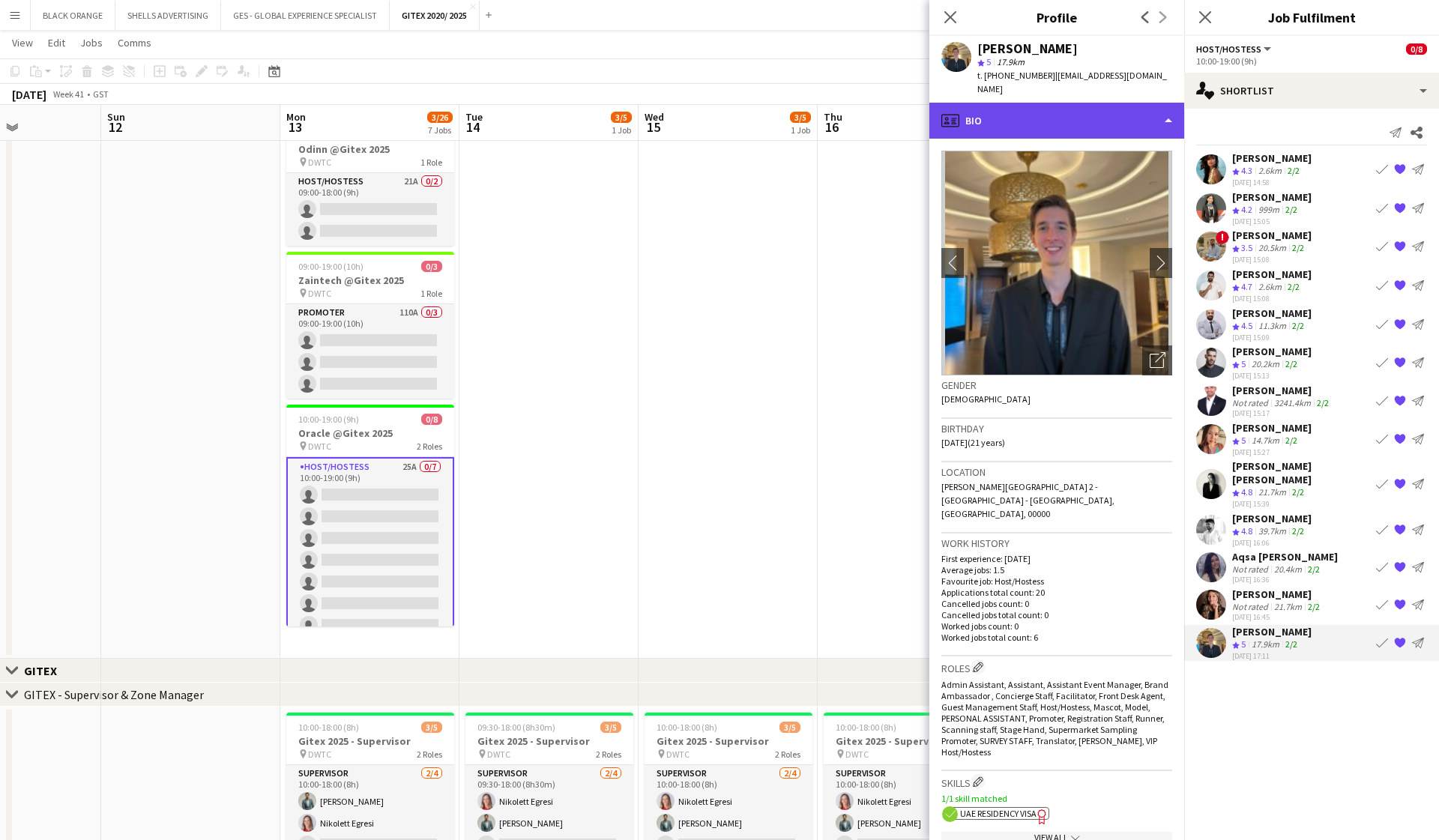
click at [1107, 110] on div "profile Bio" at bounding box center [1057, 120] width 255 height 36
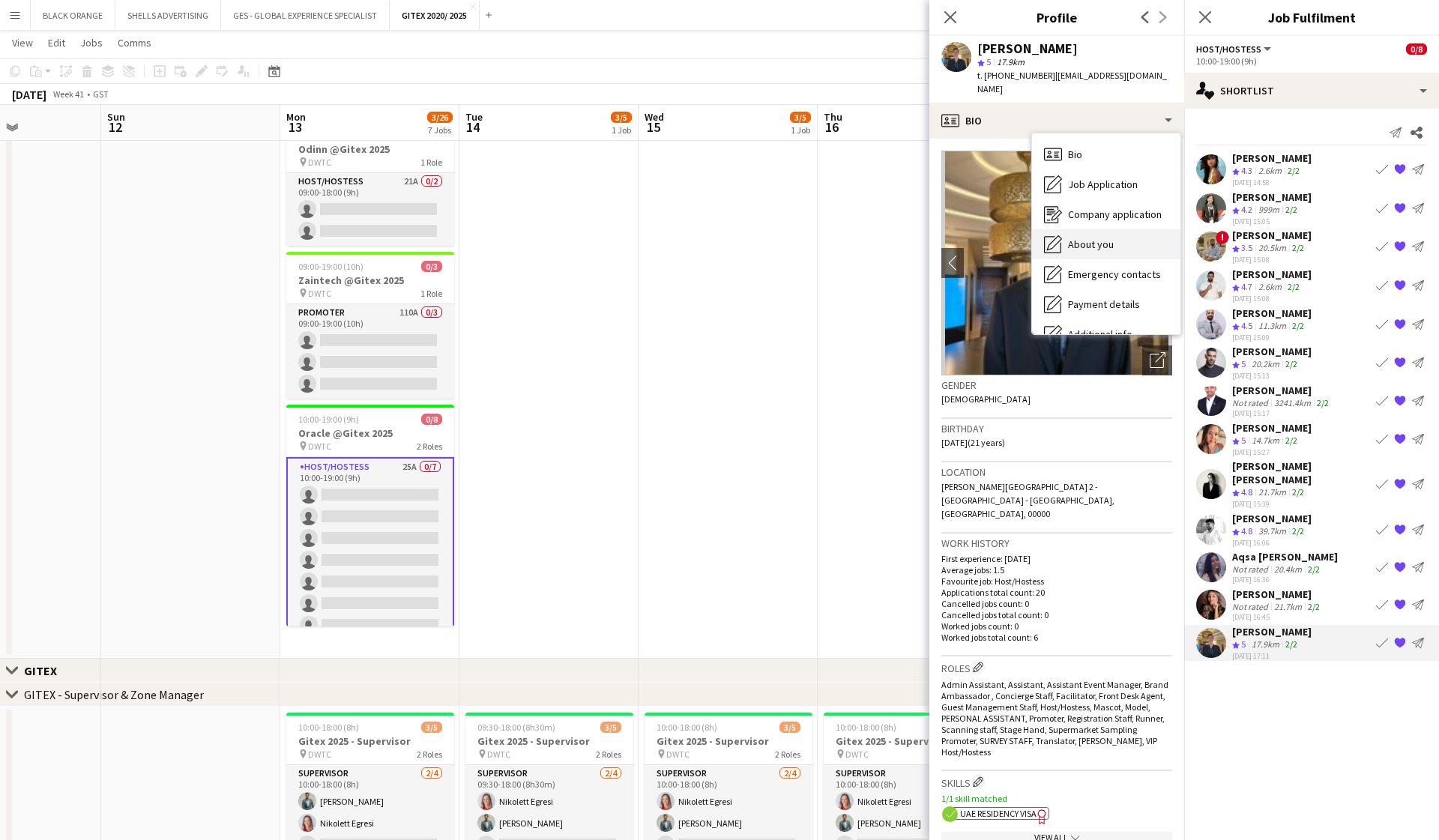
click at [1097, 238] on span "About you" at bounding box center [1091, 244] width 46 height 14
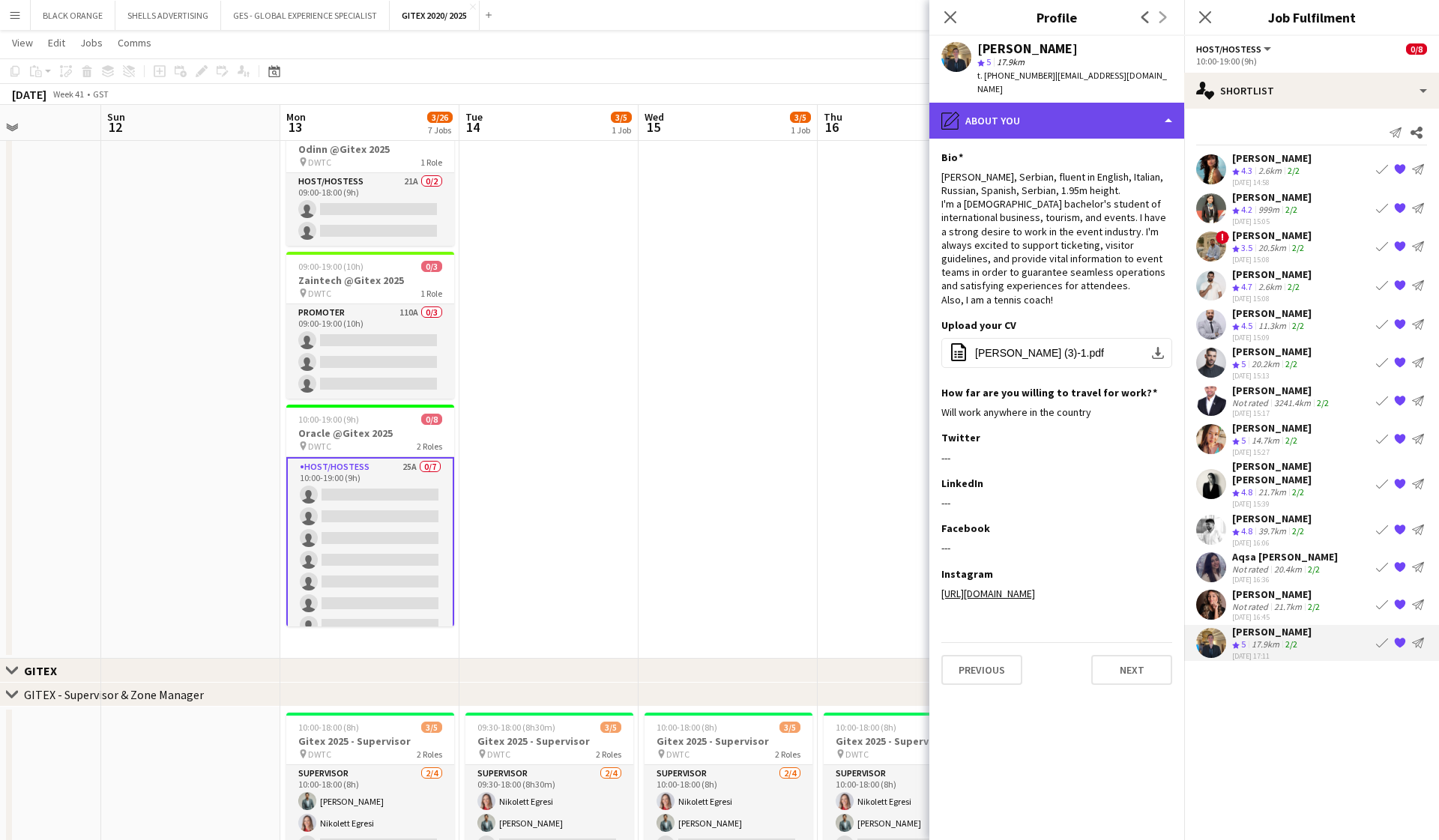
click at [1104, 107] on div "pencil4 About you" at bounding box center [1057, 120] width 255 height 36
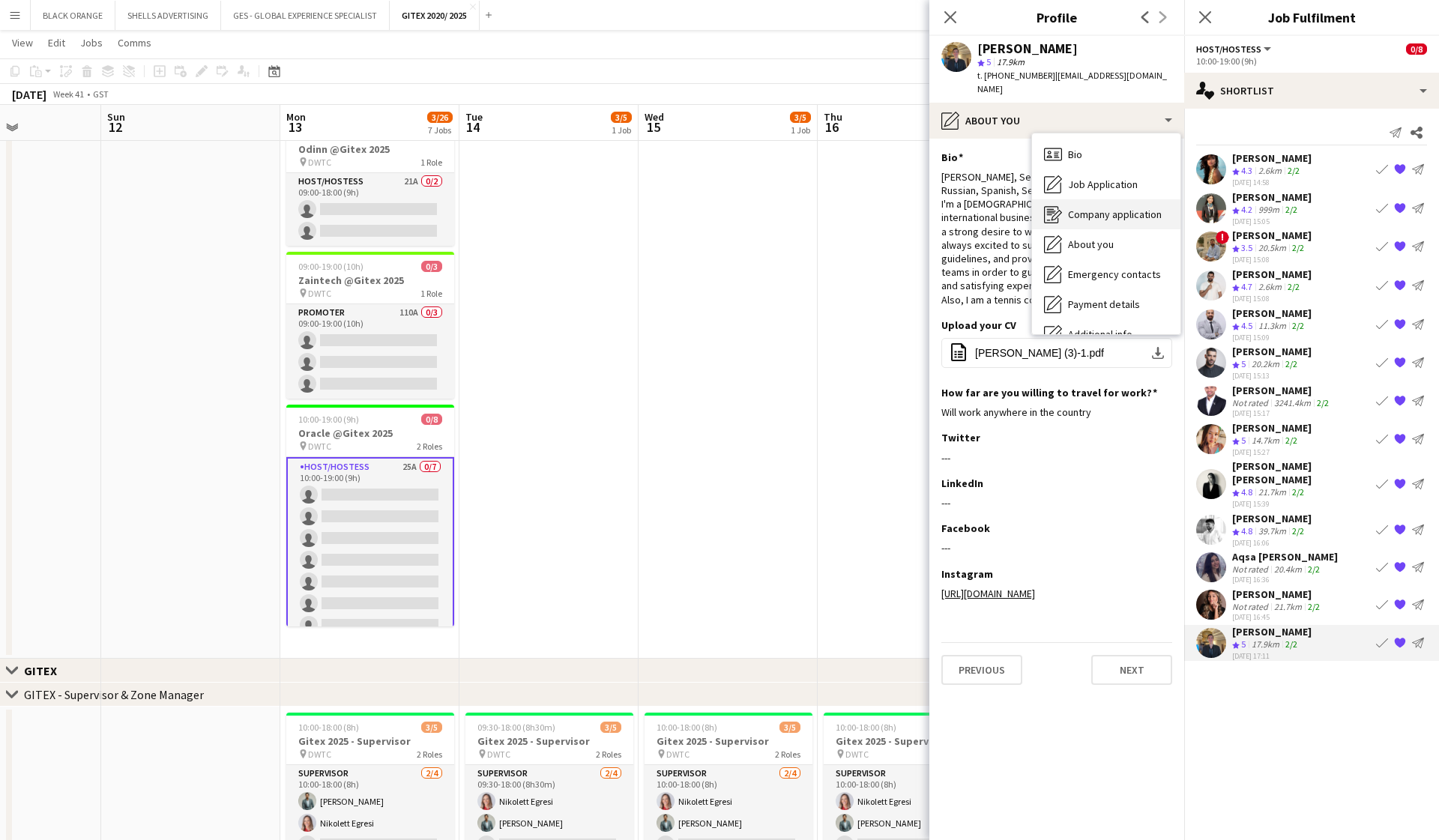
click at [1093, 208] on span "Company application" at bounding box center [1115, 214] width 94 height 14
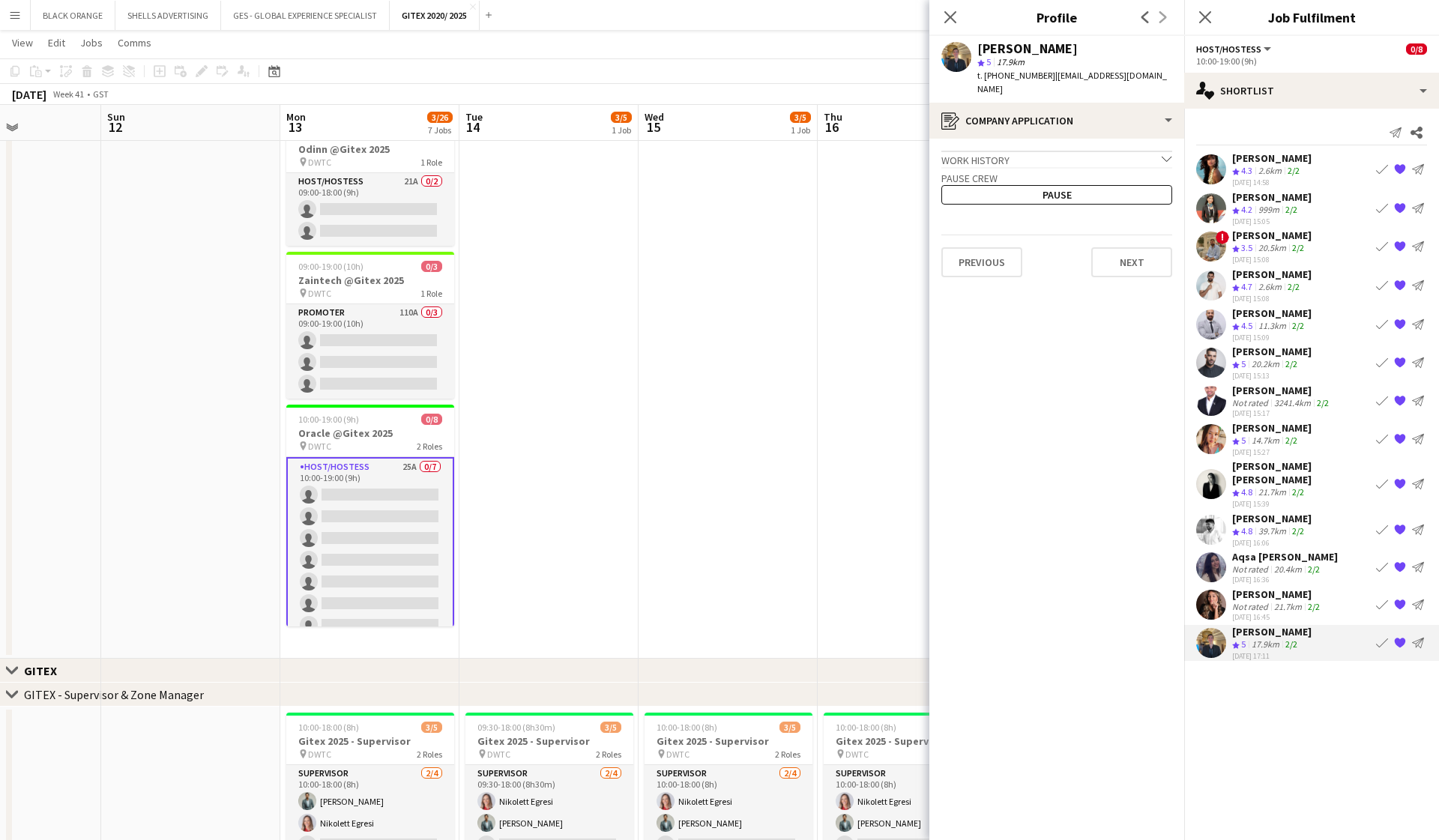
click at [1043, 150] on div "Work history chevron-down" at bounding box center [1057, 158] width 231 height 16
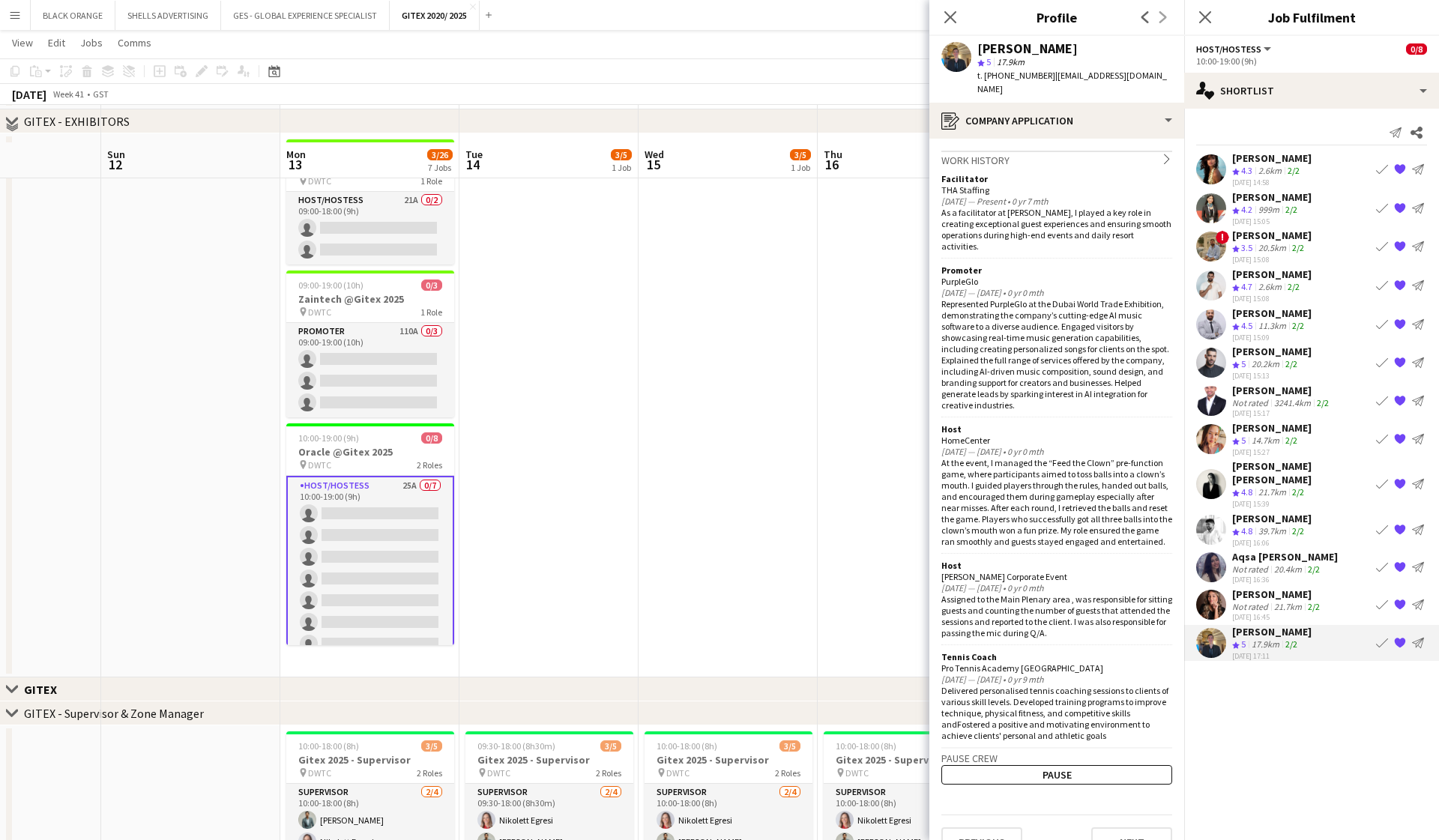
scroll to position [584, 0]
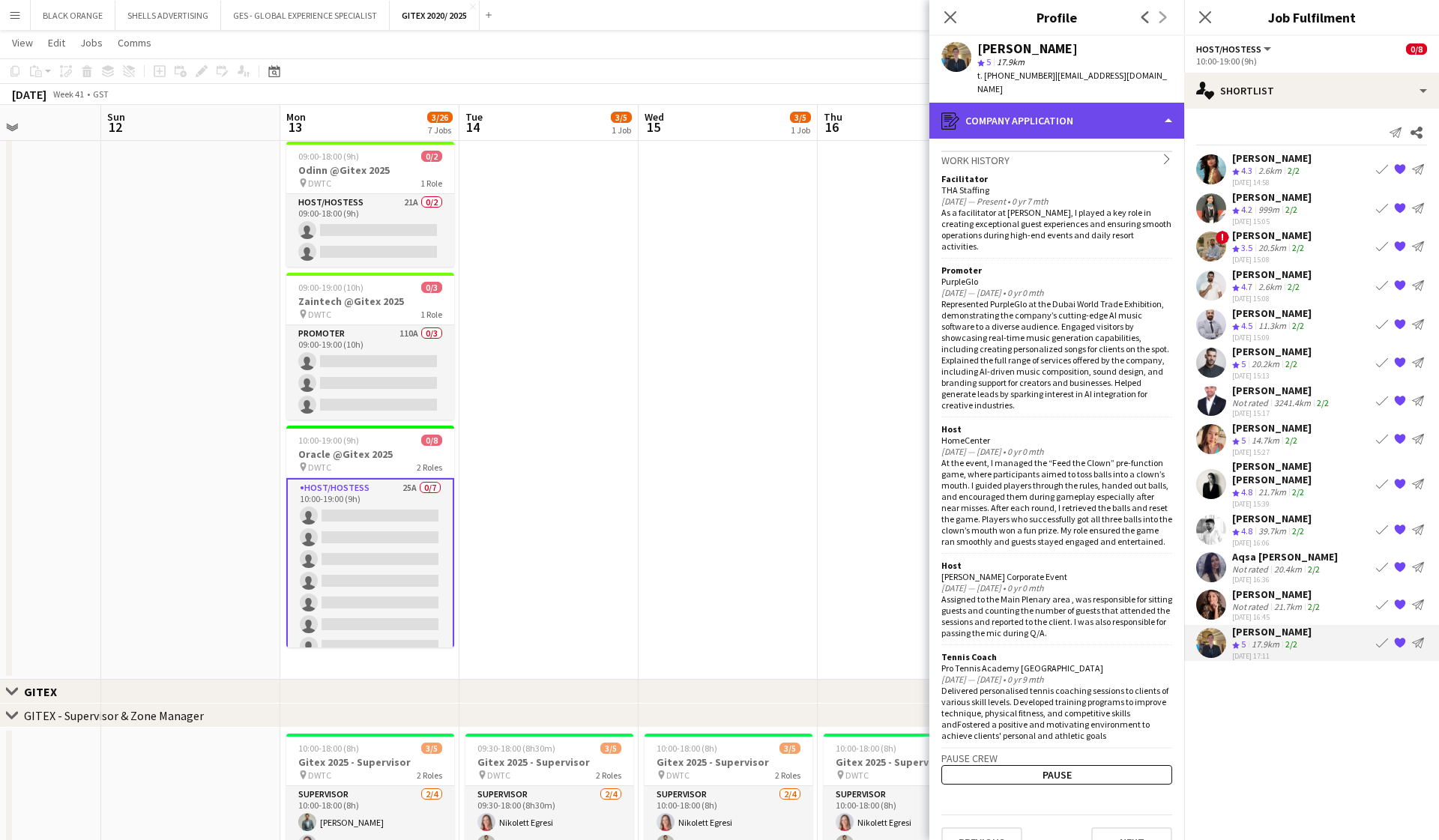
click at [1012, 114] on div "register Company application" at bounding box center [1057, 120] width 255 height 36
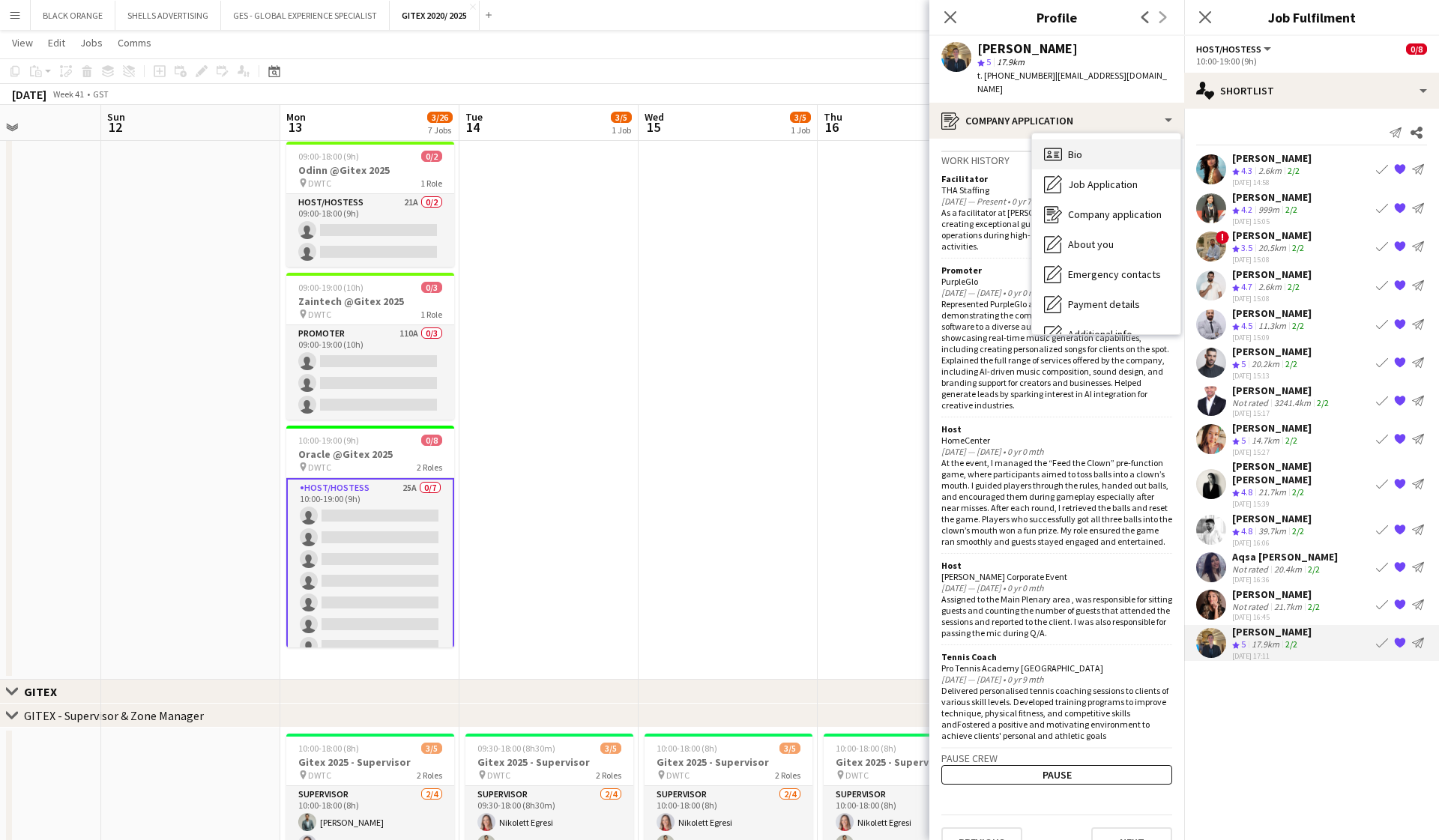
click at [1058, 155] on icon at bounding box center [1056, 155] width 5 height 1
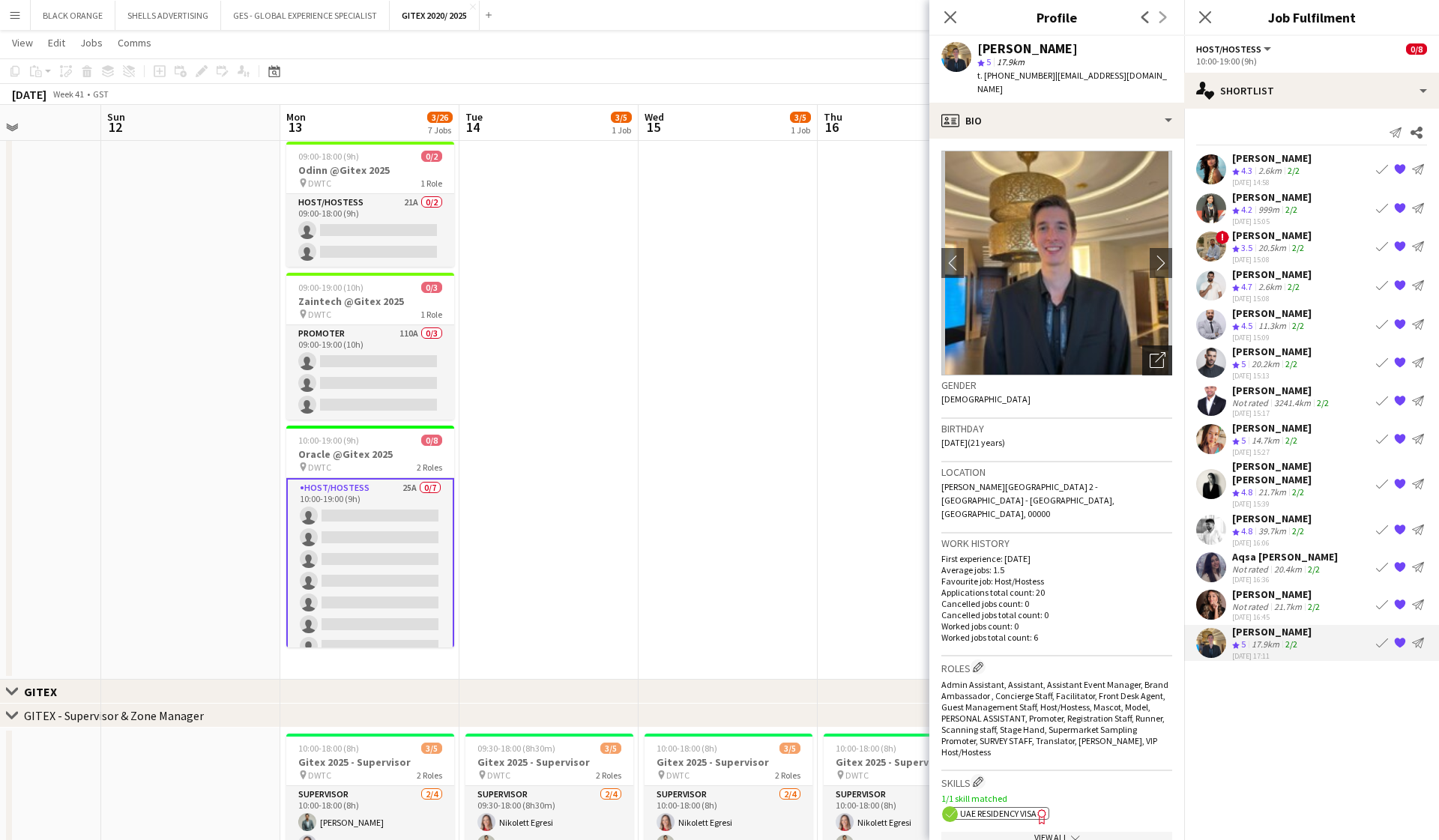
click at [1151, 352] on icon "Open photos pop-in" at bounding box center [1158, 360] width 16 height 16
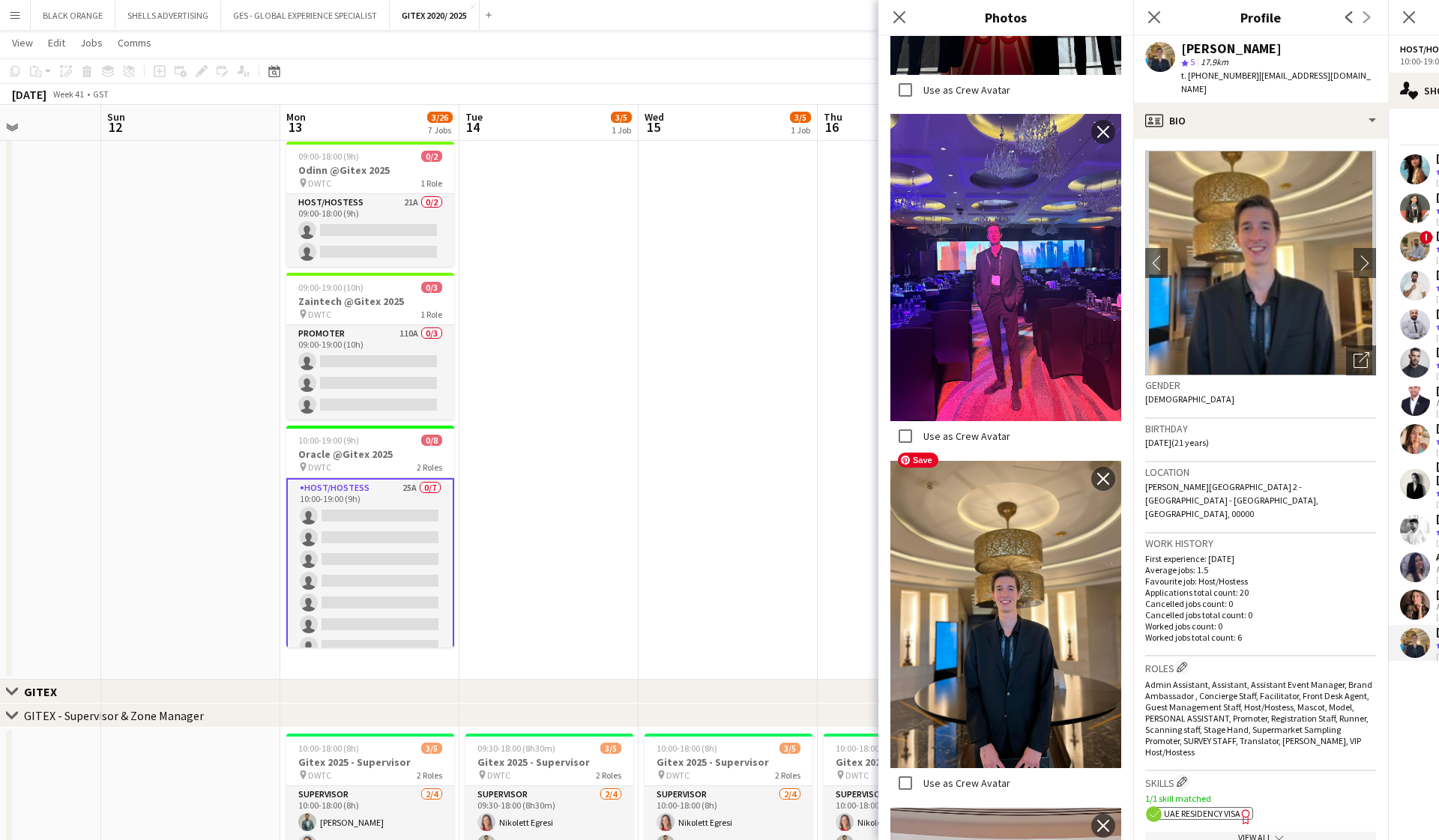
scroll to position [786, 0]
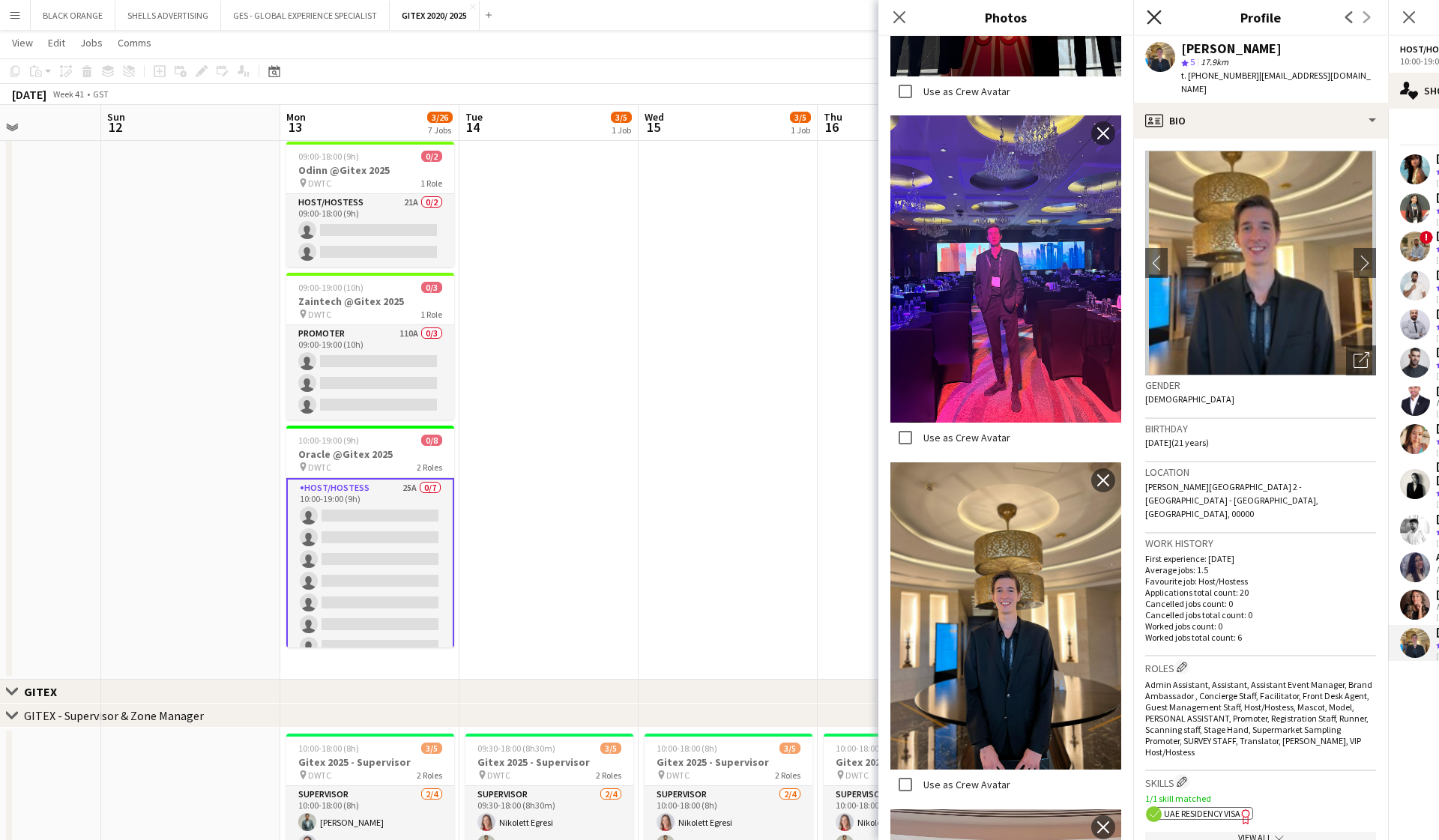
click at [1156, 16] on icon at bounding box center [1154, 16] width 15 height 15
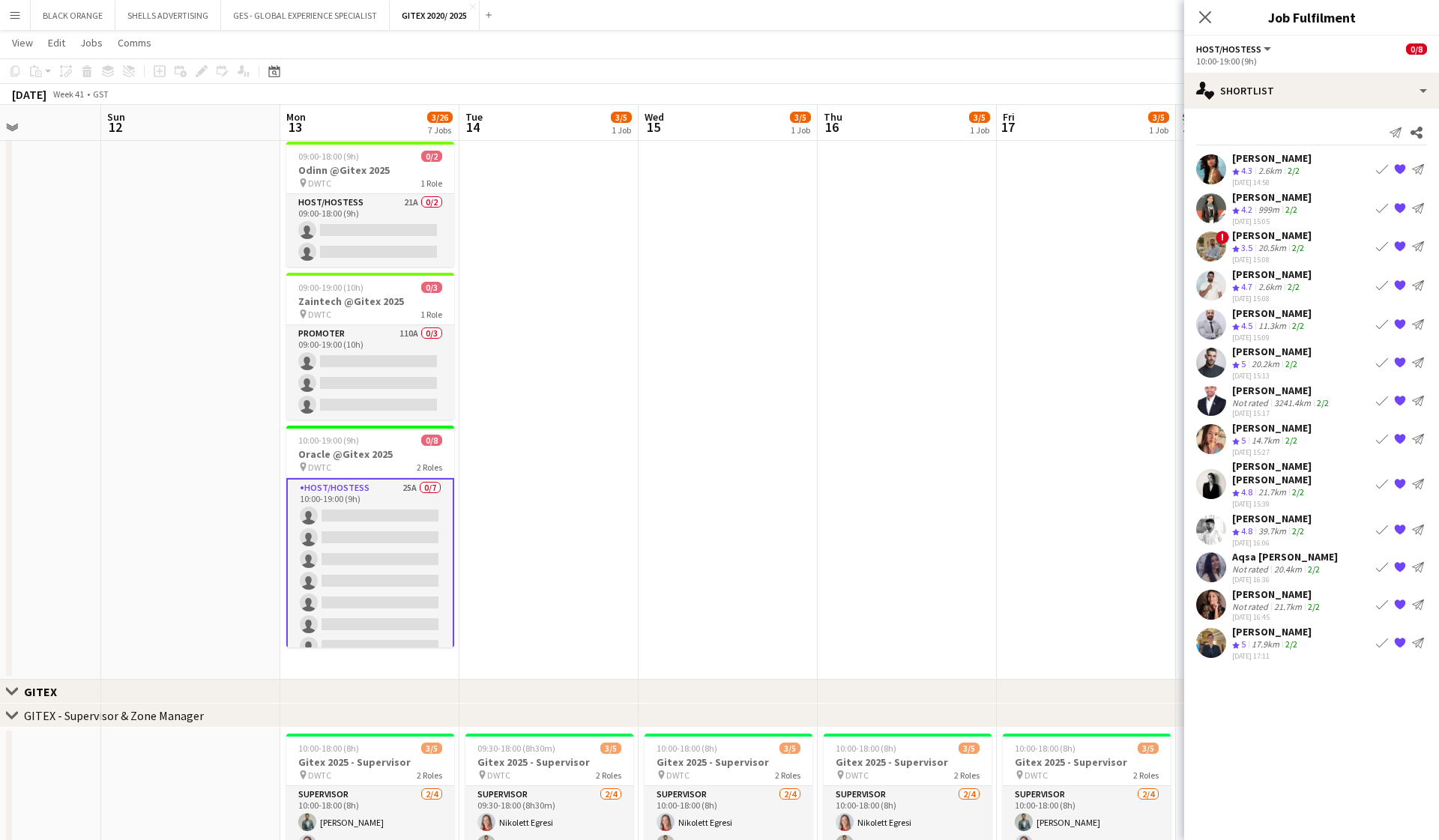
click at [1260, 564] on div "Not rated" at bounding box center [1252, 569] width 39 height 12
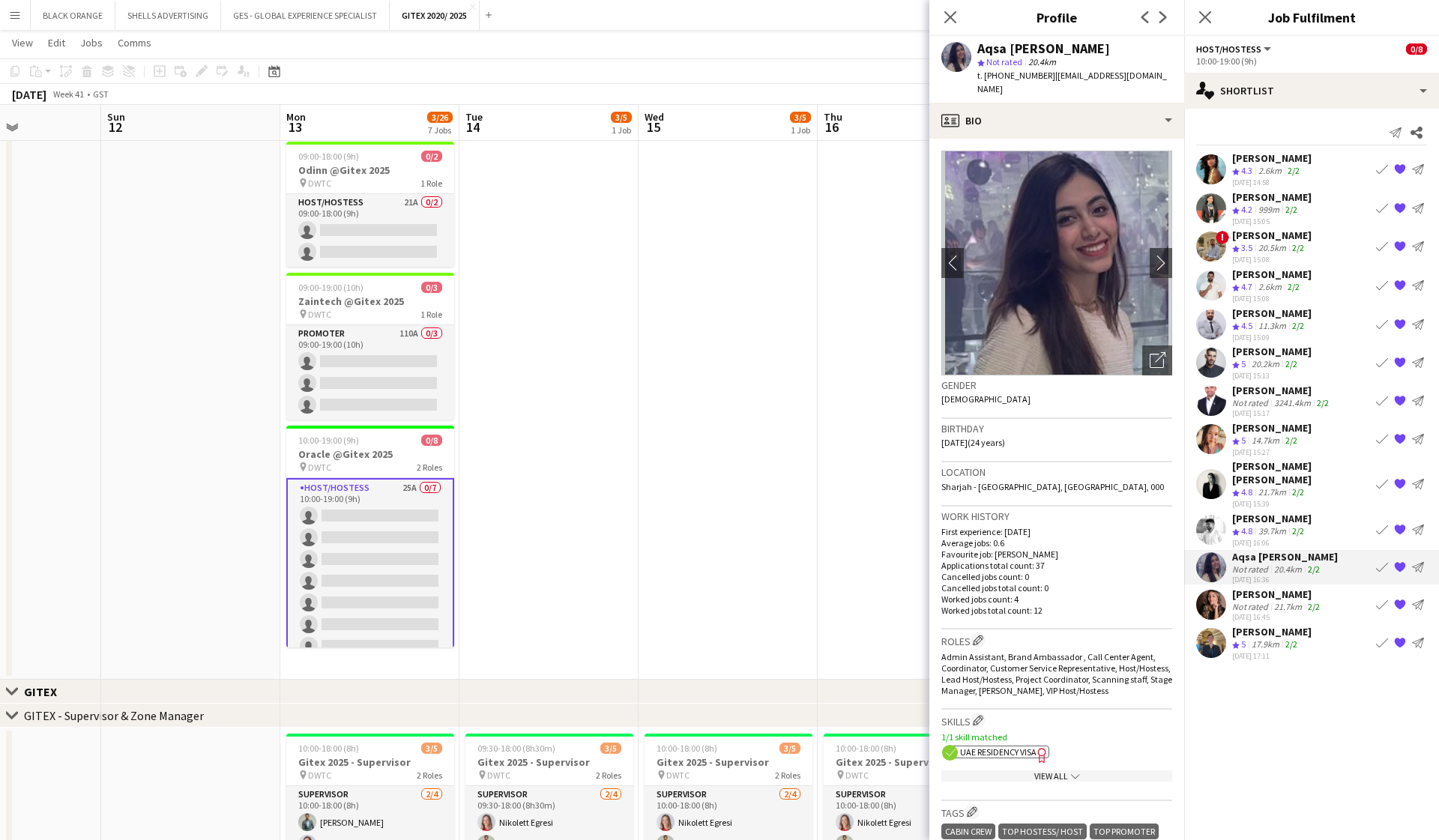
scroll to position [0, 0]
click at [1155, 352] on icon "Open photos pop-in" at bounding box center [1158, 360] width 16 height 16
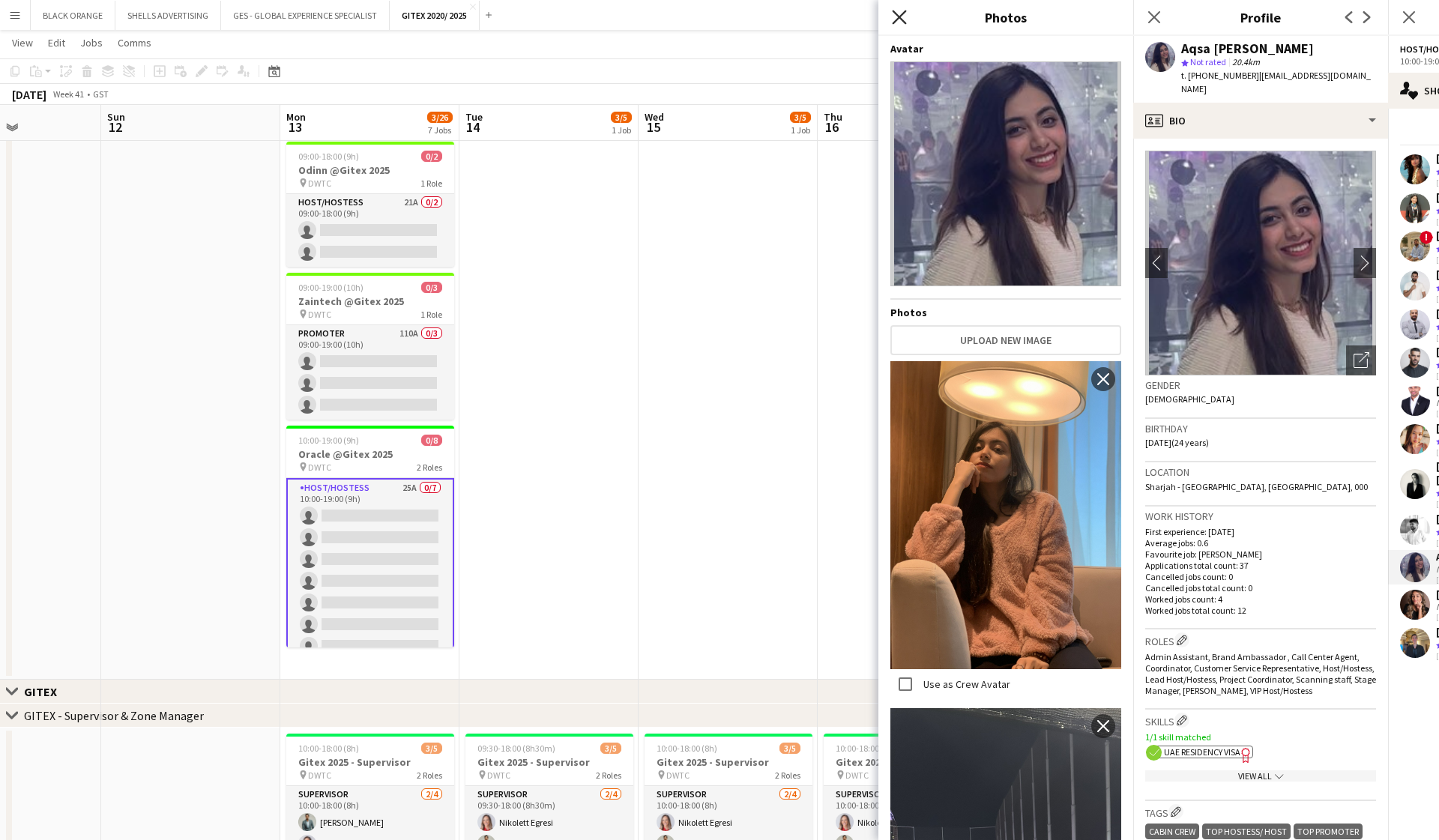
click at [899, 15] on icon "Close pop-in" at bounding box center [899, 16] width 15 height 15
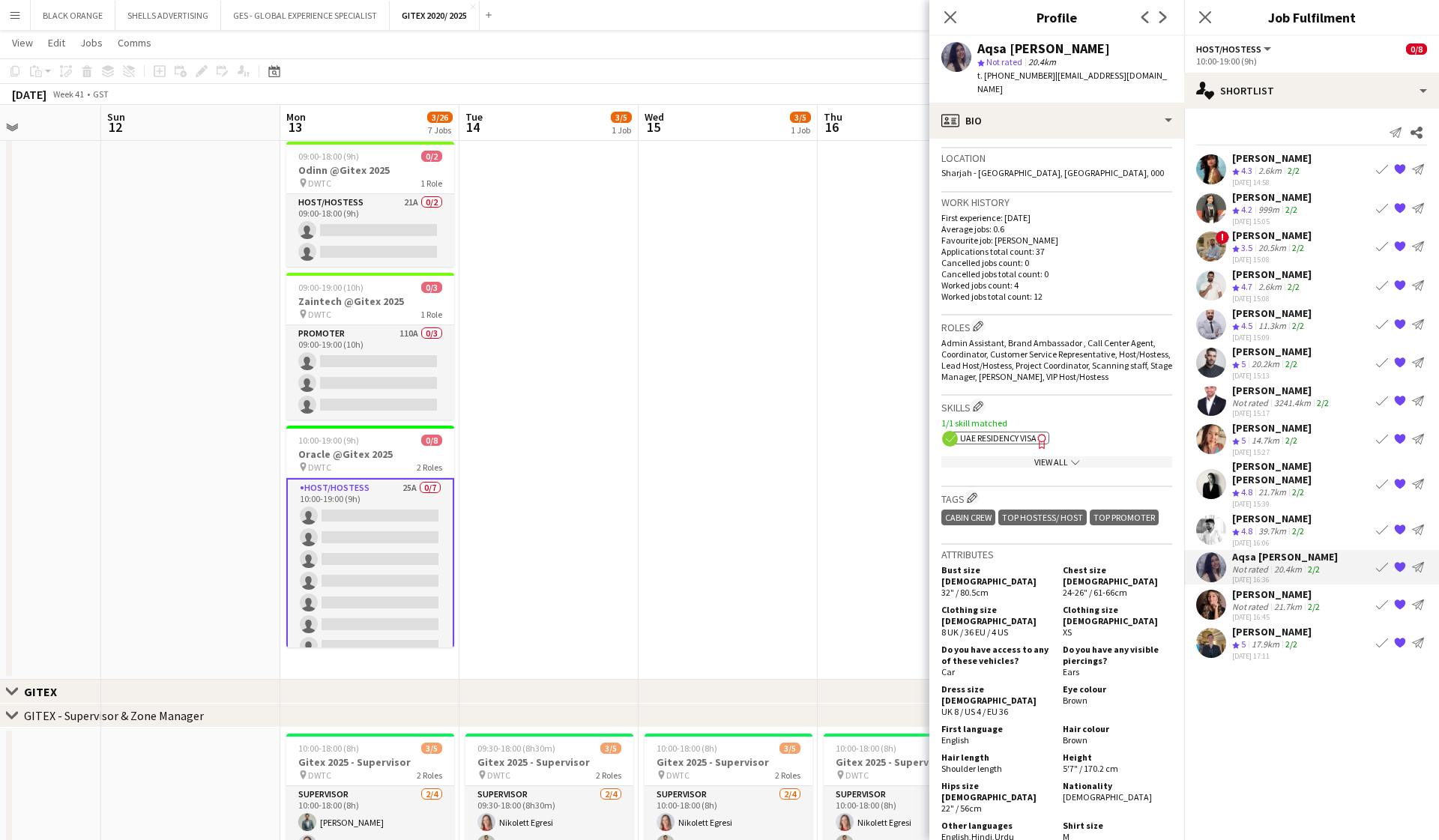
scroll to position [334, 0]
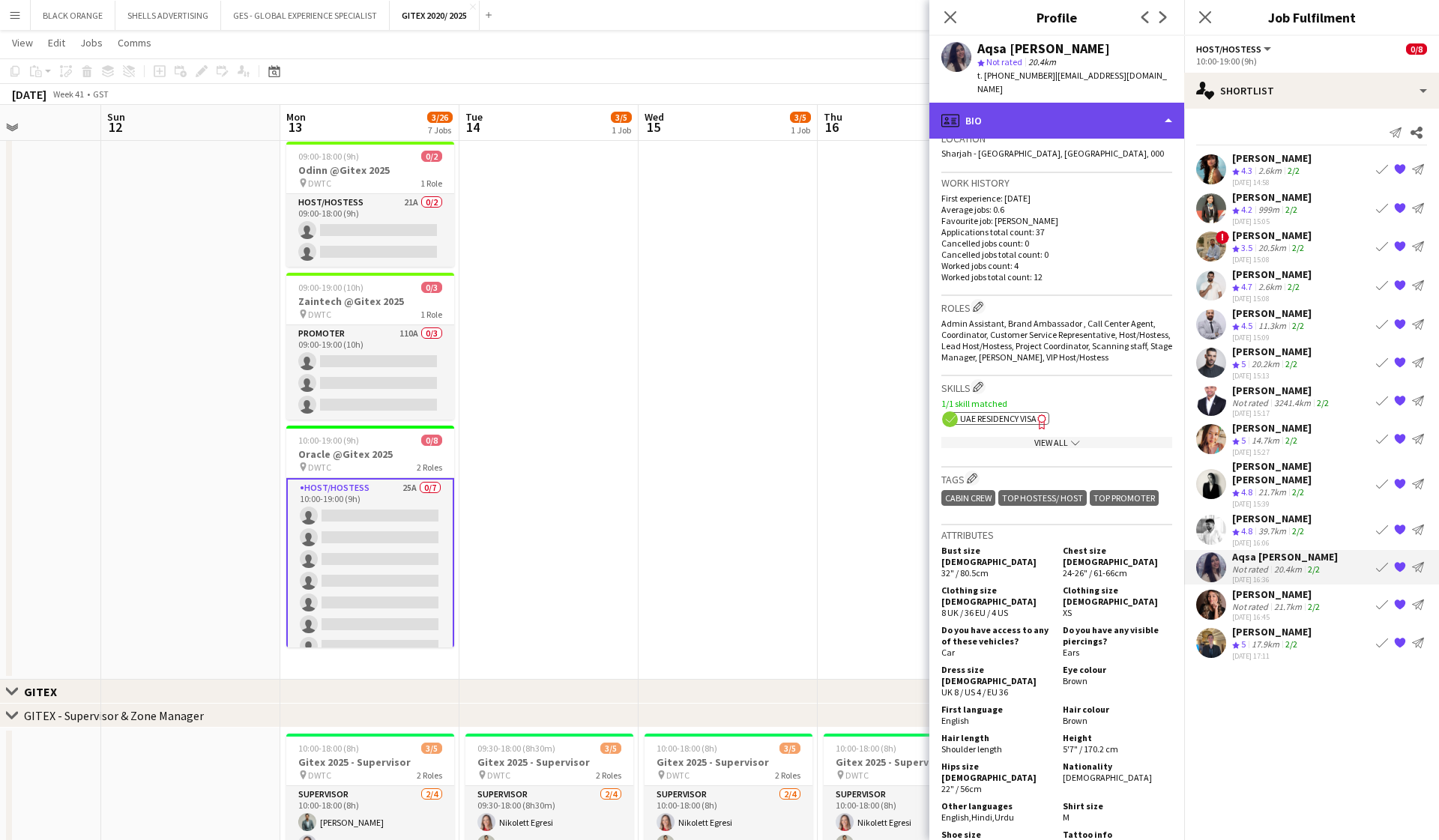
click at [1096, 107] on div "profile Bio" at bounding box center [1057, 120] width 255 height 36
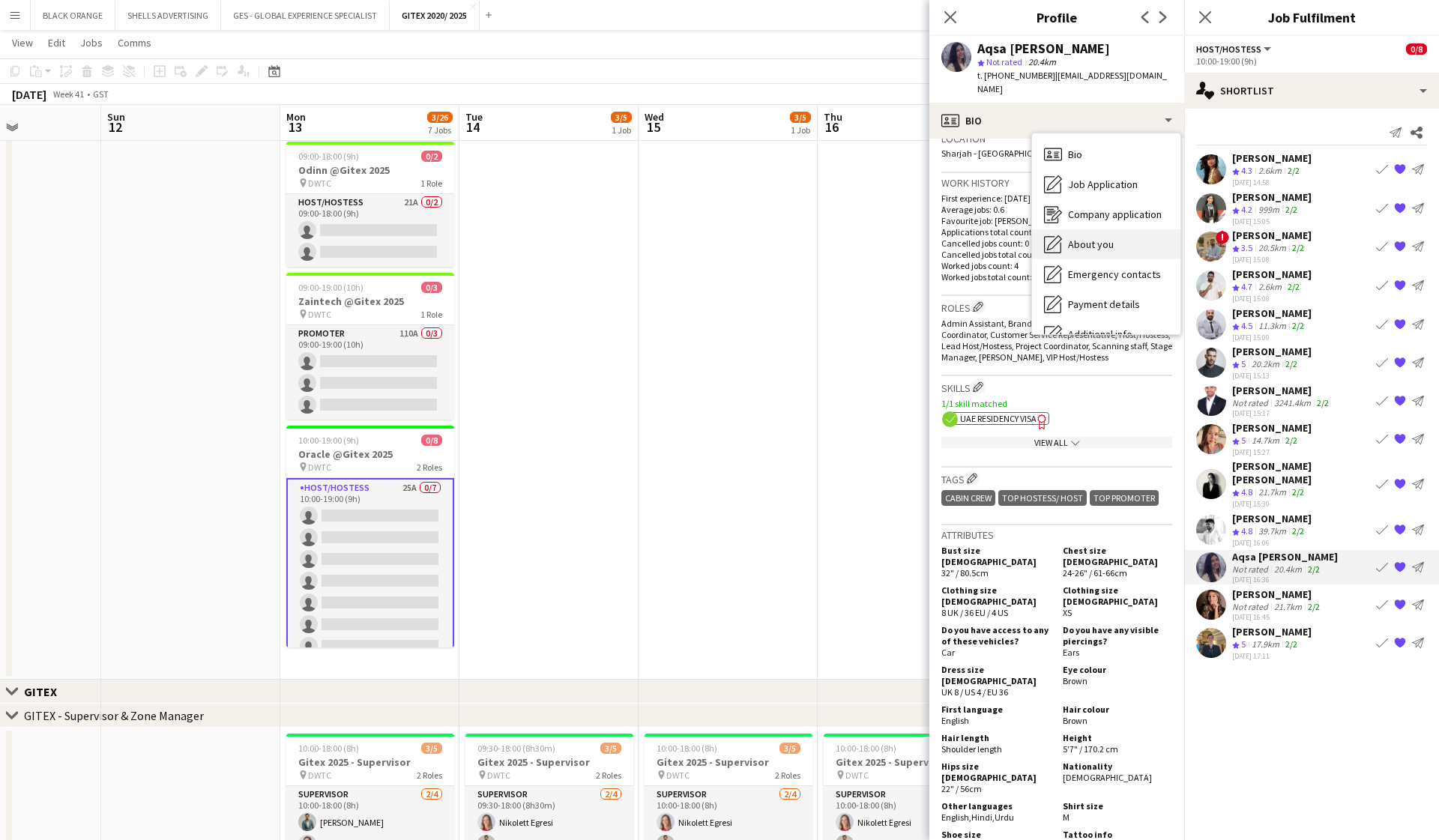
click at [1081, 238] on span "About you" at bounding box center [1091, 244] width 46 height 14
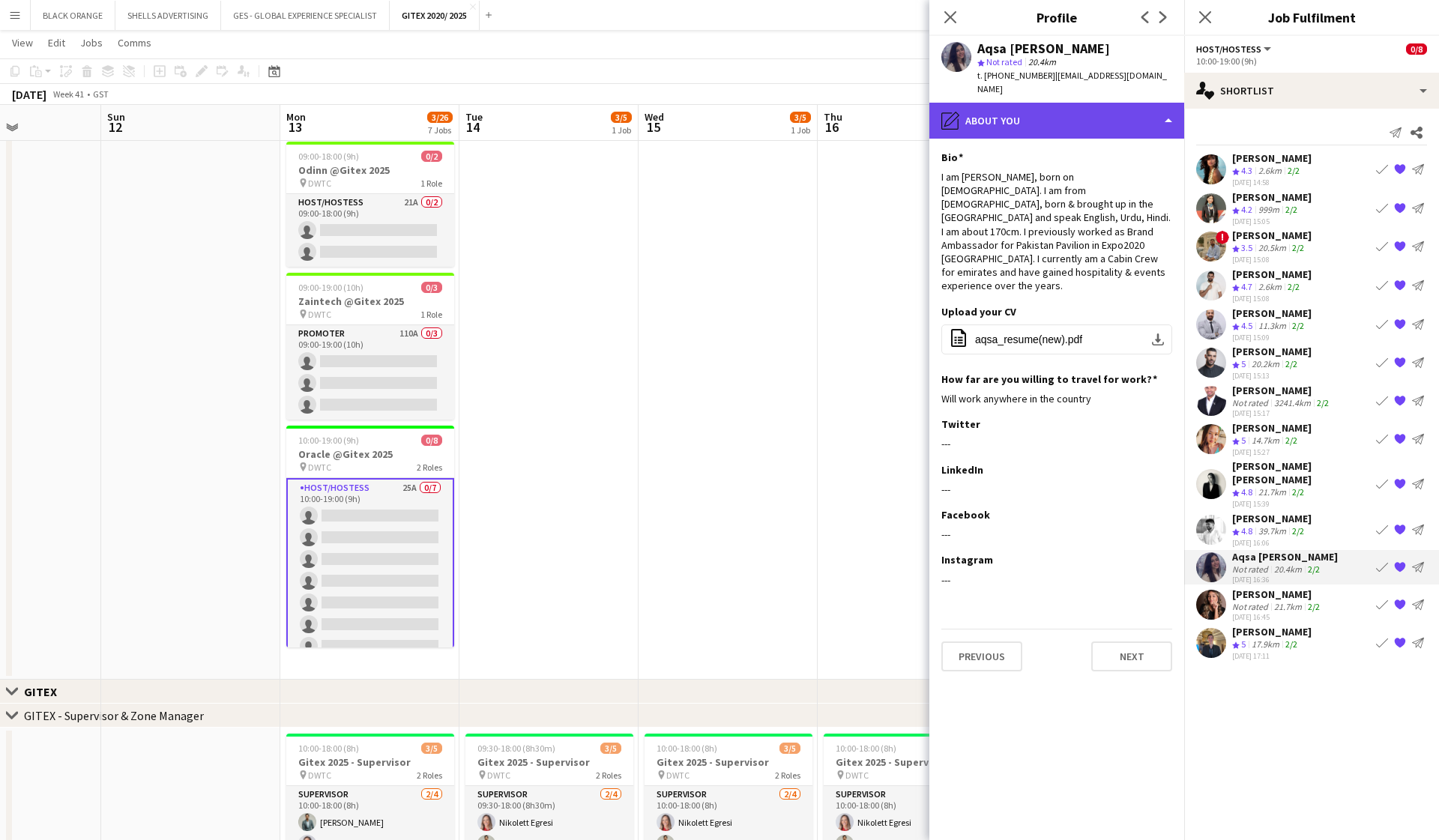
click at [1066, 107] on div "pencil4 About you" at bounding box center [1057, 120] width 255 height 36
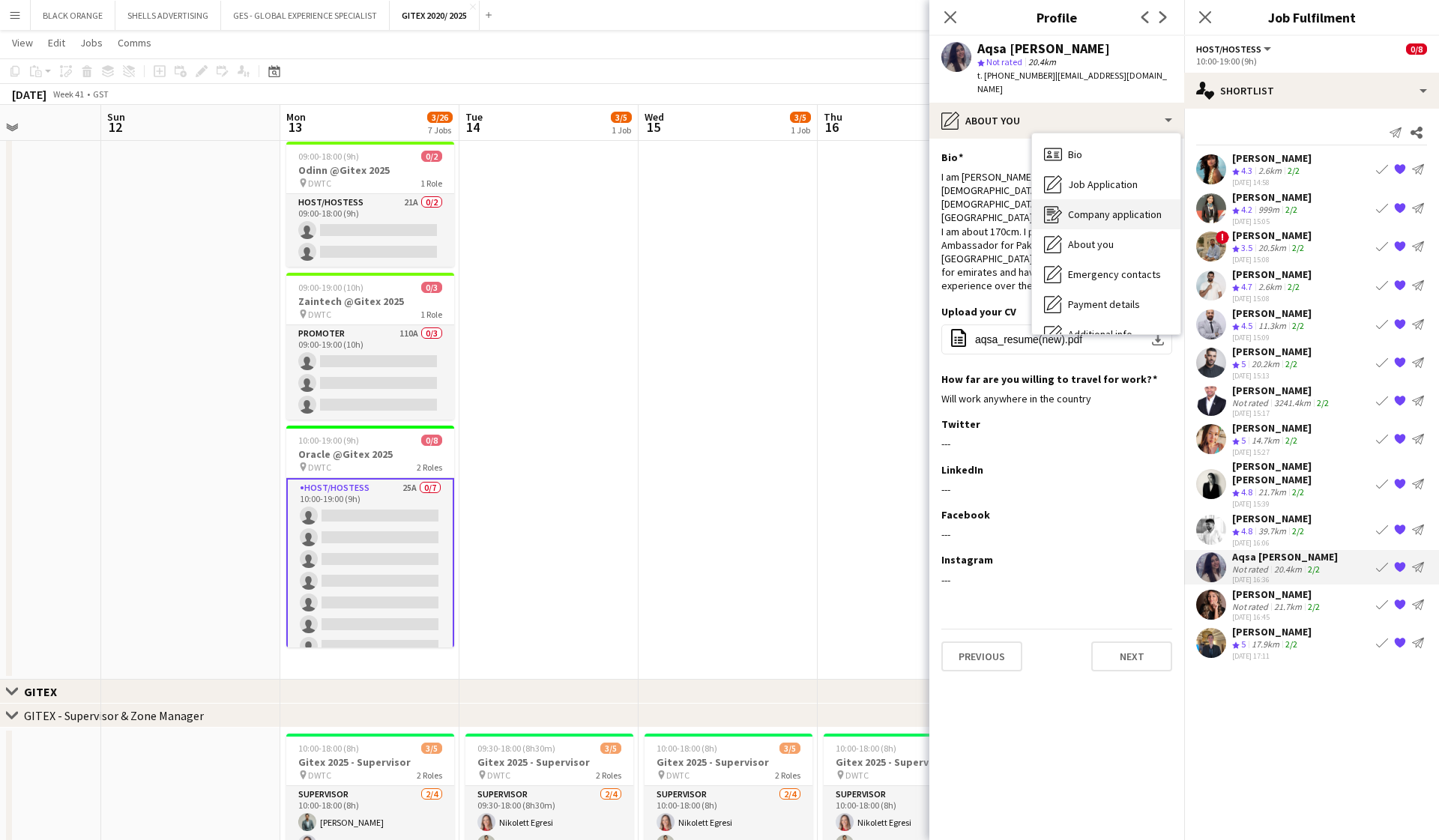
click at [1111, 208] on span "Company application" at bounding box center [1115, 214] width 94 height 14
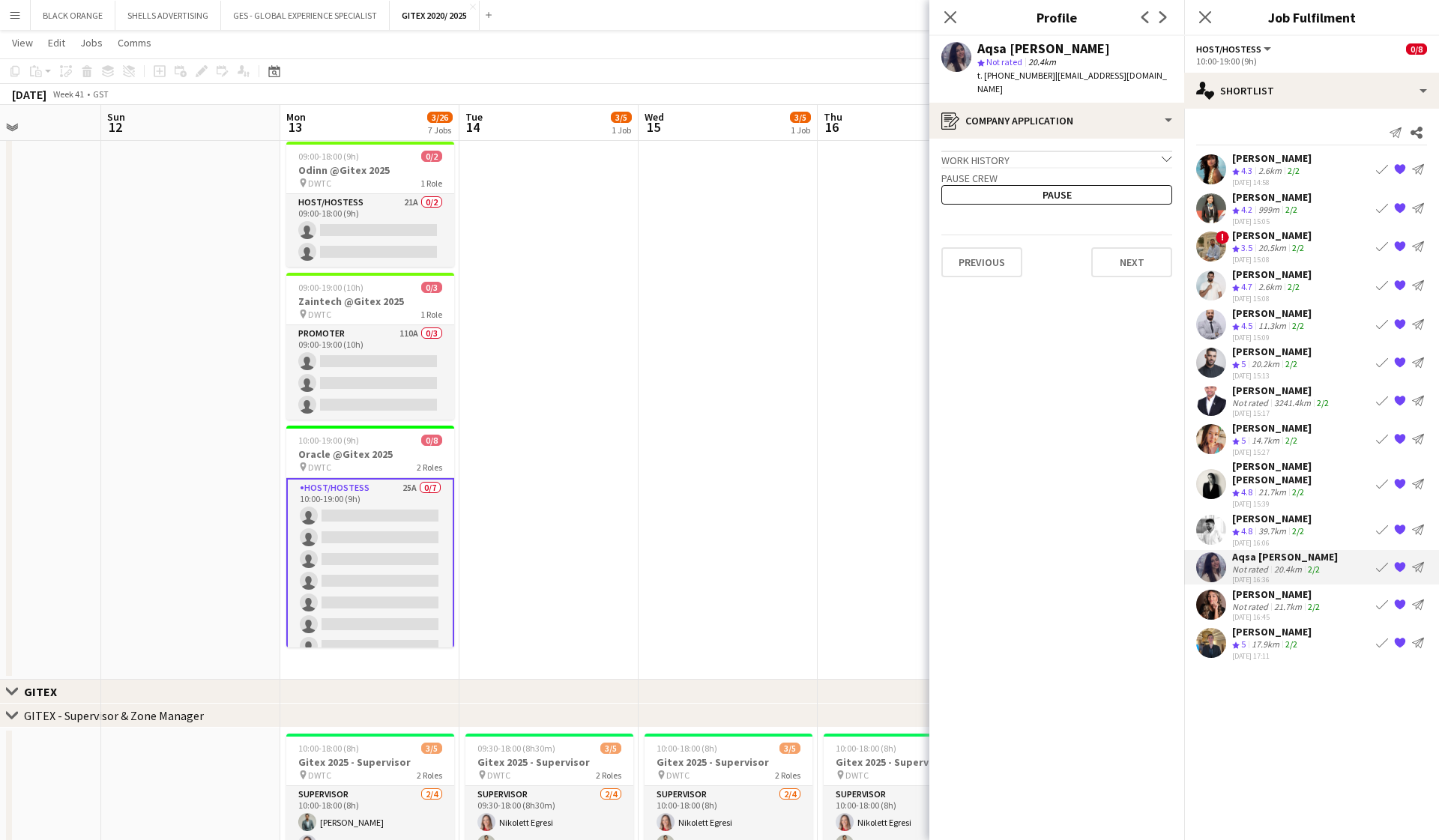
click at [1140, 150] on div "Work history chevron-down" at bounding box center [1057, 158] width 231 height 16
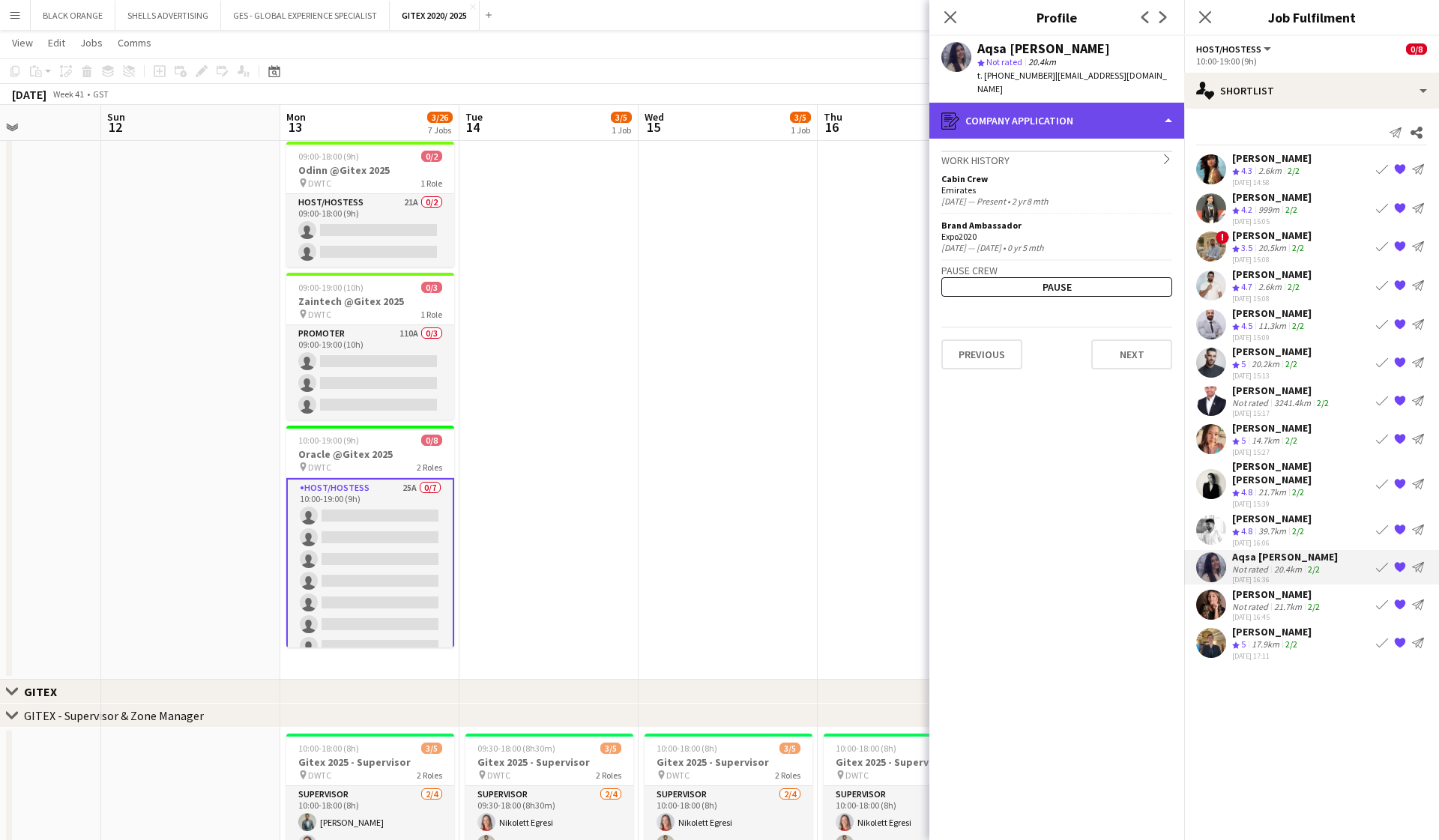
click at [1152, 107] on div "register Company application" at bounding box center [1057, 120] width 255 height 36
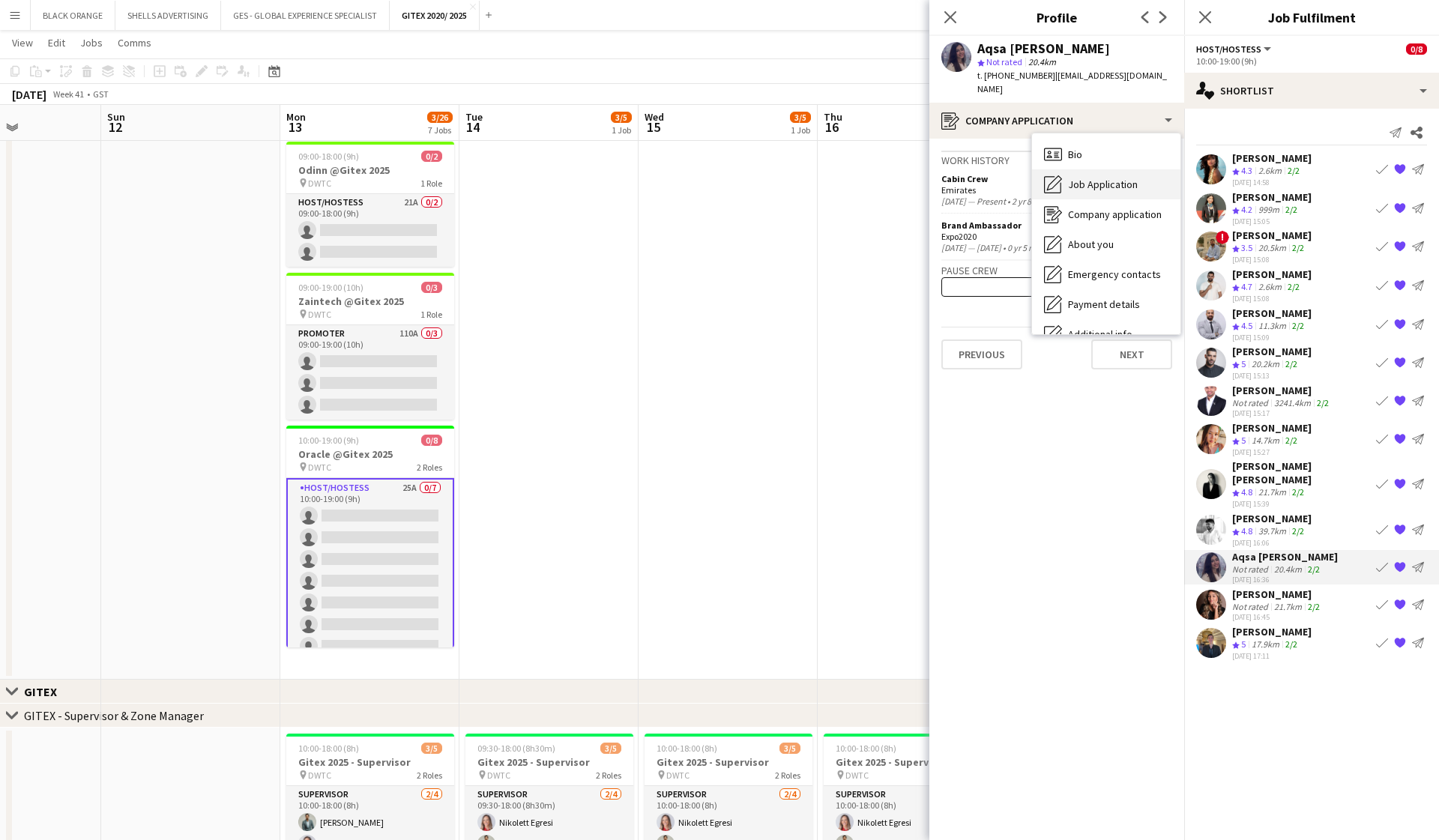
click at [1094, 178] on span "Job Application" at bounding box center [1103, 184] width 70 height 14
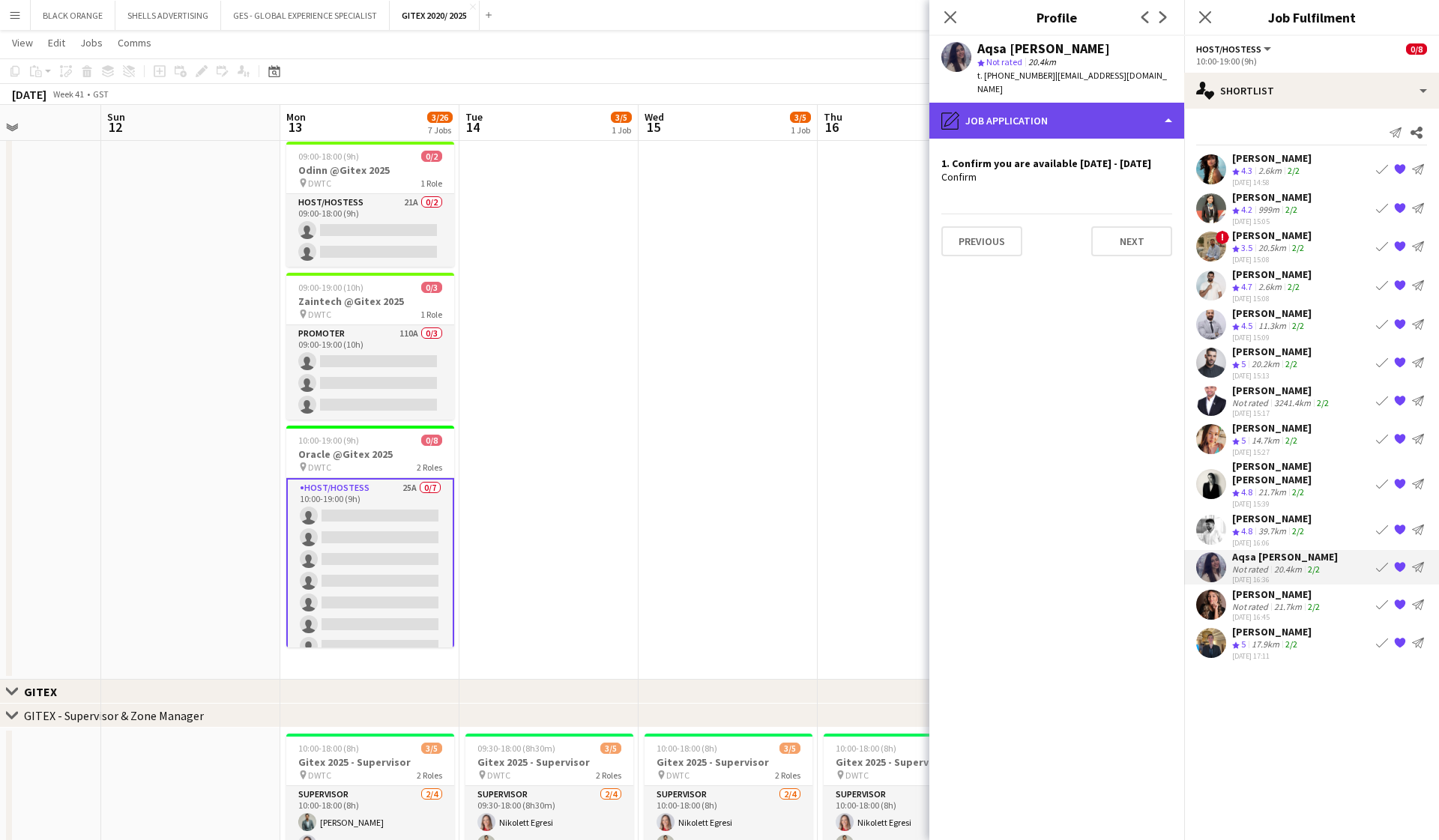
click at [1132, 113] on div "pencil4 Job Application" at bounding box center [1057, 120] width 255 height 36
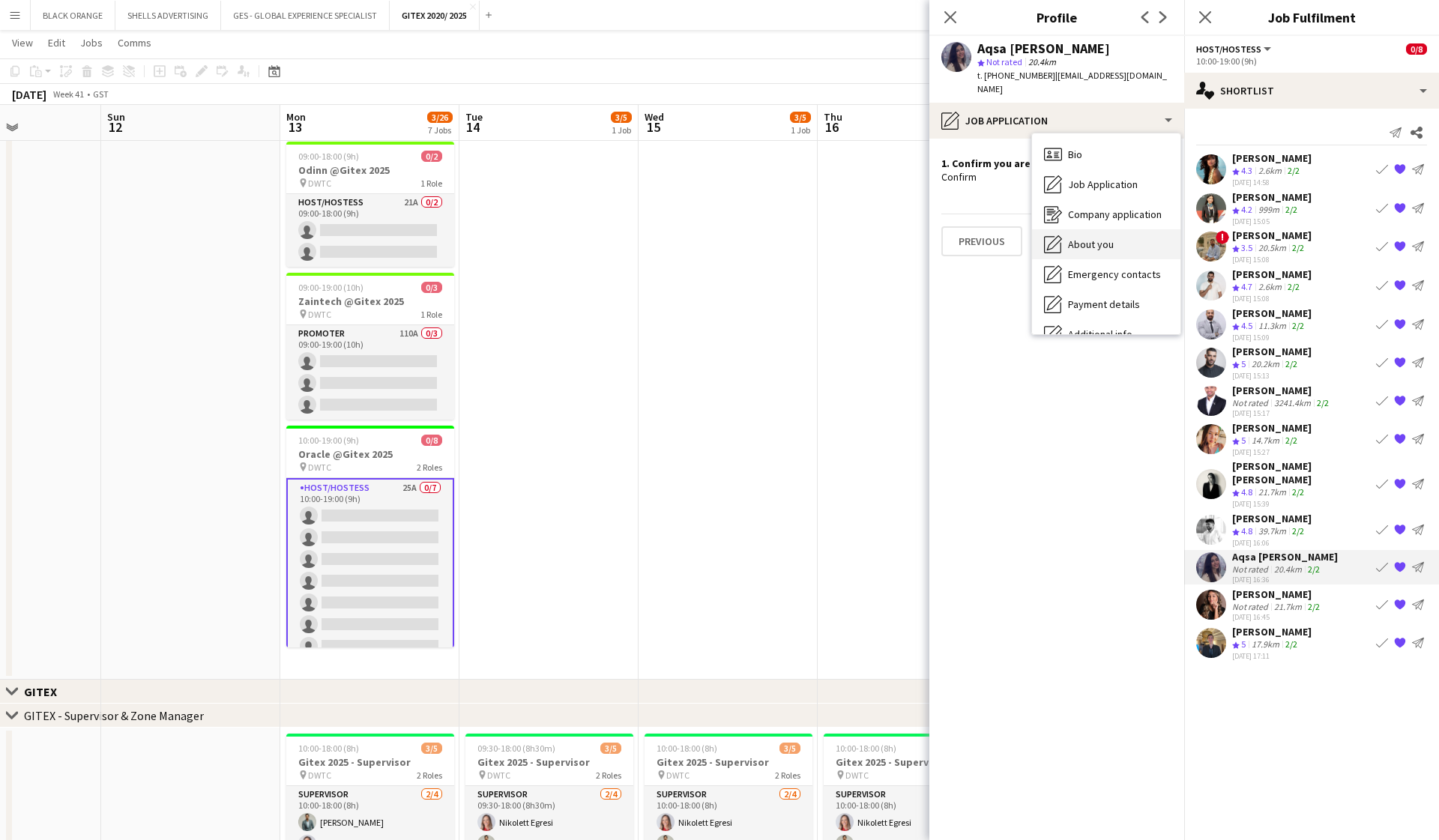
click at [1103, 238] on span "About you" at bounding box center [1091, 244] width 46 height 14
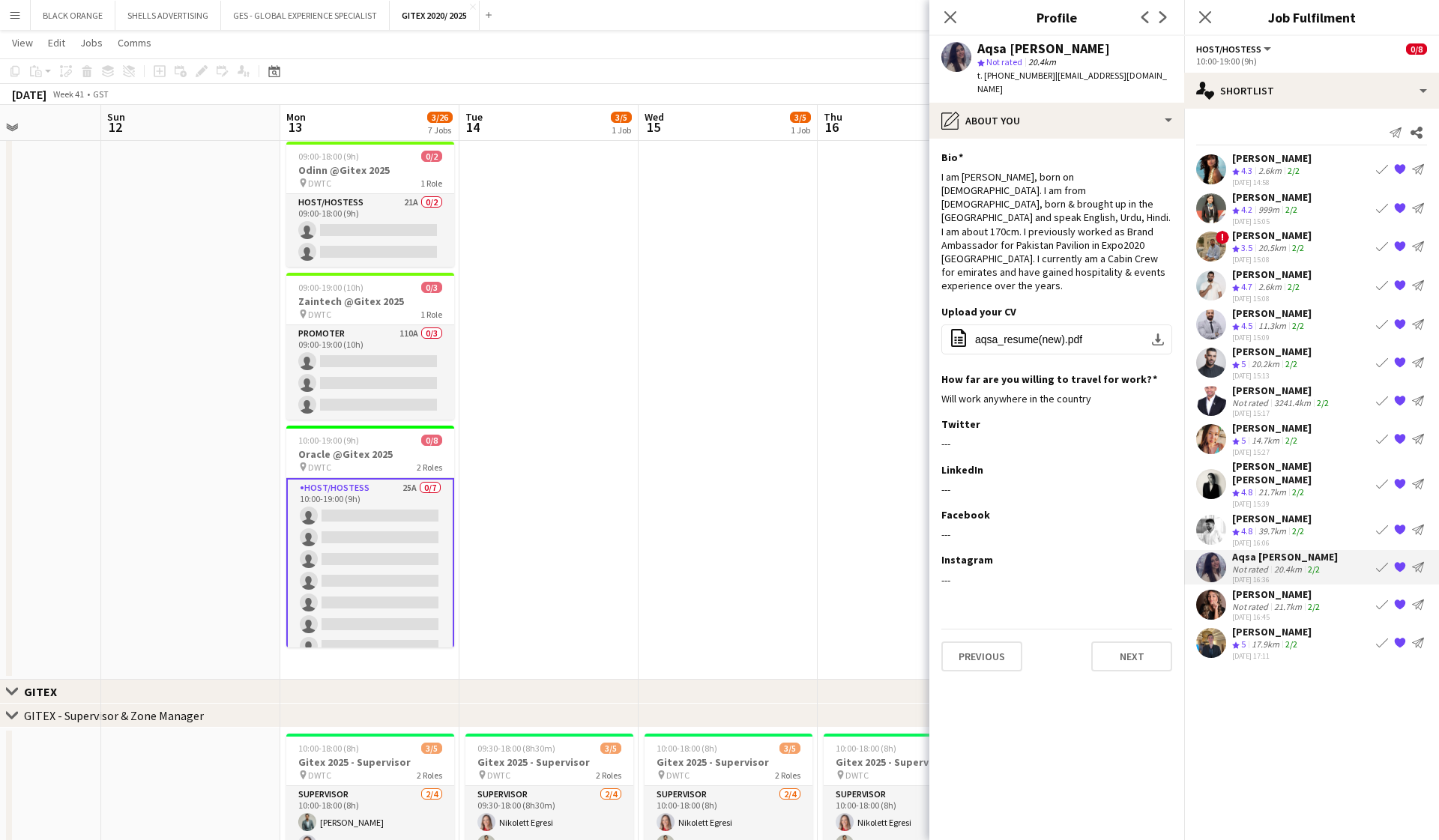
click at [1270, 239] on div "[PERSON_NAME]" at bounding box center [1272, 236] width 80 height 14
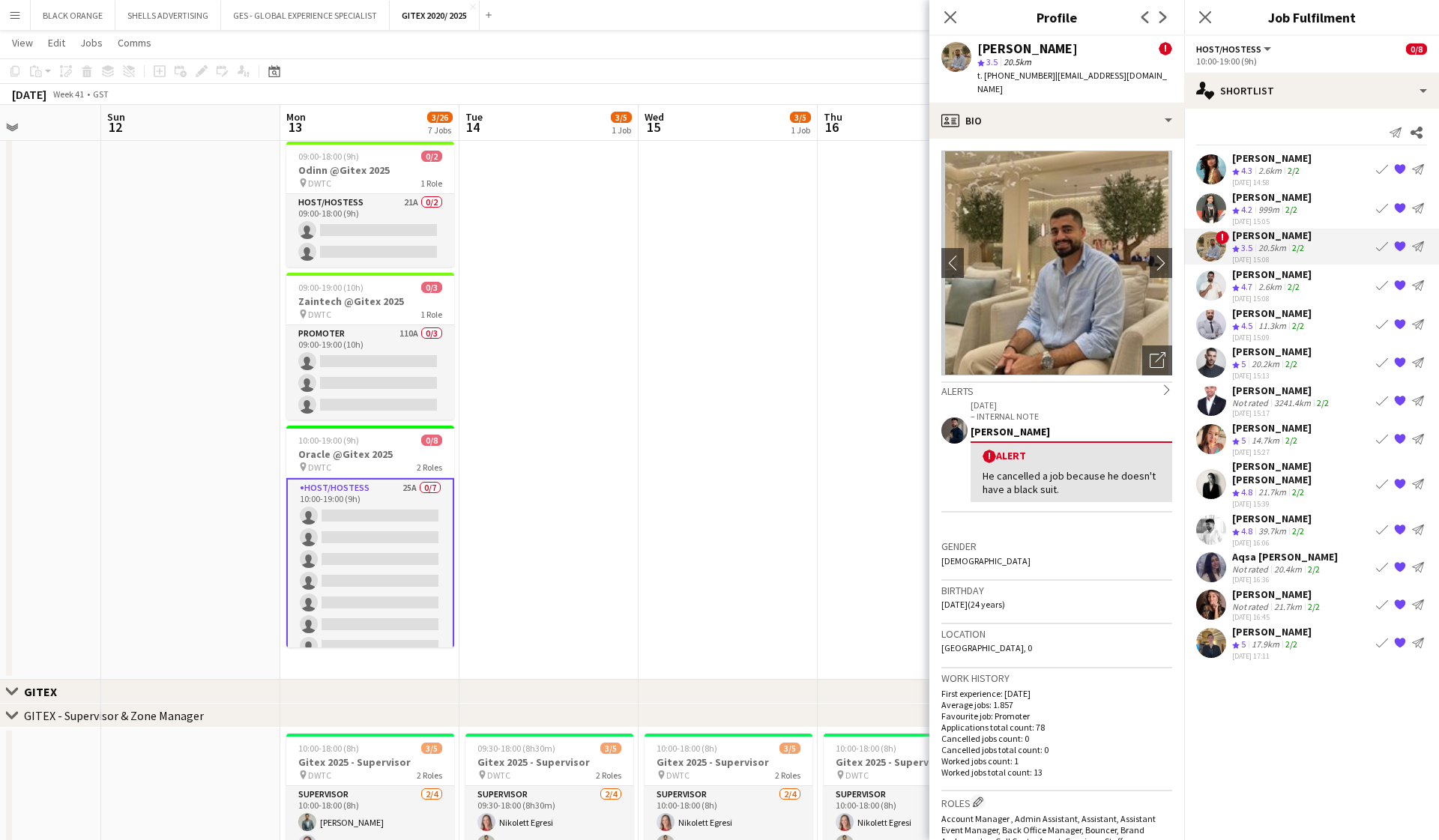
click at [1268, 526] on div "39.7km" at bounding box center [1272, 532] width 34 height 13
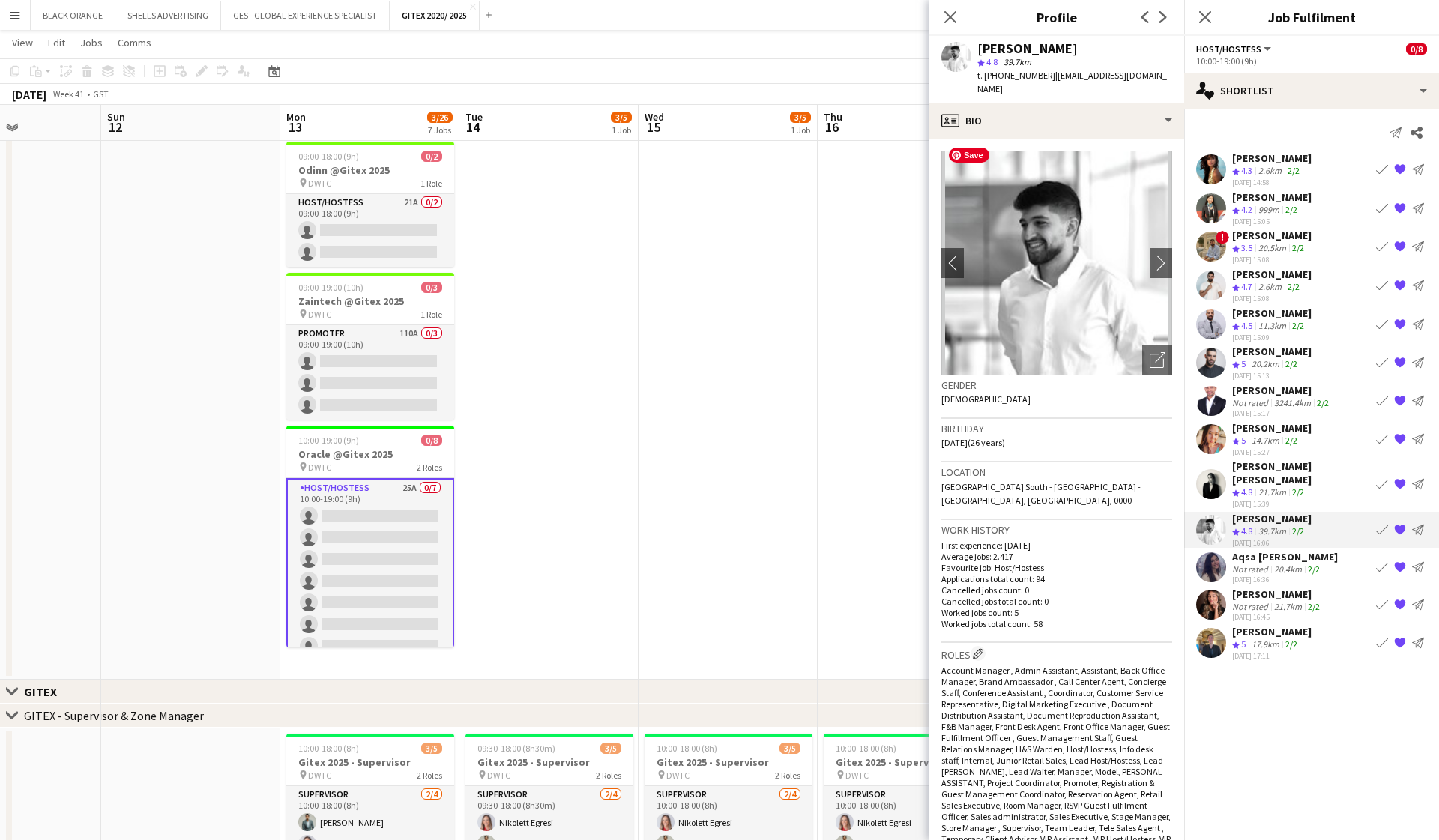
scroll to position [0, 0]
click at [1145, 105] on div "profile Bio" at bounding box center [1057, 120] width 255 height 36
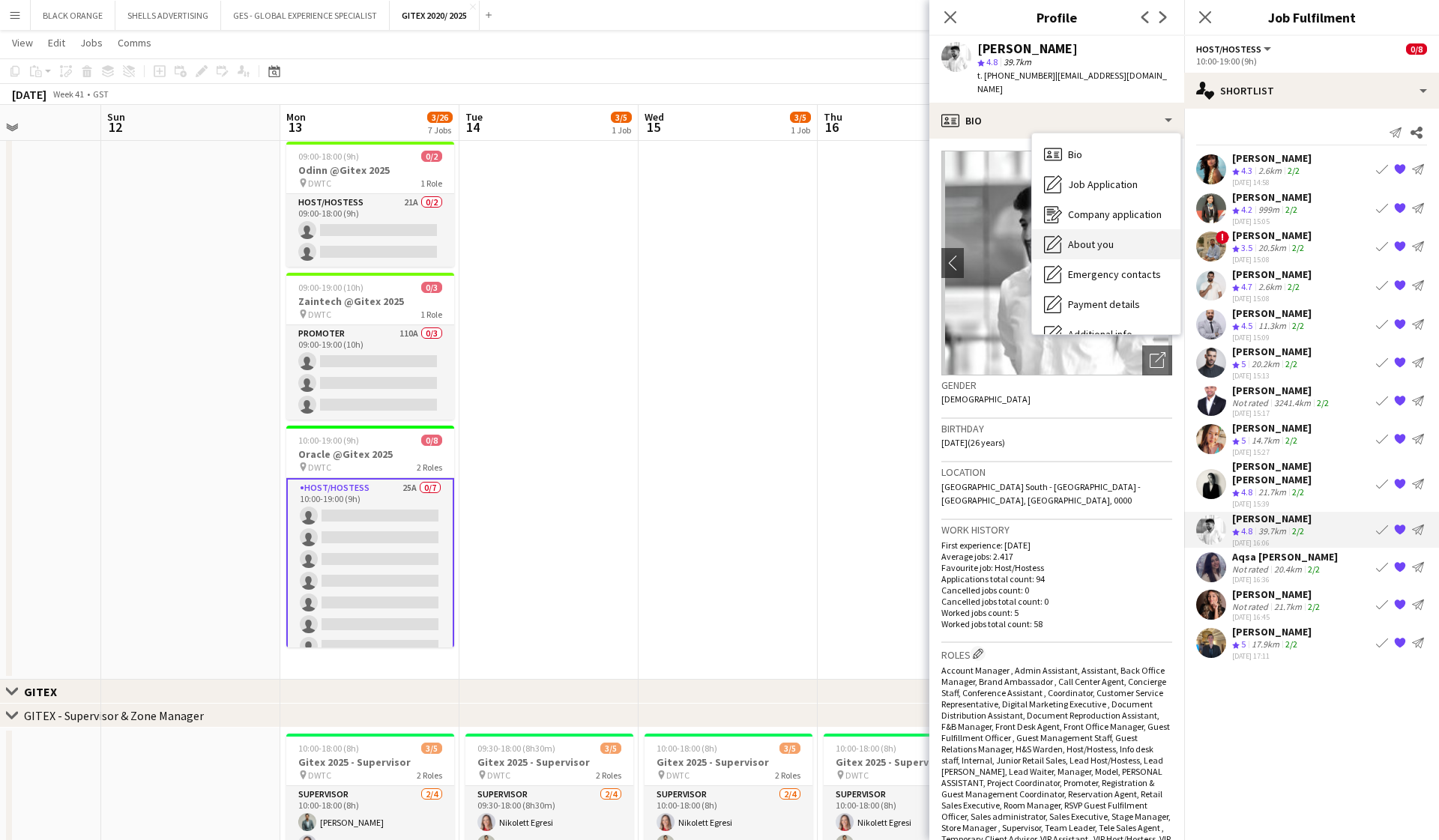
click at [1099, 238] on span "About you" at bounding box center [1091, 244] width 46 height 14
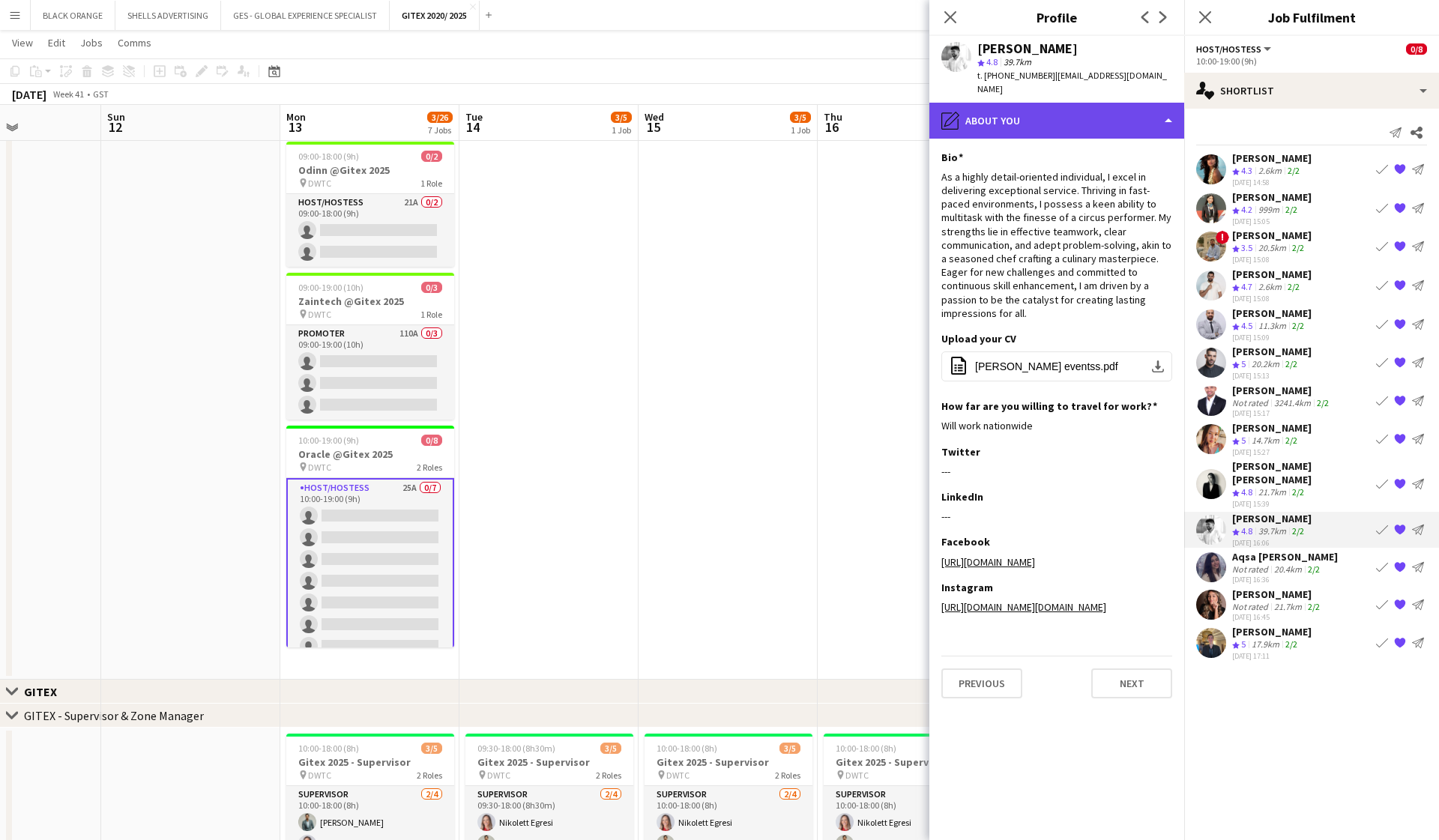
click at [1128, 107] on div "pencil4 About you" at bounding box center [1057, 120] width 255 height 36
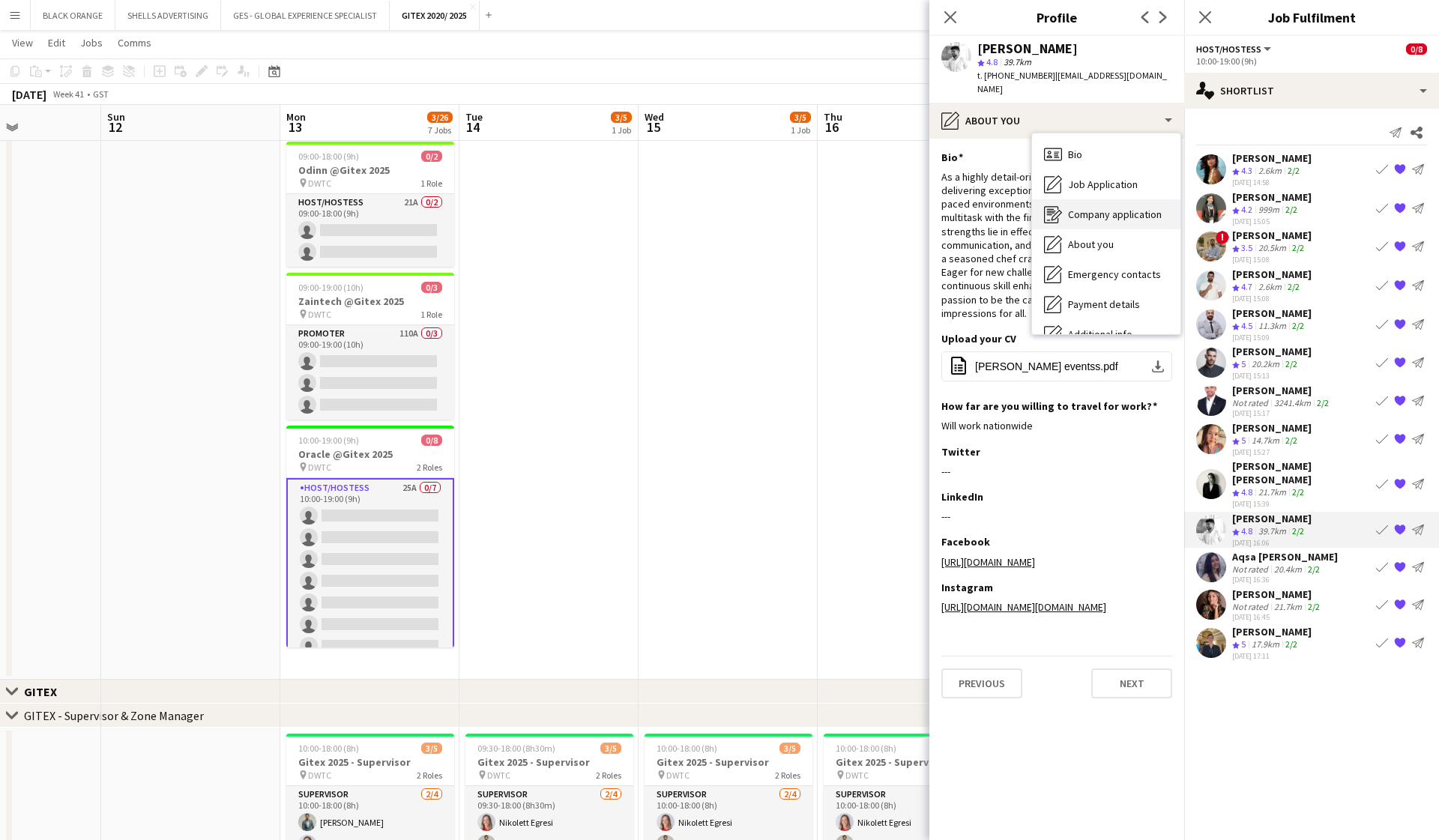
click at [1122, 199] on div "Company application Company application" at bounding box center [1106, 213] width 148 height 30
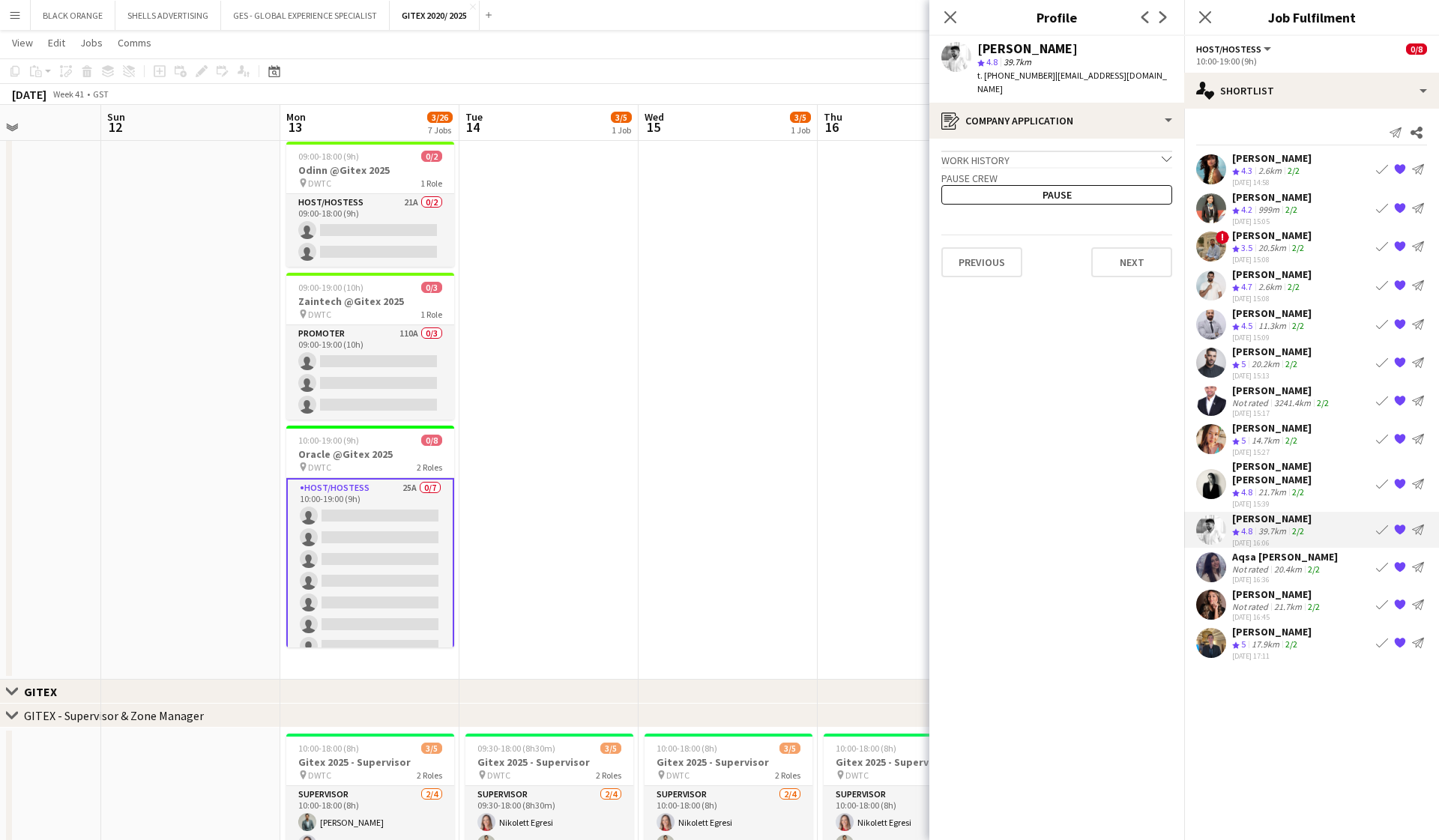
click at [1163, 153] on icon "chevron-down" at bounding box center [1166, 158] width 11 height 11
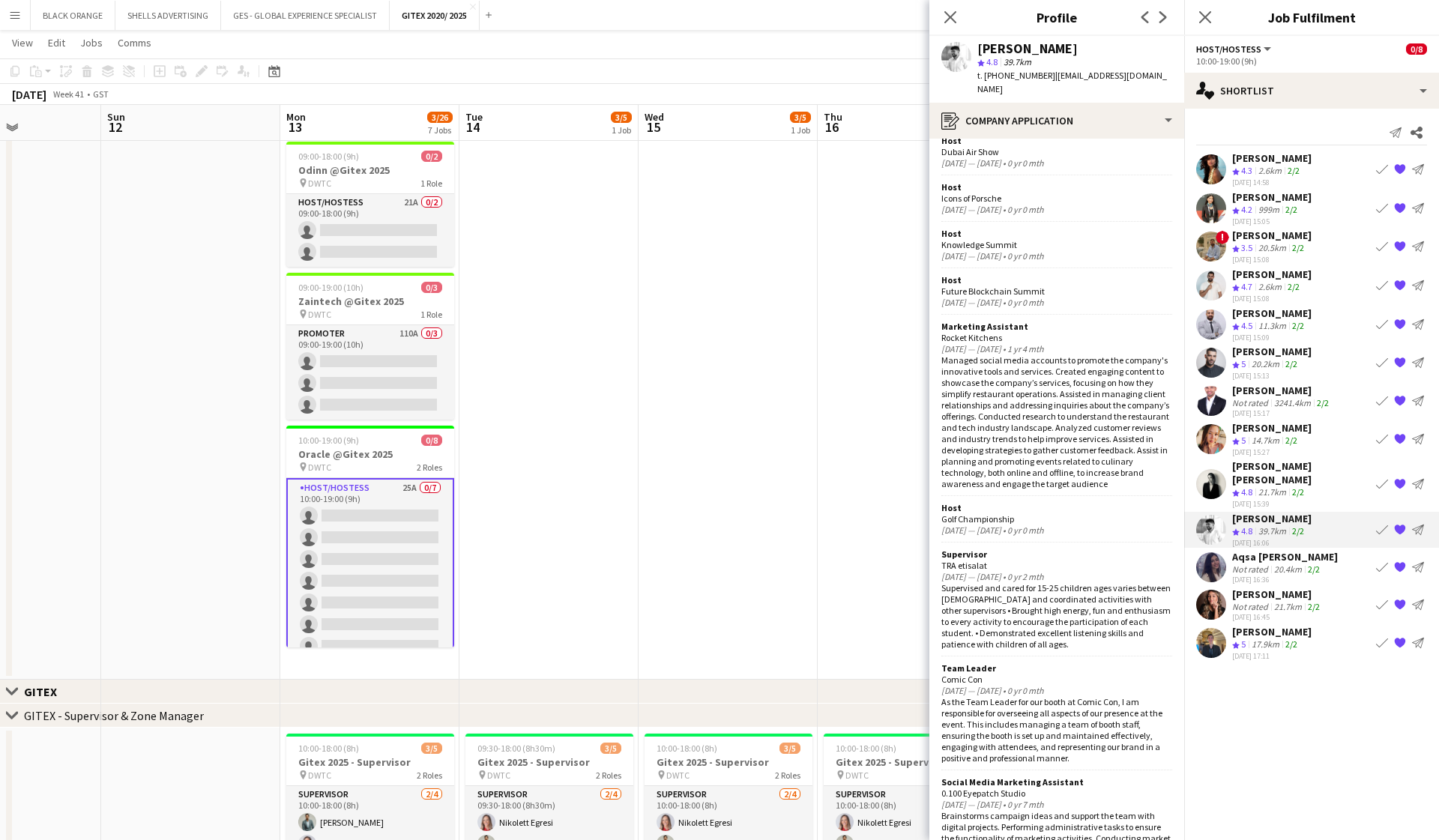
scroll to position [1082, 0]
click at [1166, 103] on div "register Company application" at bounding box center [1057, 120] width 255 height 36
click at [1100, 150] on div "Bio Bio" at bounding box center [1106, 154] width 148 height 30
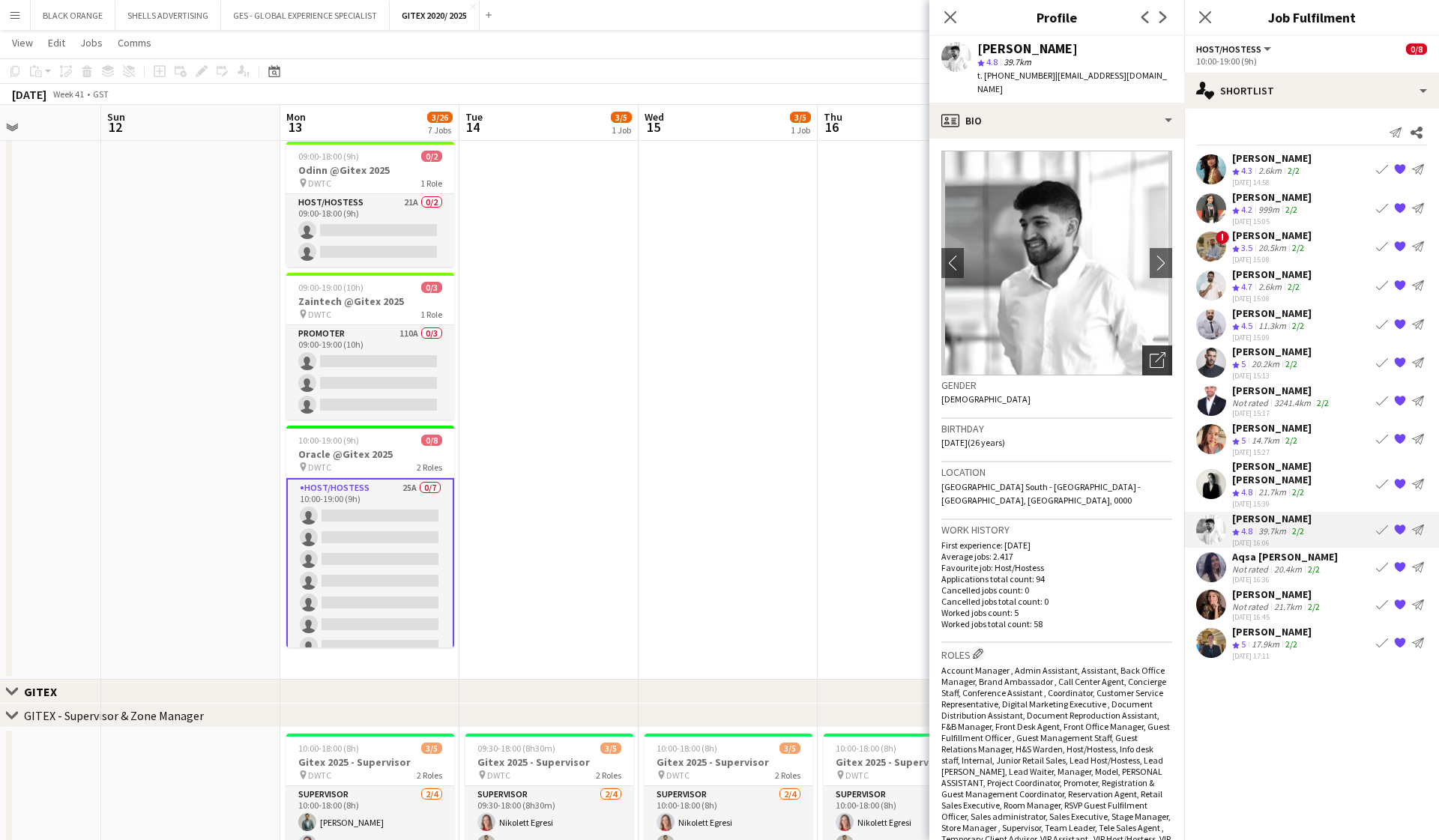
click at [1165, 345] on div "Open photos pop-in" at bounding box center [1157, 360] width 30 height 30
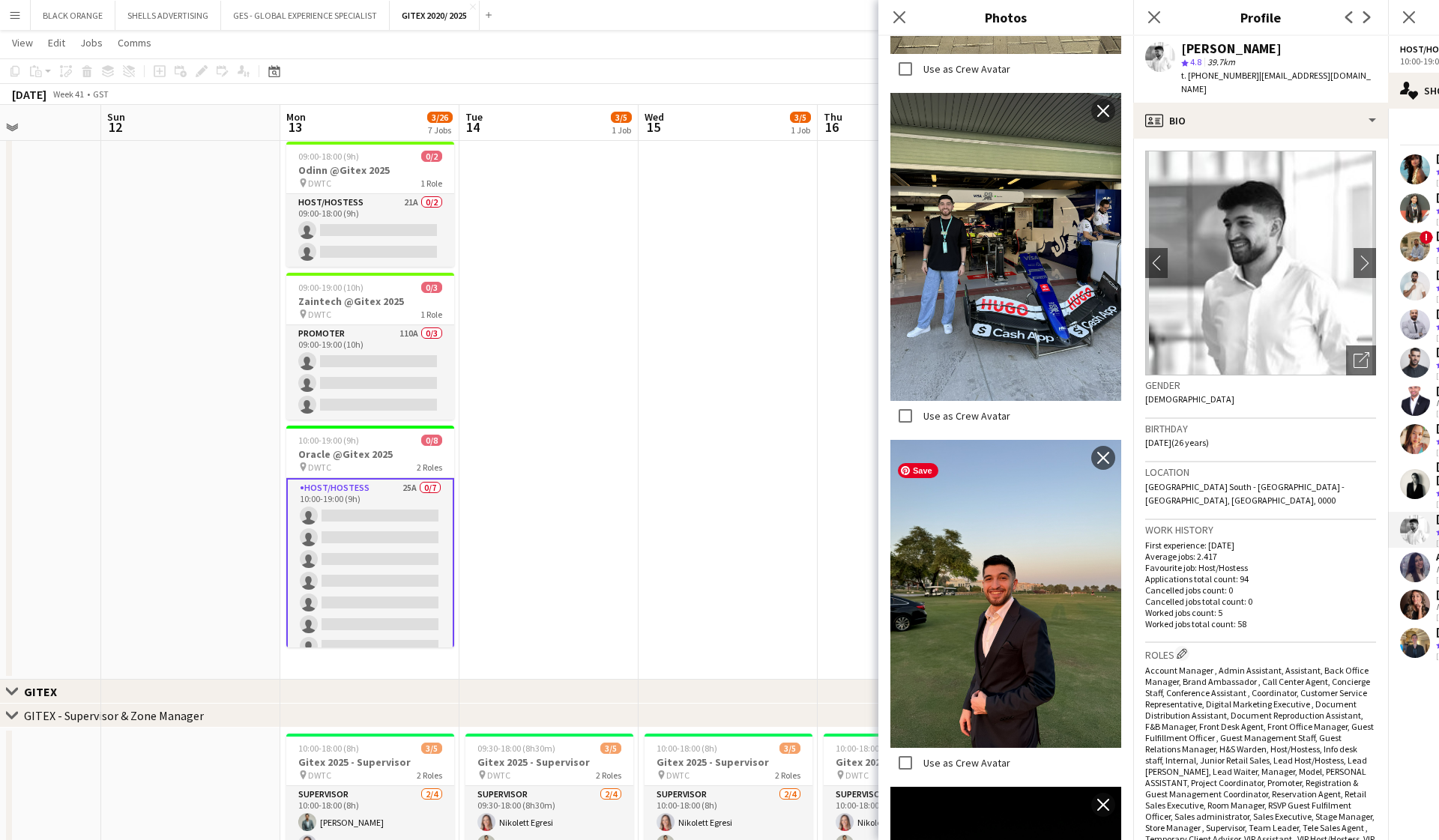
scroll to position [623, 0]
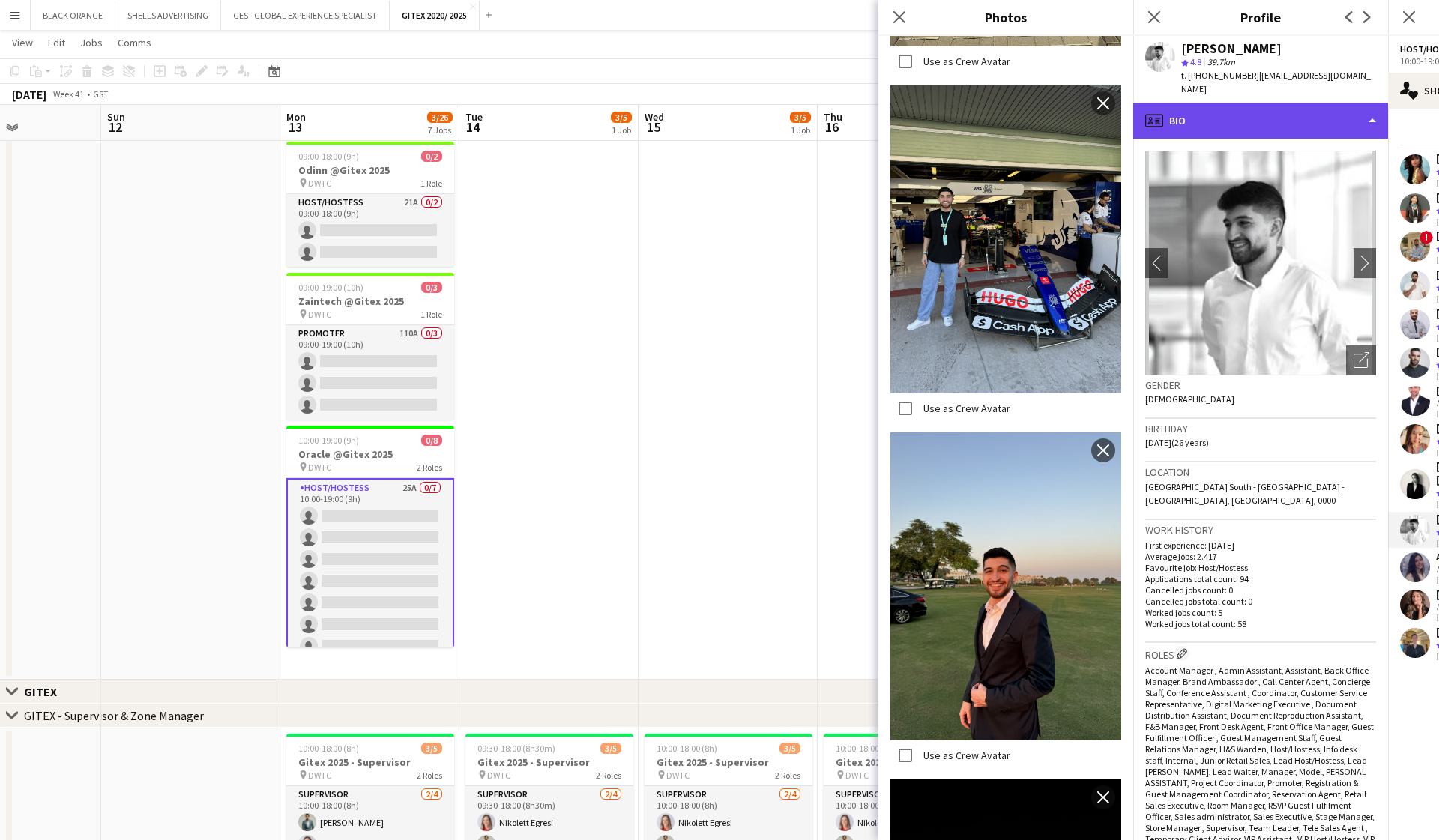
click at [1274, 103] on div "profile Bio" at bounding box center [1260, 120] width 255 height 36
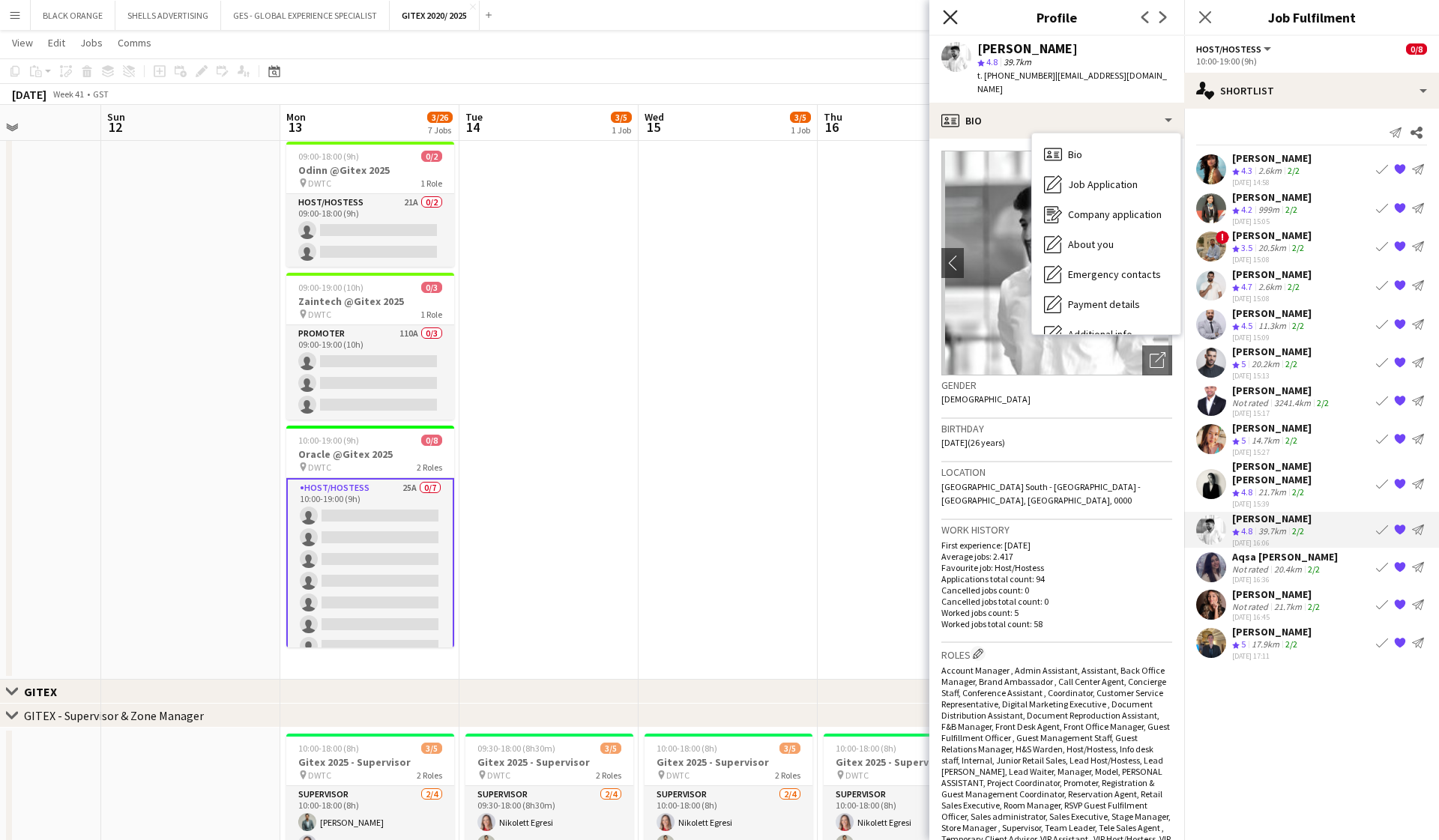
click at [950, 17] on icon at bounding box center [950, 16] width 15 height 15
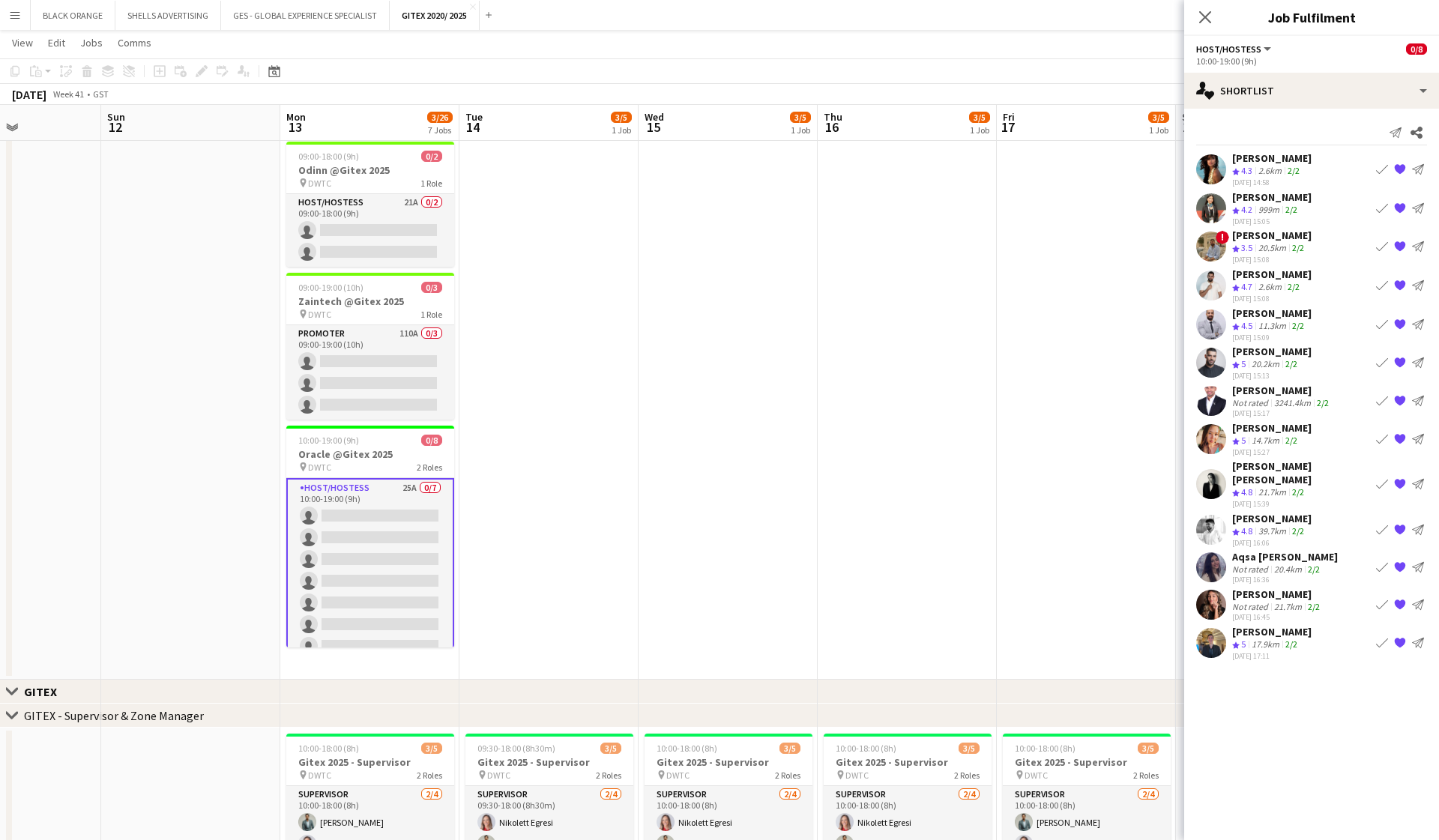
click at [1267, 392] on div "[PERSON_NAME]" at bounding box center [1282, 391] width 100 height 14
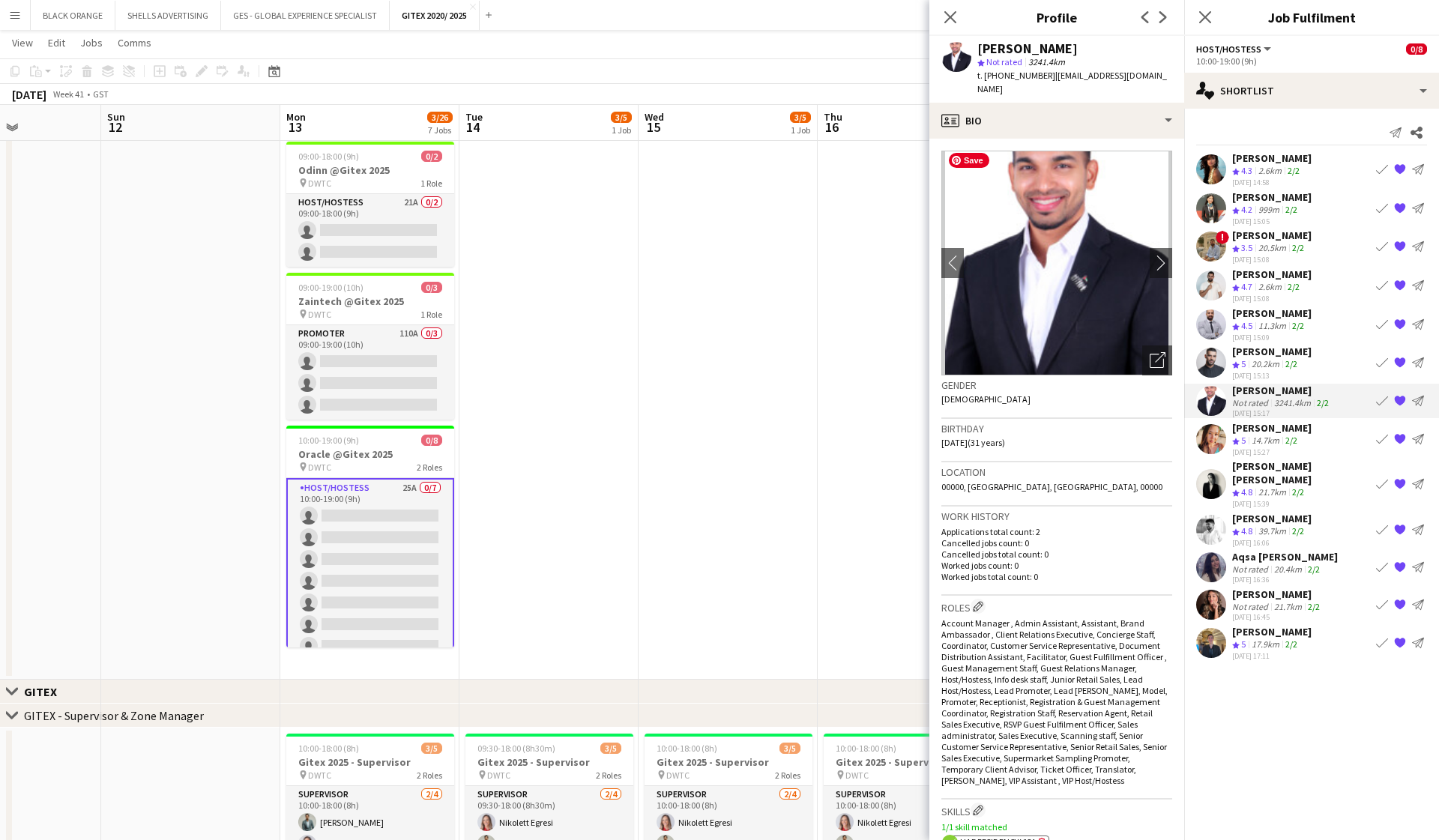
scroll to position [0, 0]
click at [1159, 352] on icon "Open photos pop-in" at bounding box center [1158, 360] width 16 height 16
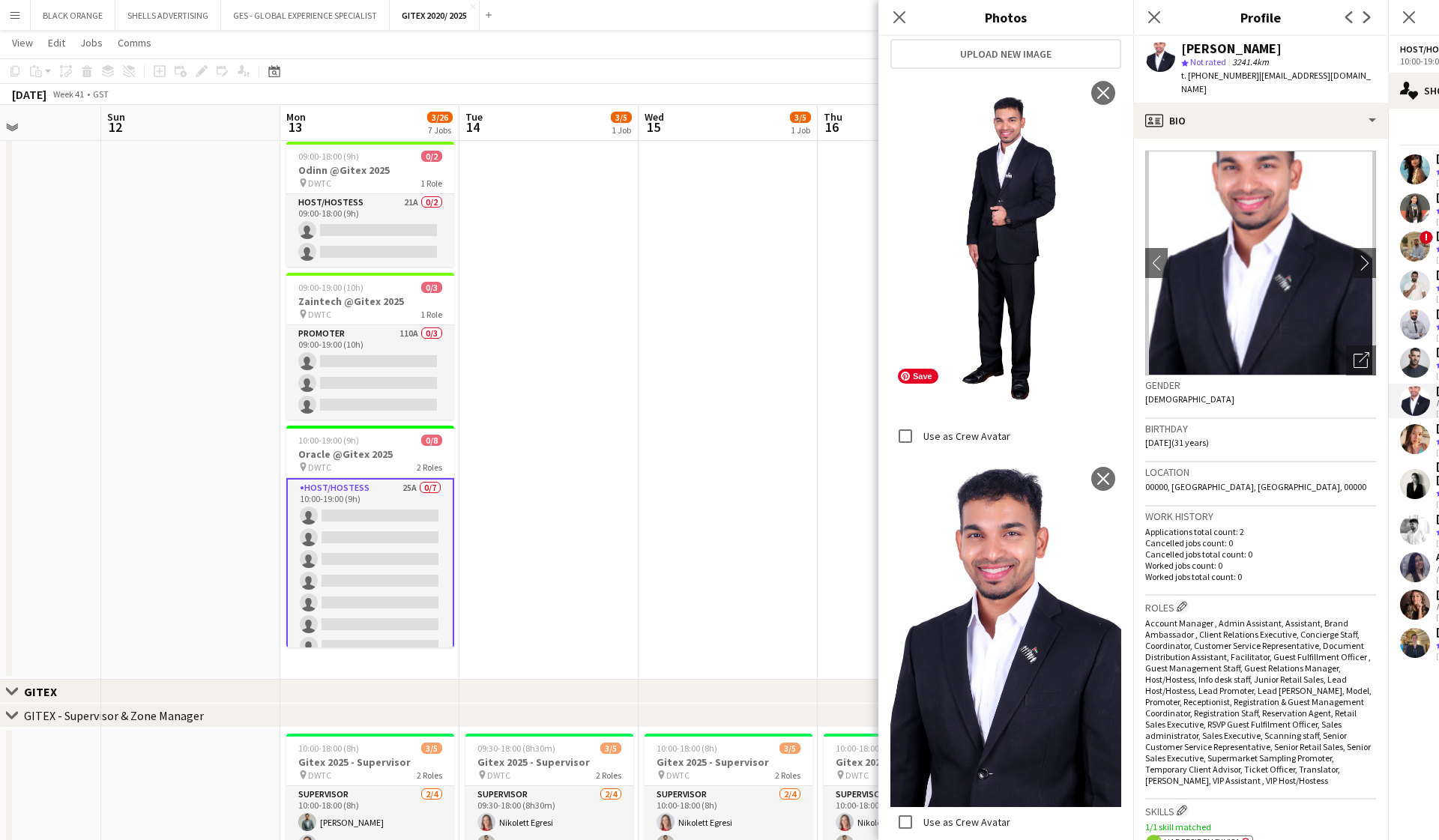
scroll to position [285, 0]
click at [896, 20] on icon at bounding box center [899, 16] width 15 height 15
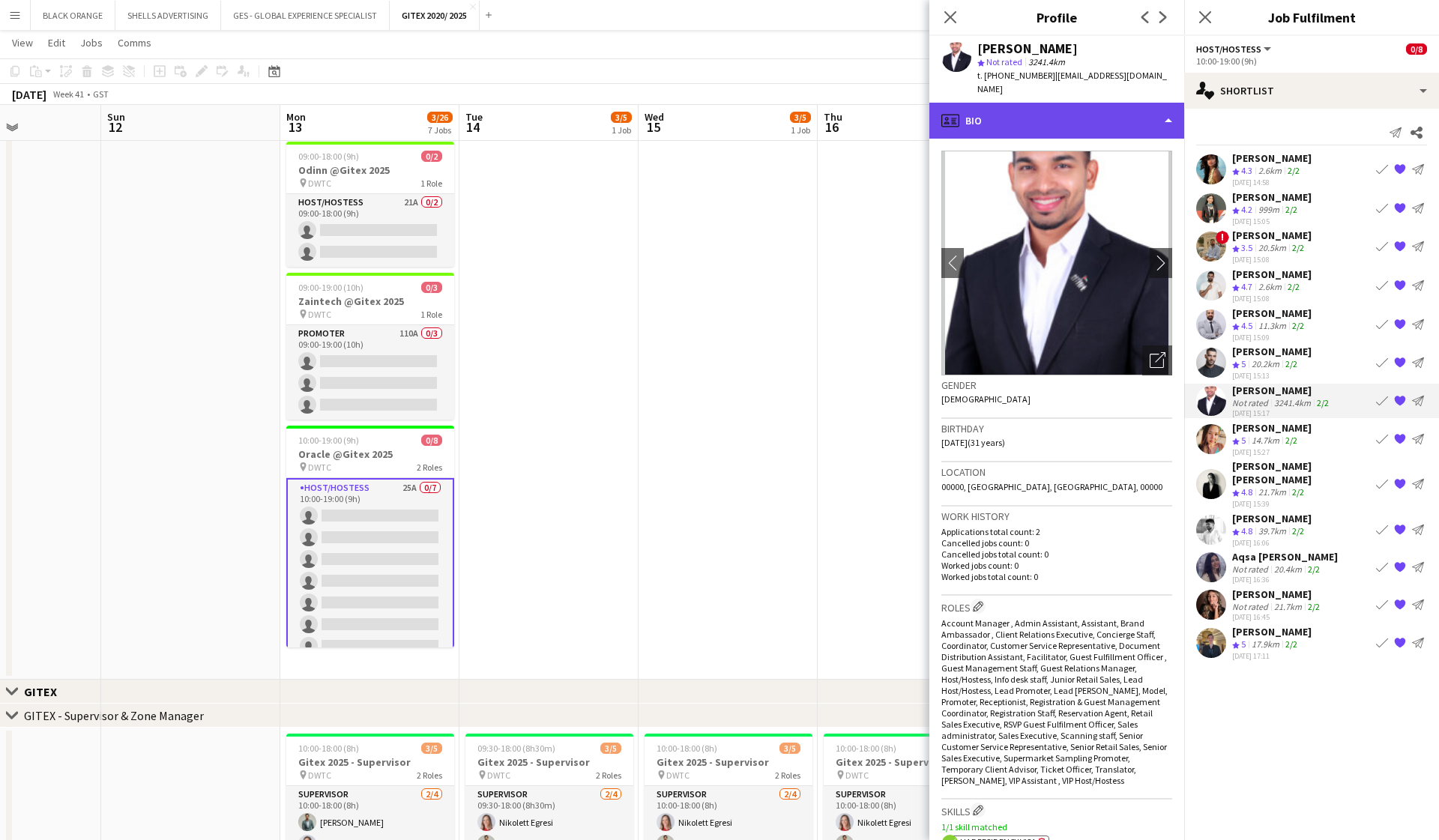
click at [1105, 110] on div "profile Bio" at bounding box center [1057, 120] width 255 height 36
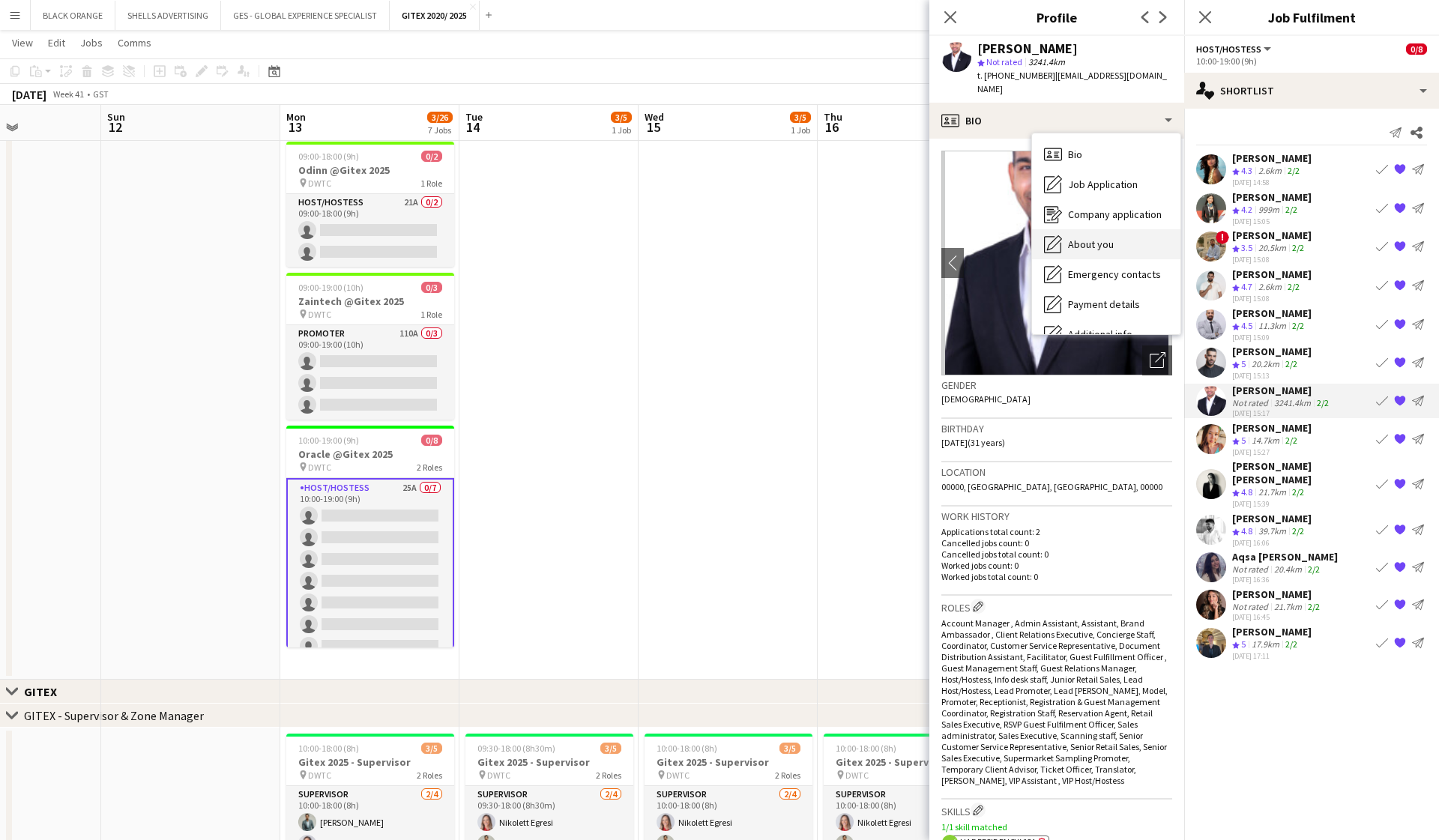
click at [1094, 238] on span "About you" at bounding box center [1091, 244] width 46 height 14
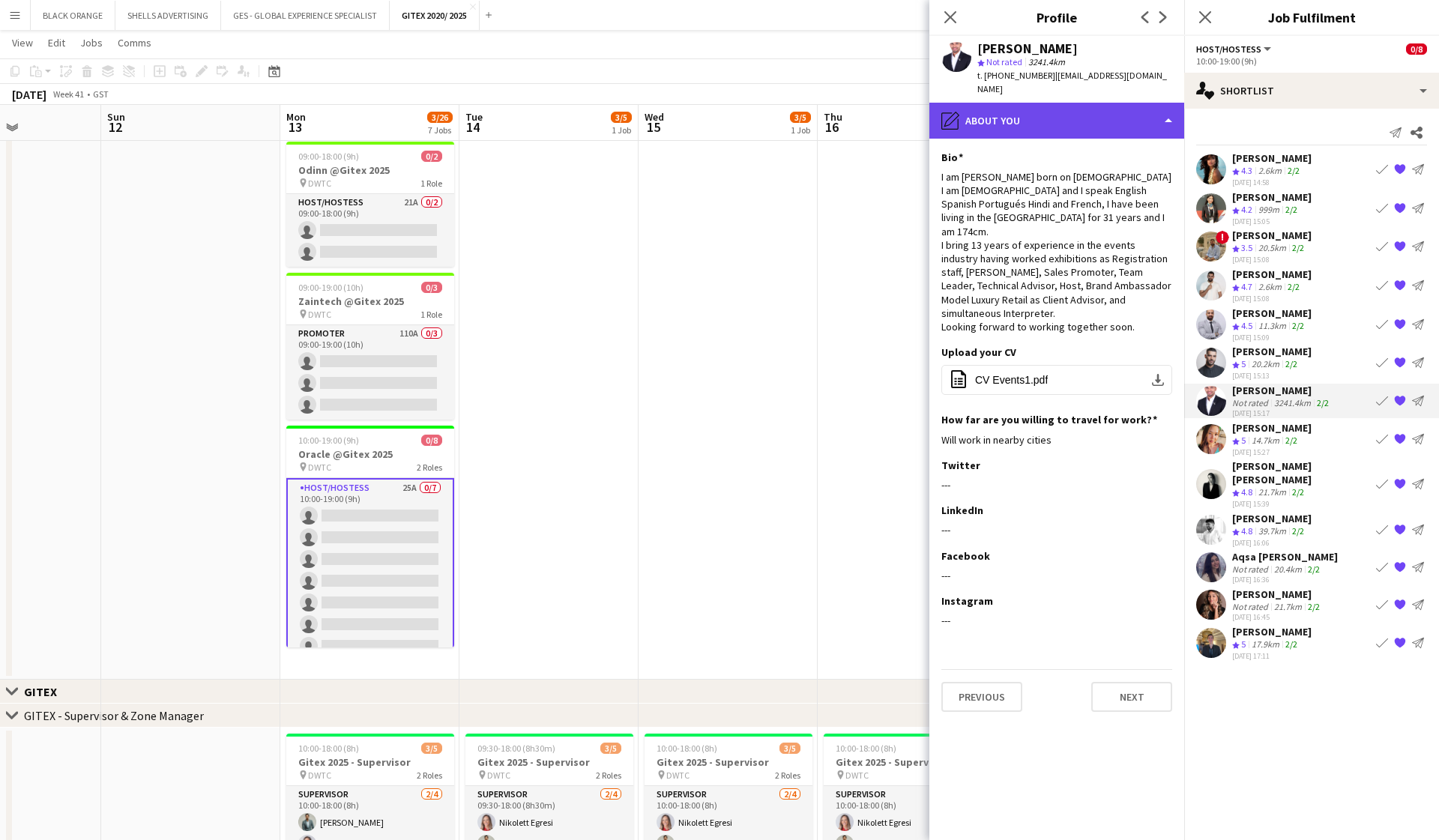
click at [1120, 113] on div "pencil4 About you" at bounding box center [1057, 120] width 255 height 36
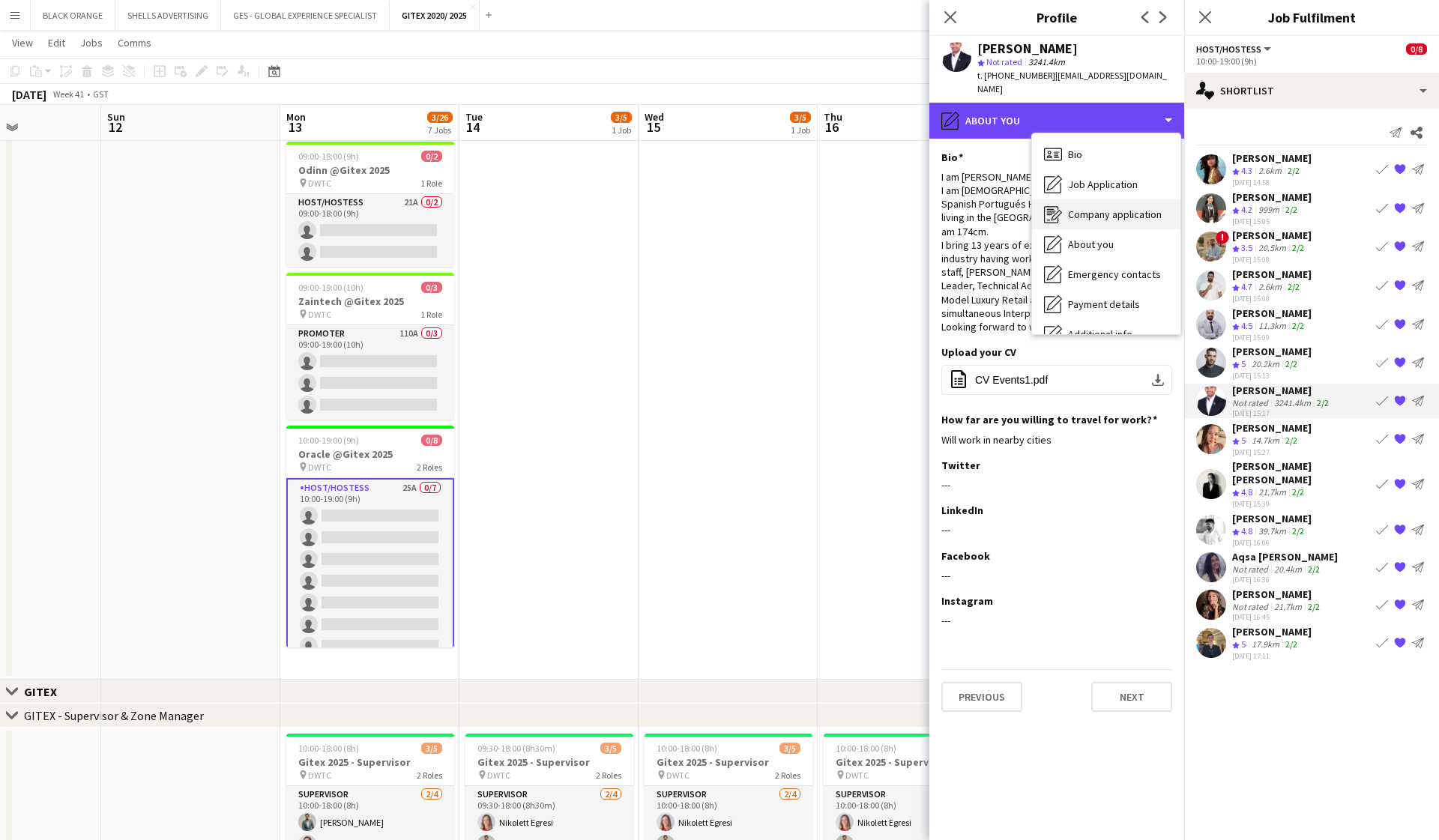
scroll to position [0, 0]
click at [1115, 208] on span "Company application" at bounding box center [1115, 214] width 94 height 14
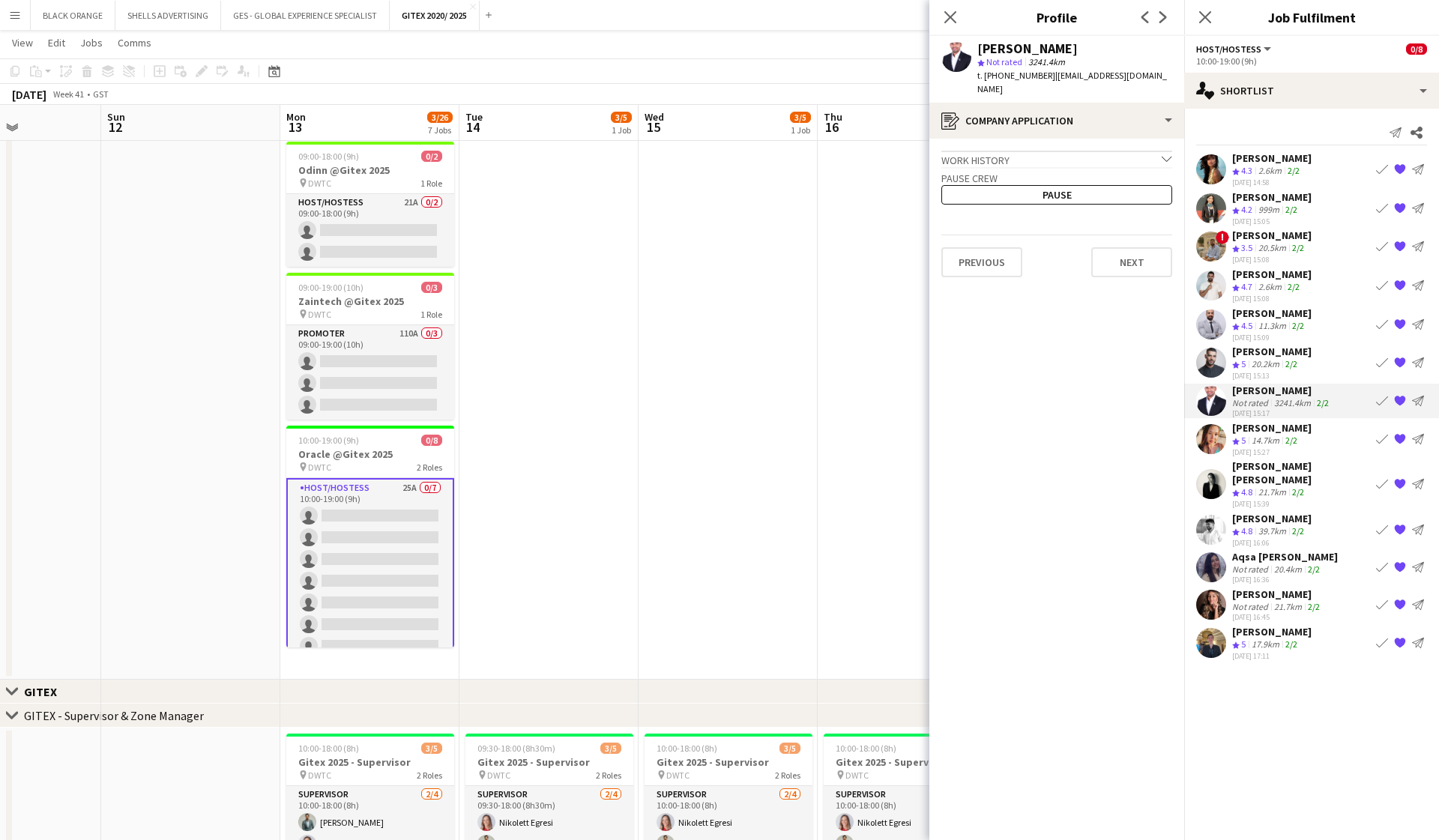
click at [1107, 150] on div "Work history chevron-down" at bounding box center [1057, 158] width 231 height 16
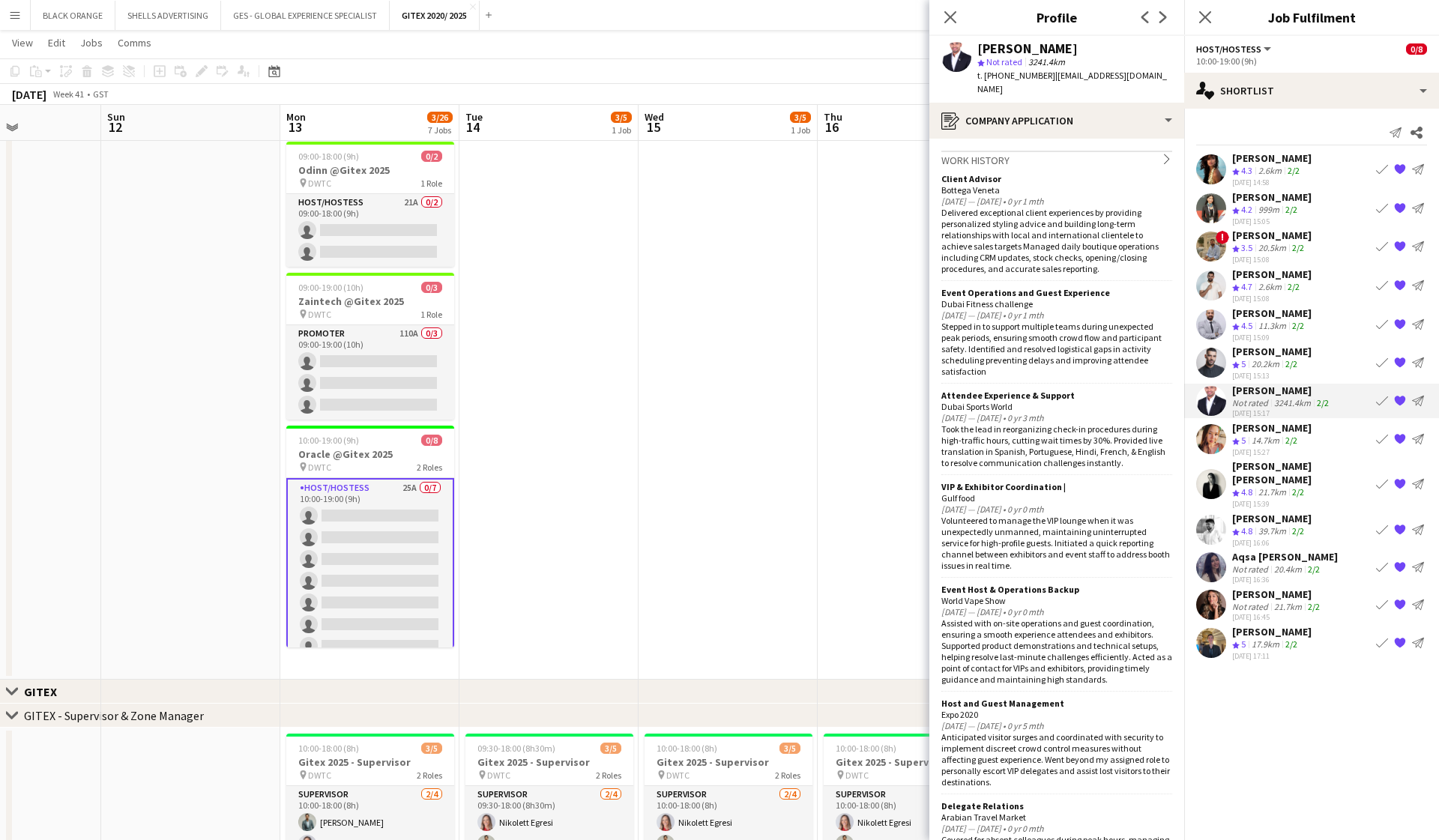
click at [1264, 588] on div "[PERSON_NAME]" at bounding box center [1277, 595] width 90 height 14
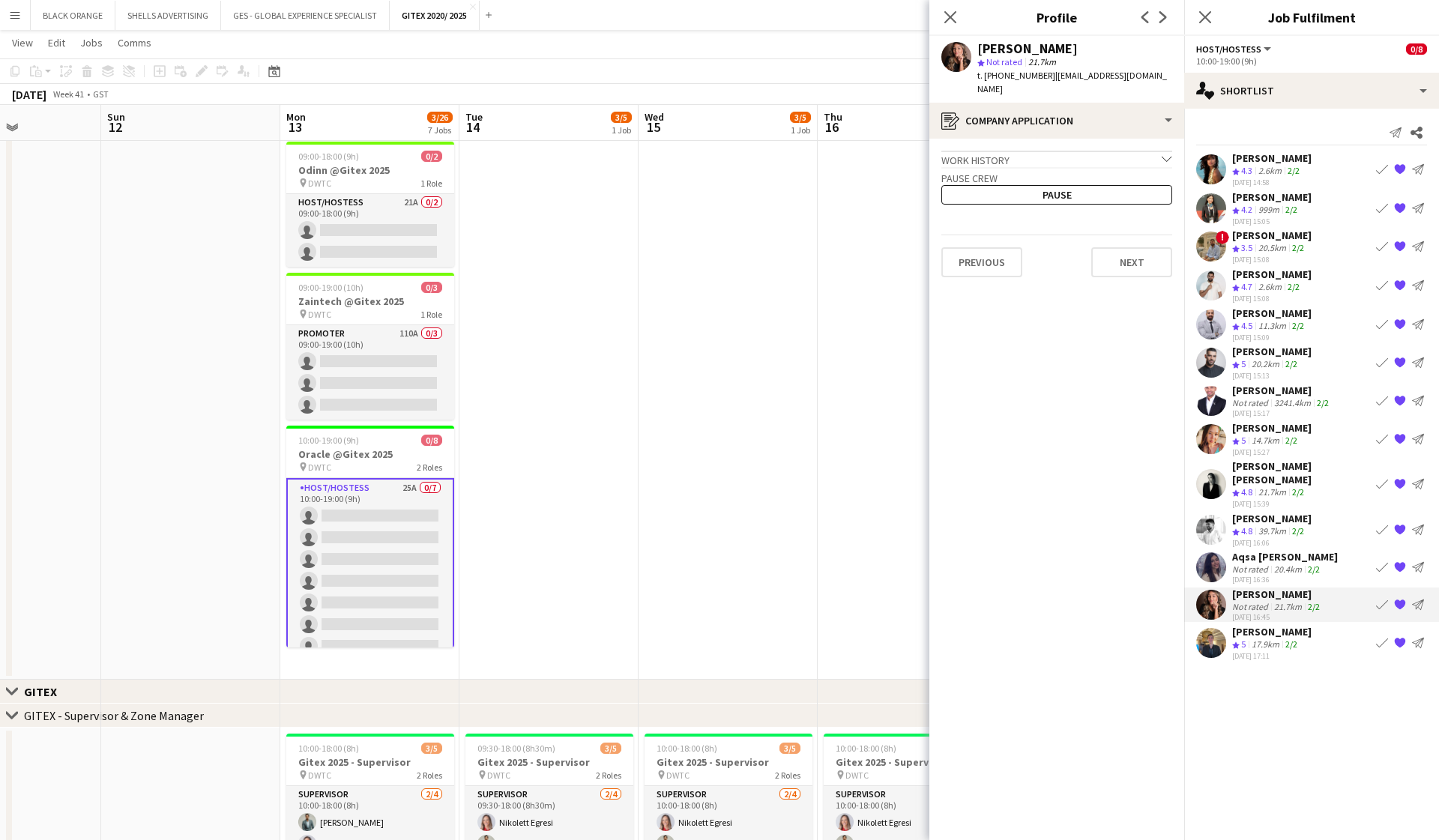
click at [1102, 150] on div "Work history chevron-down" at bounding box center [1057, 158] width 231 height 16
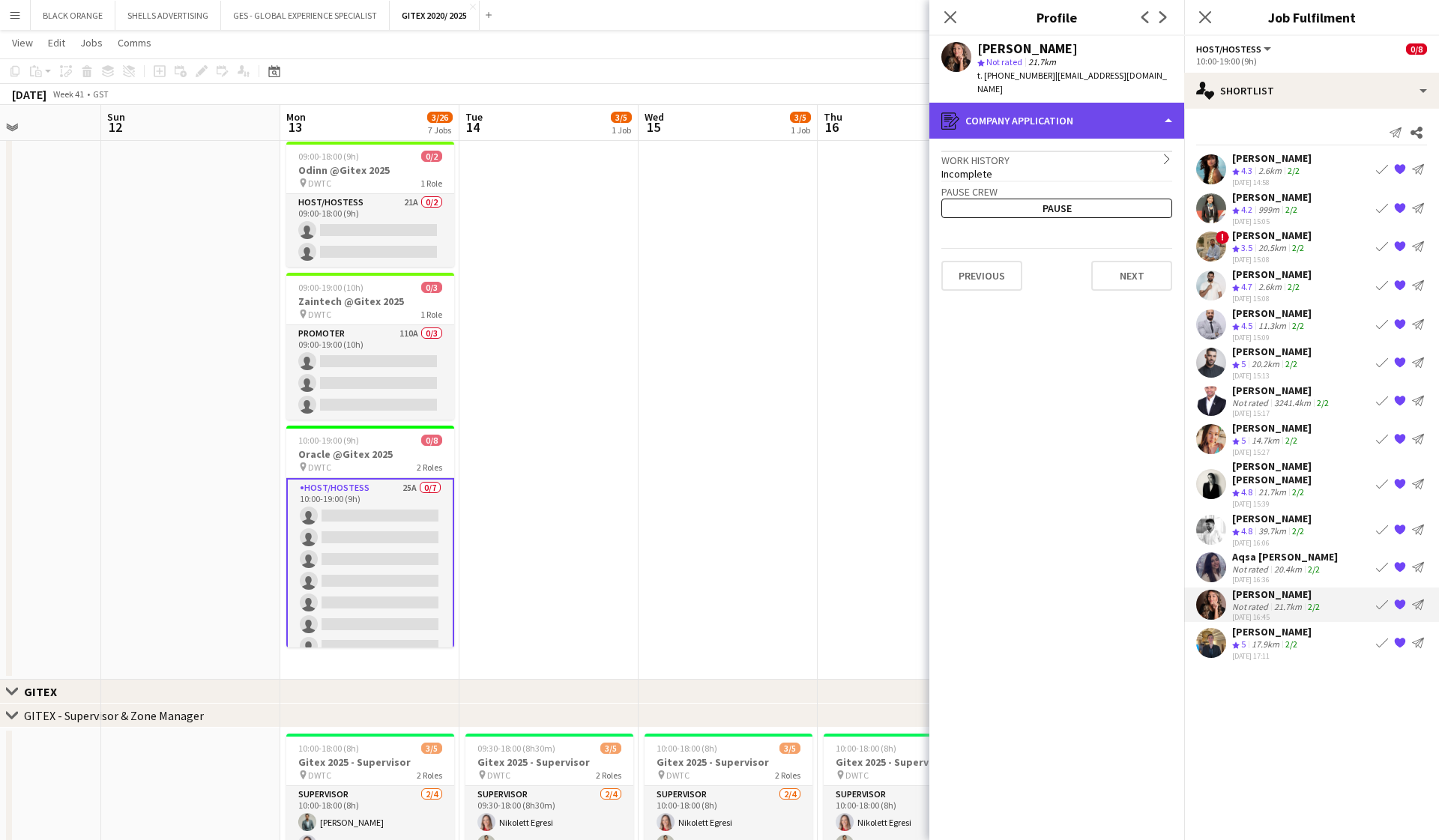
click at [1079, 117] on div "register Company application" at bounding box center [1057, 120] width 255 height 36
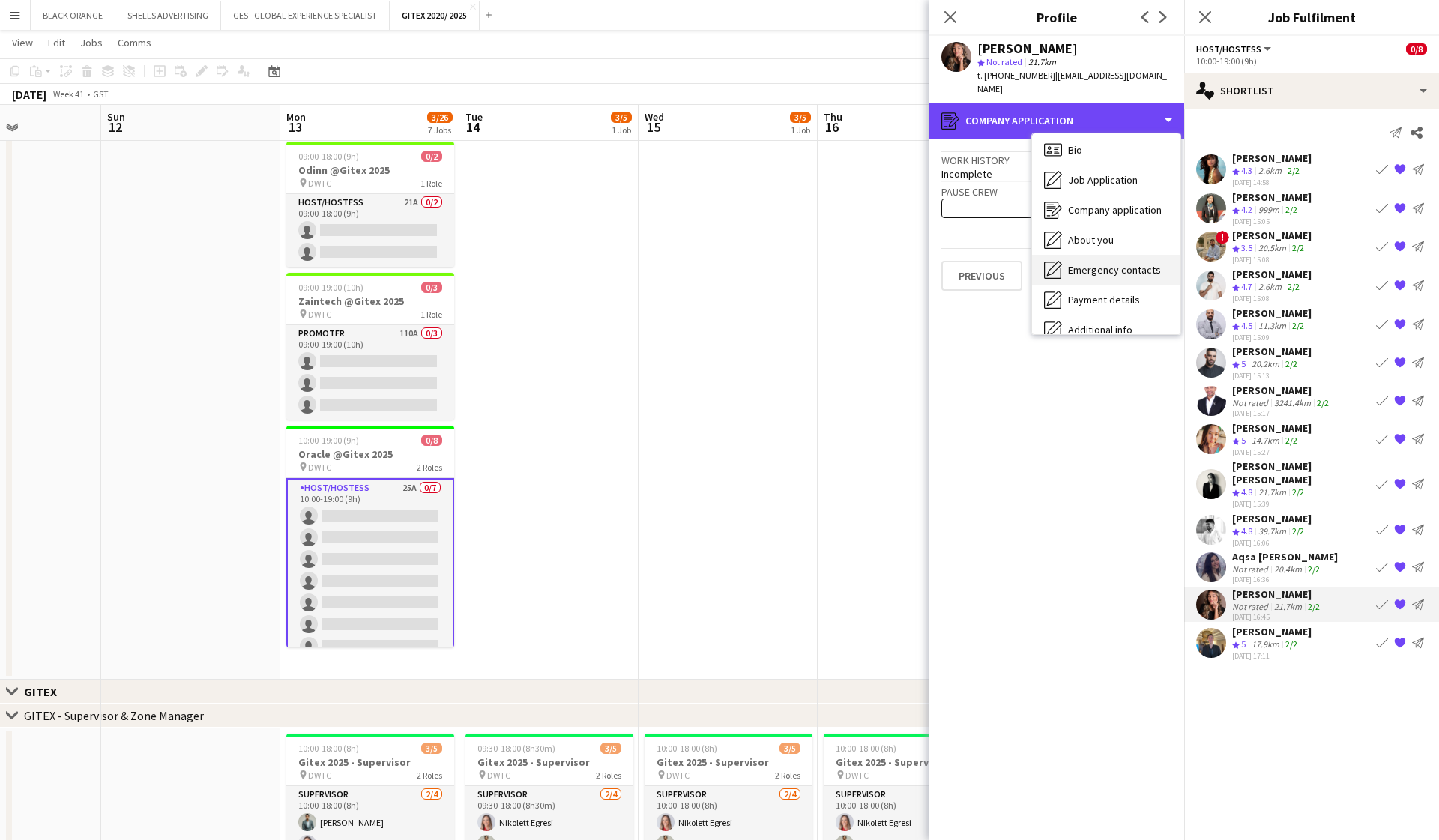
scroll to position [5, 0]
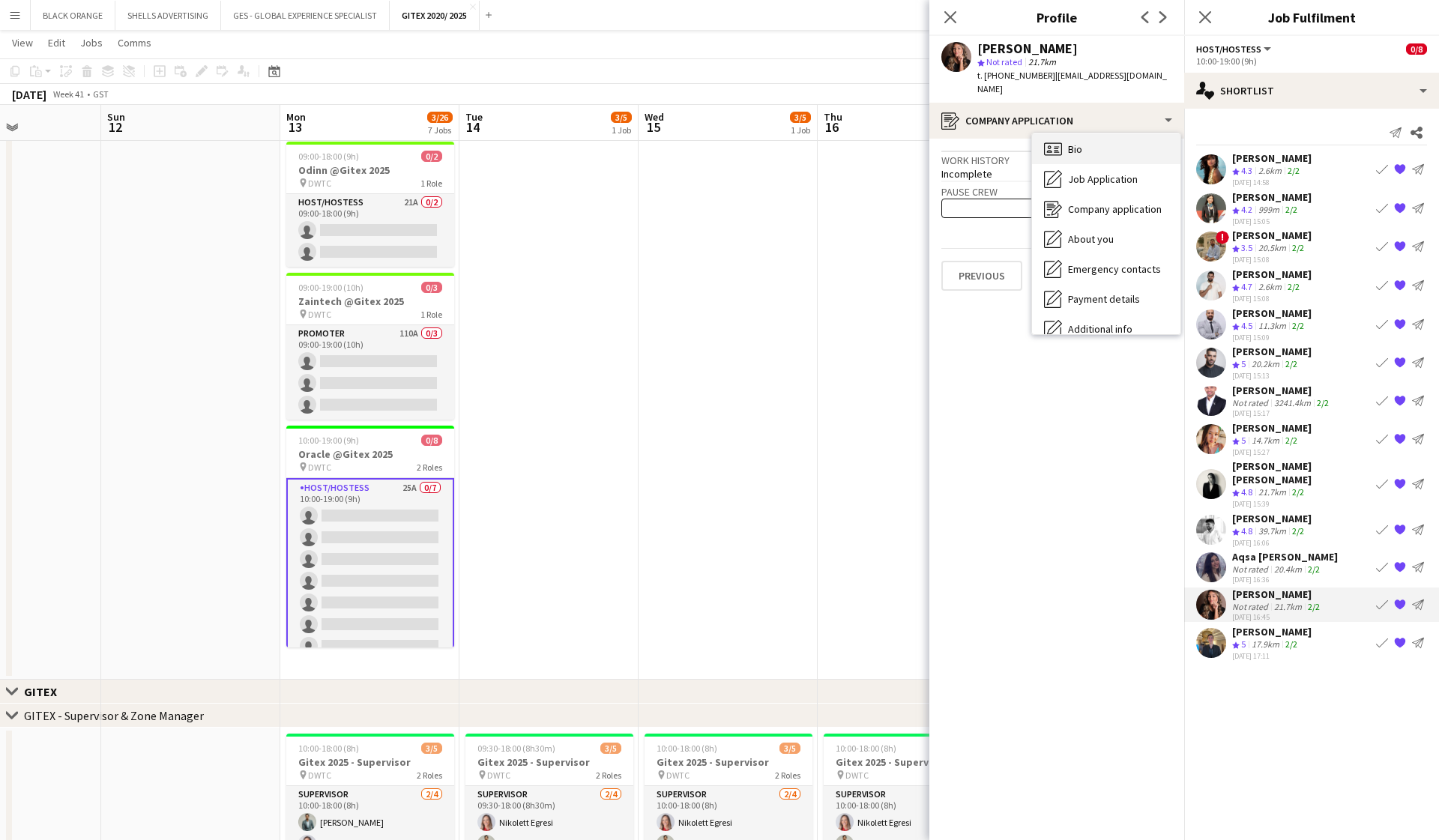
click at [1080, 143] on span "Bio" at bounding box center [1075, 149] width 15 height 14
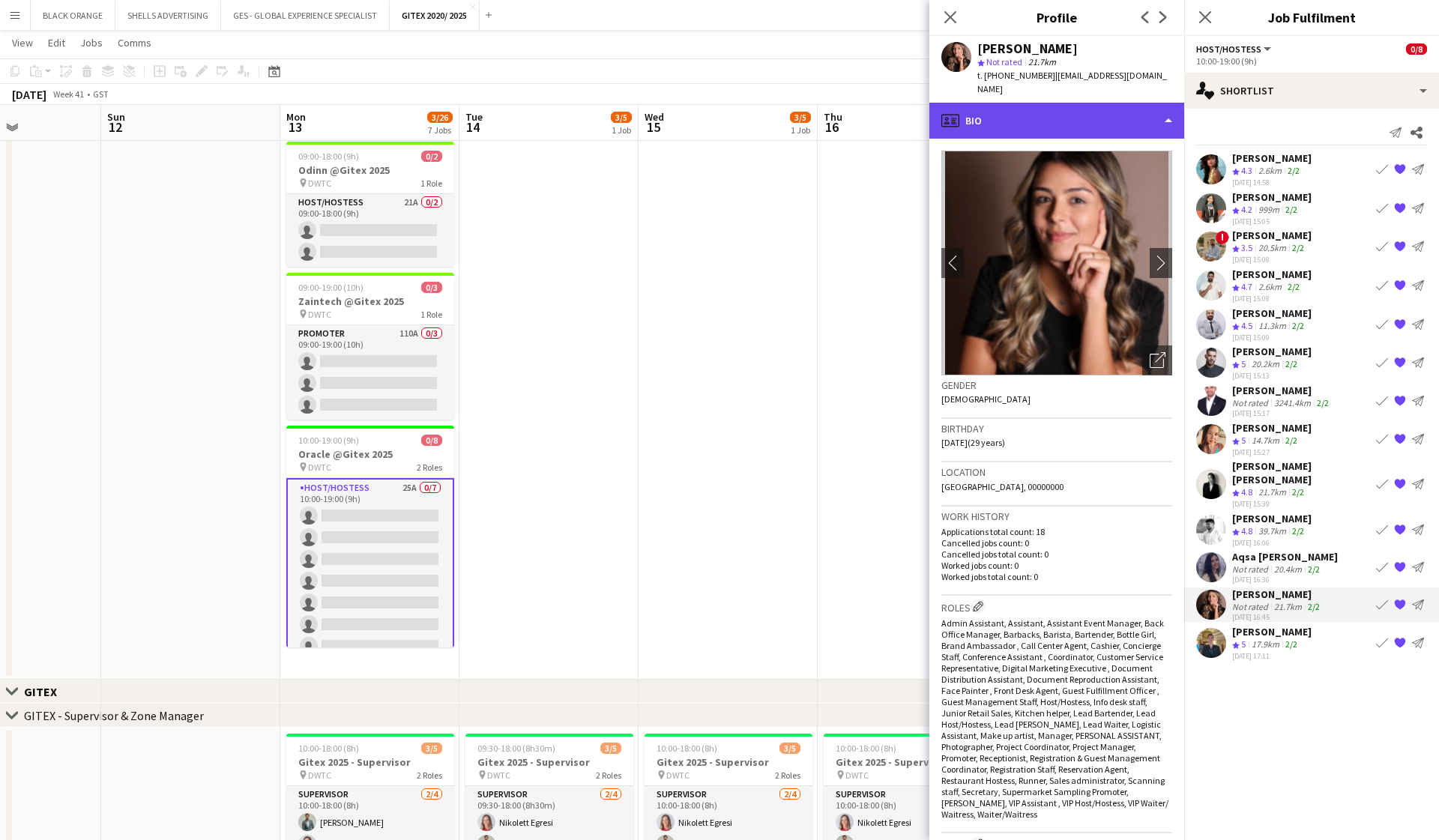
click at [1163, 104] on div "profile Bio" at bounding box center [1057, 120] width 255 height 36
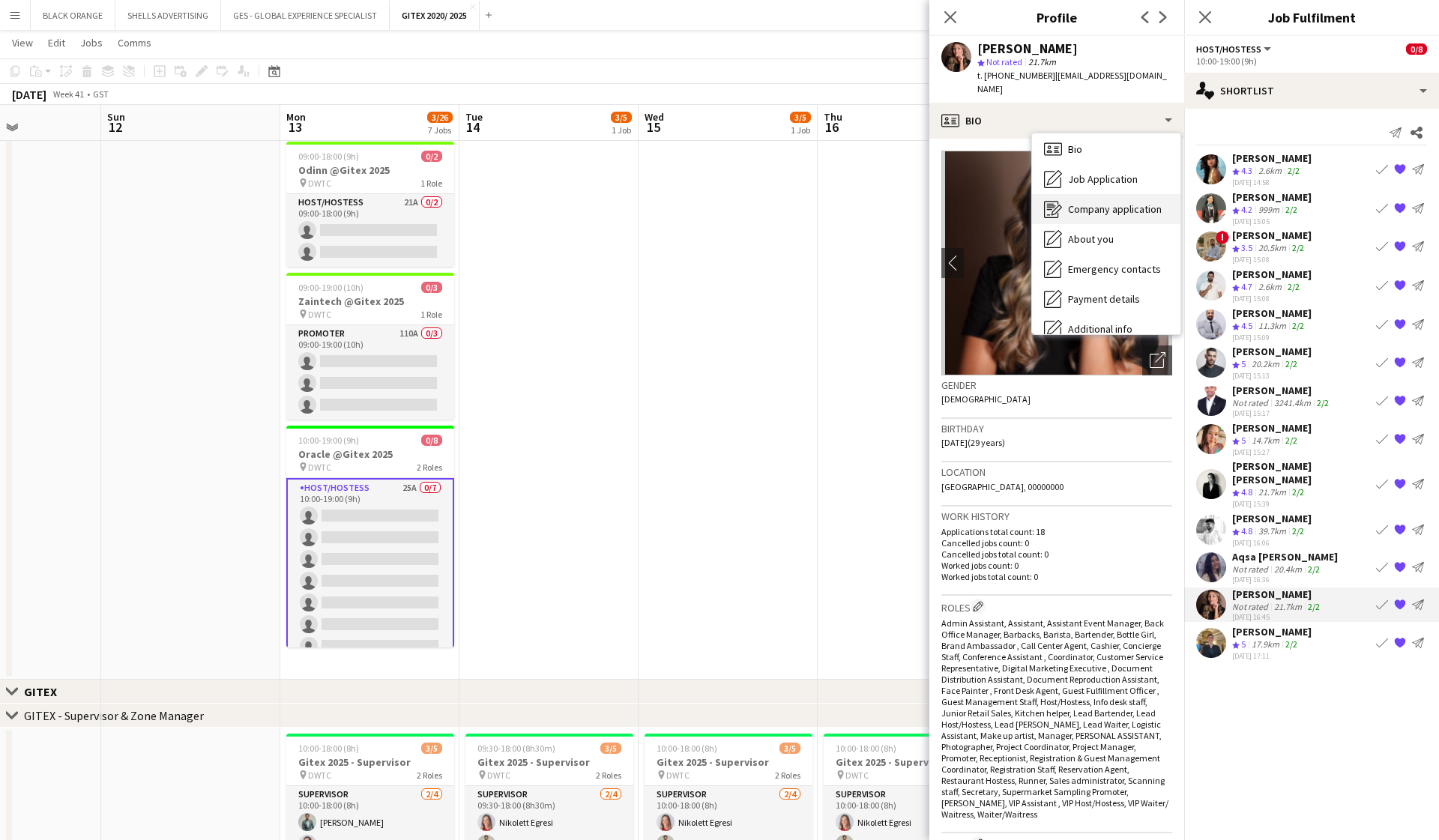
click at [1122, 203] on span "Company application" at bounding box center [1115, 210] width 94 height 14
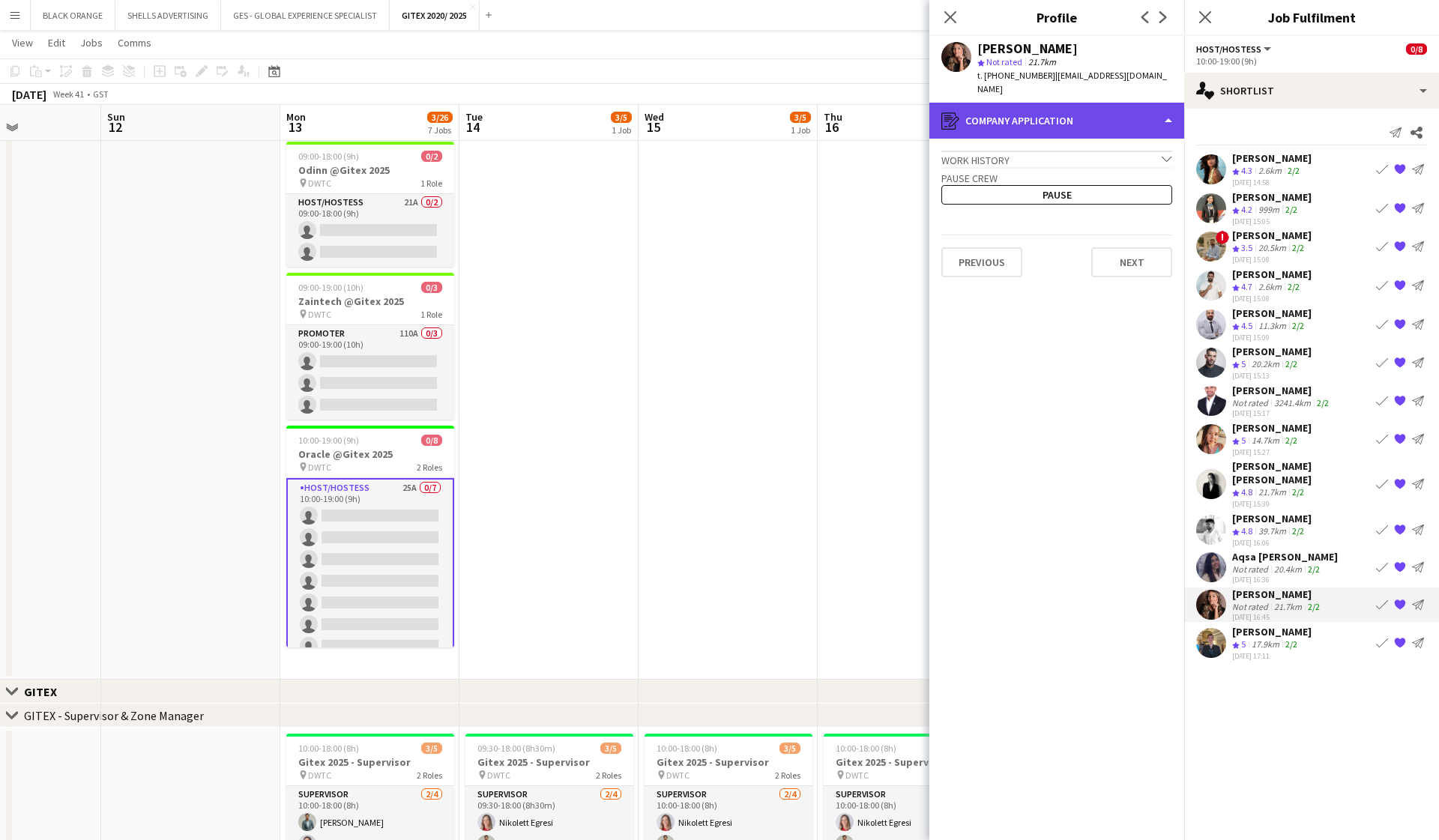
click at [1136, 109] on div "register Company application" at bounding box center [1057, 120] width 255 height 36
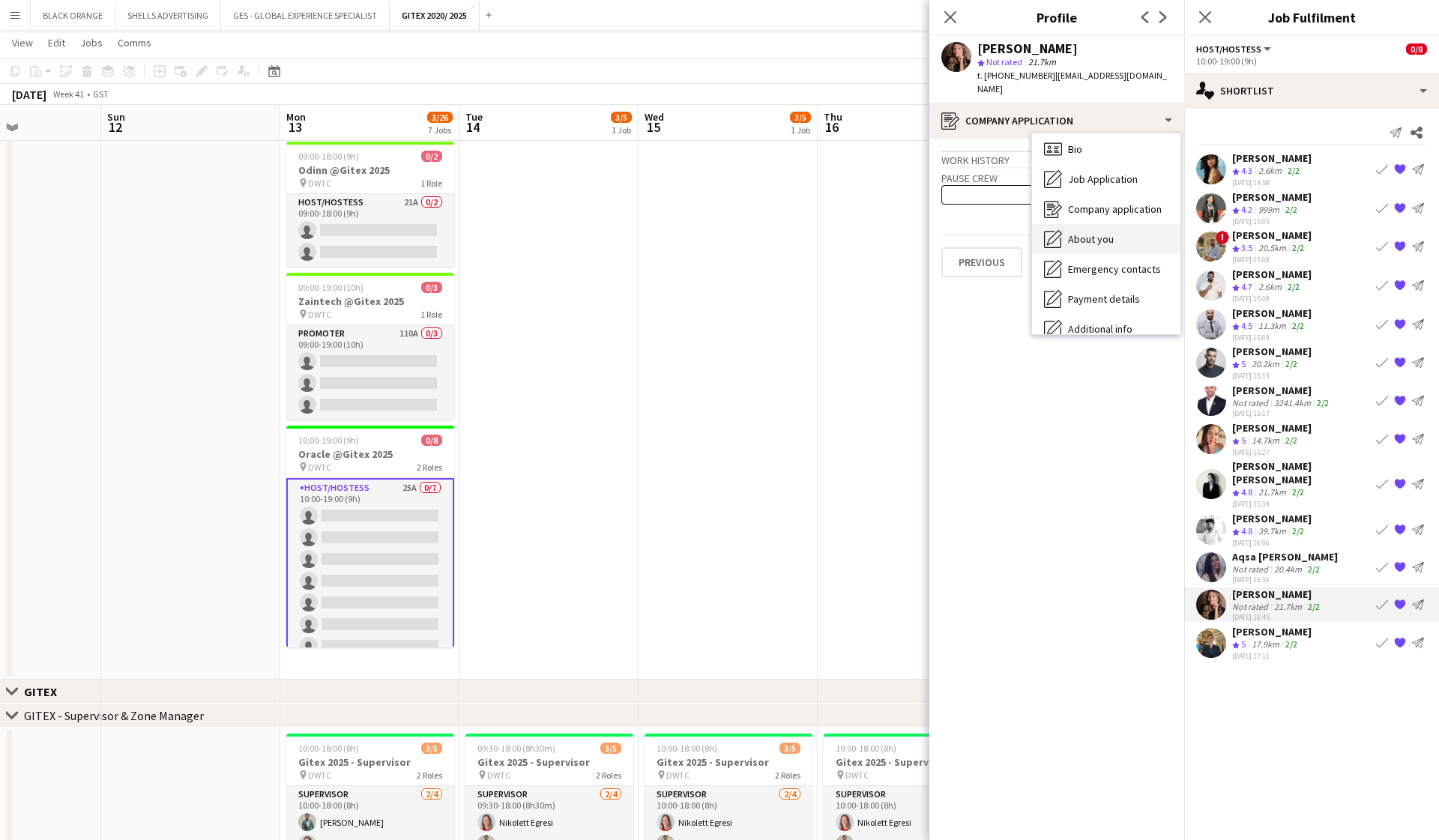
click at [1102, 235] on div "About you About you" at bounding box center [1106, 239] width 148 height 30
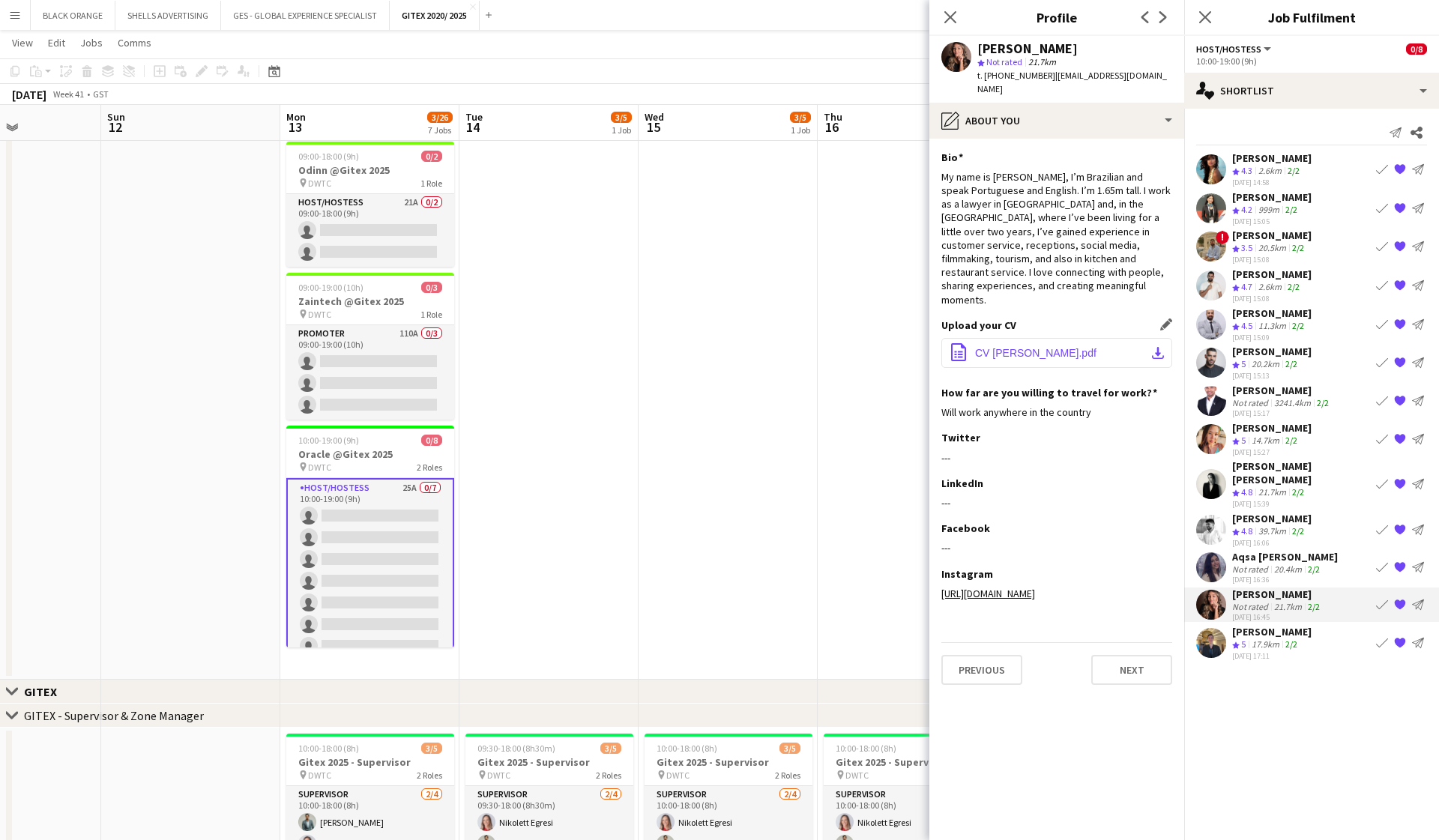
click at [1043, 347] on span "CV [PERSON_NAME].pdf" at bounding box center [1035, 353] width 121 height 12
click at [1270, 468] on div "[PERSON_NAME] [PERSON_NAME]" at bounding box center [1301, 473] width 138 height 27
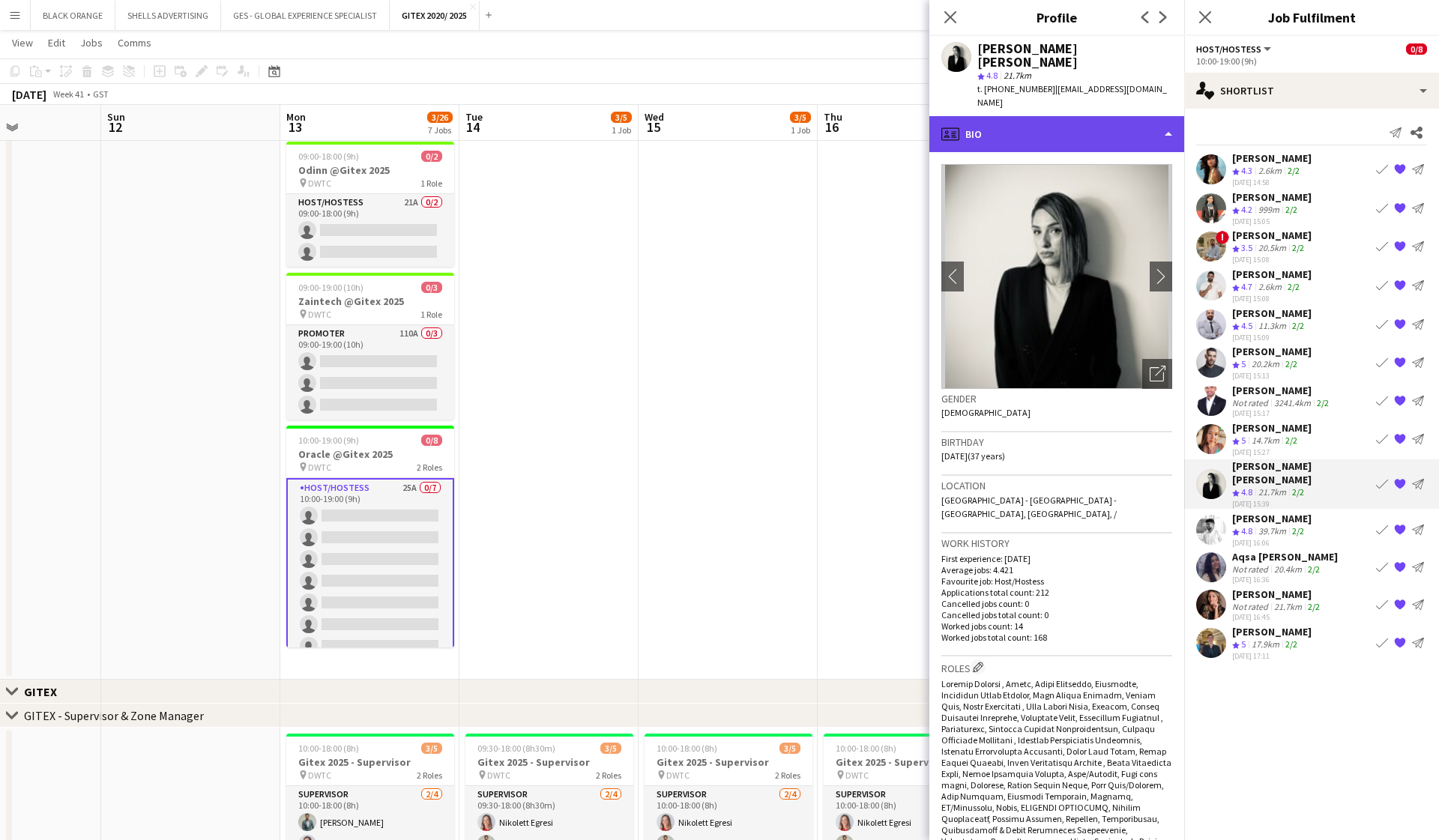
click at [1133, 116] on div "profile Bio" at bounding box center [1057, 134] width 255 height 36
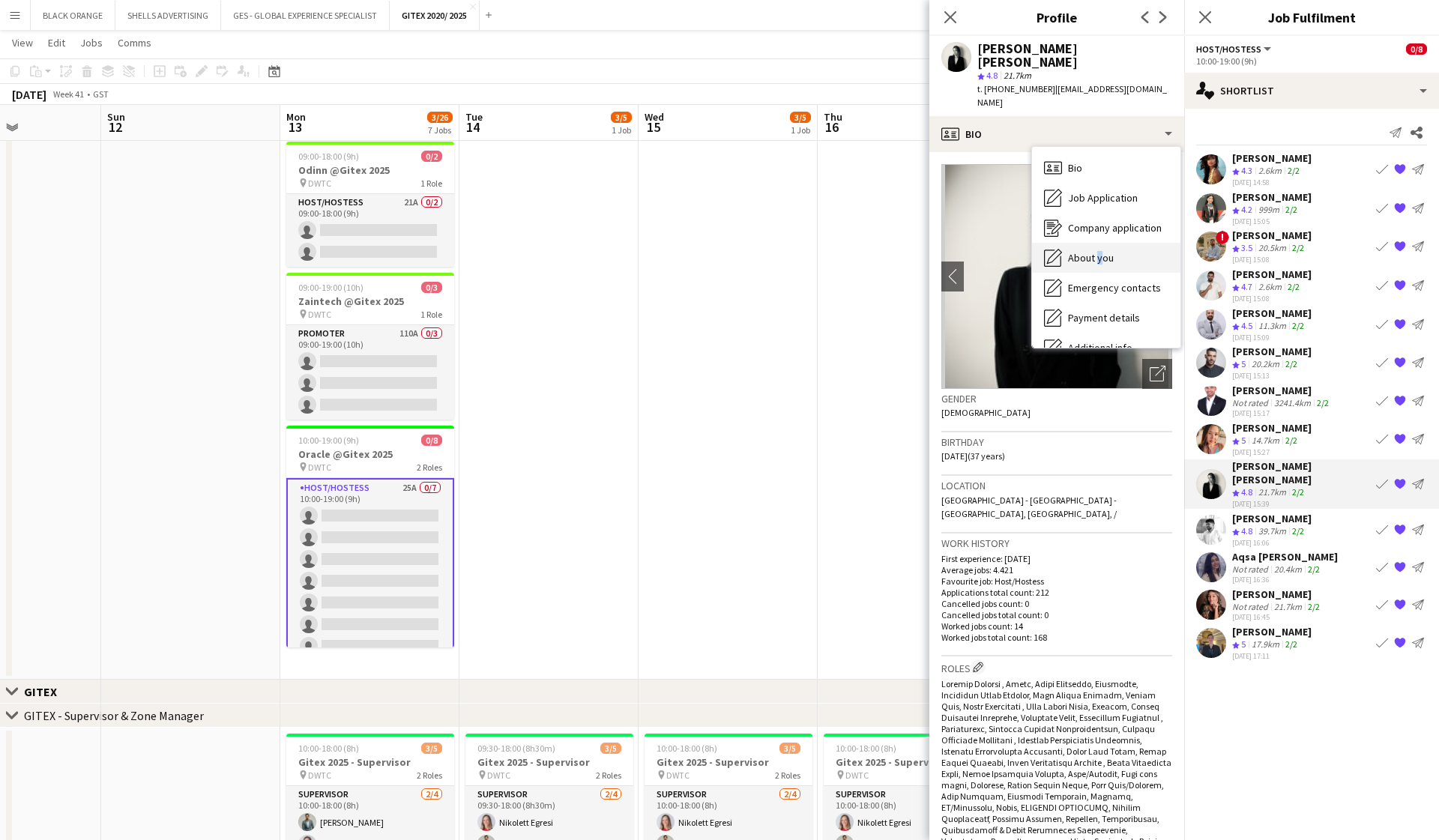
click at [1096, 251] on span "About you" at bounding box center [1091, 258] width 46 height 14
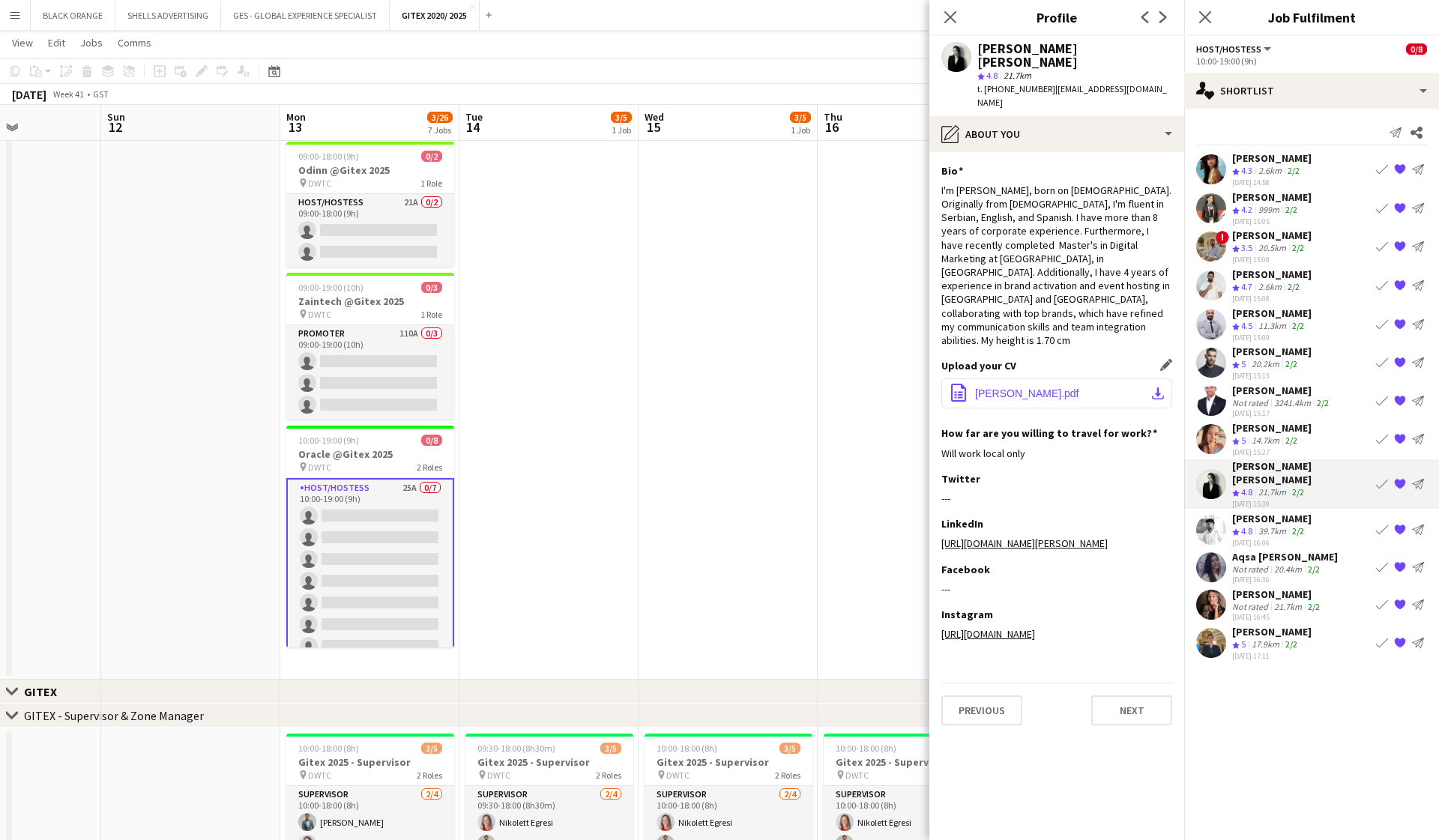
click at [1072, 387] on span "[PERSON_NAME].pdf" at bounding box center [1027, 393] width 104 height 12
